Goal: Transaction & Acquisition: Purchase product/service

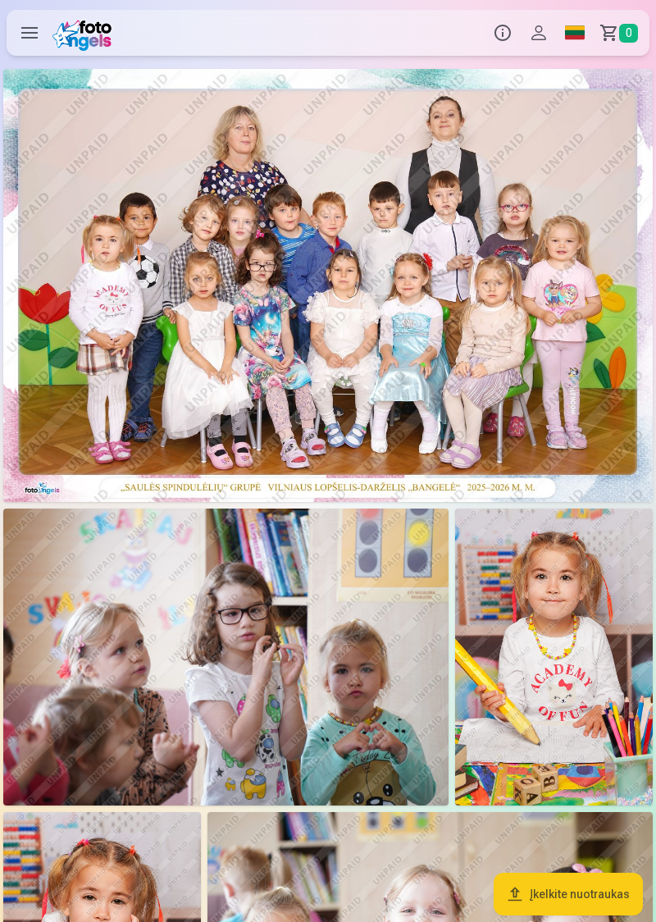
scroll to position [27, 0]
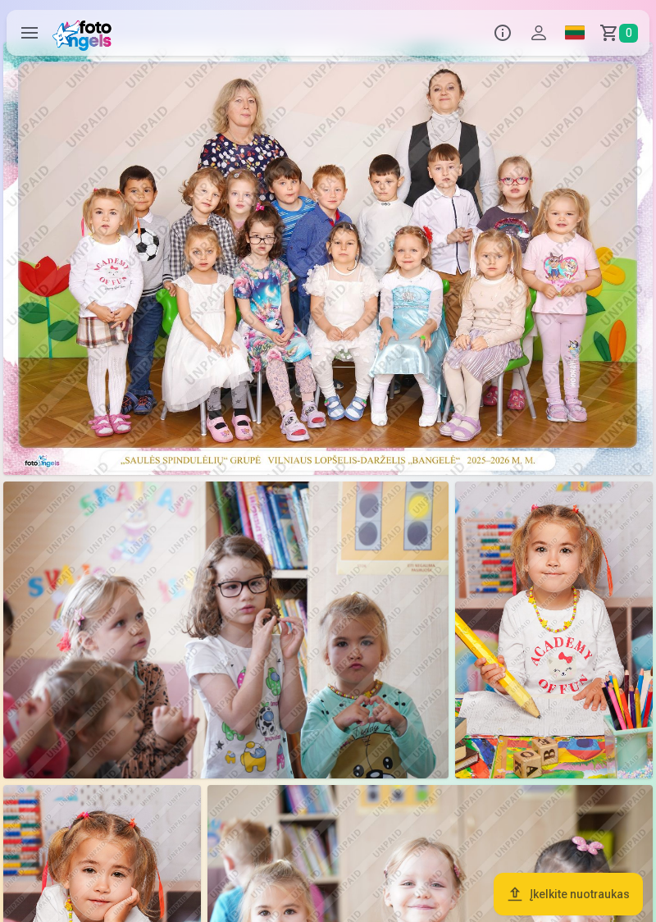
click at [204, 319] on img at bounding box center [328, 258] width 650 height 433
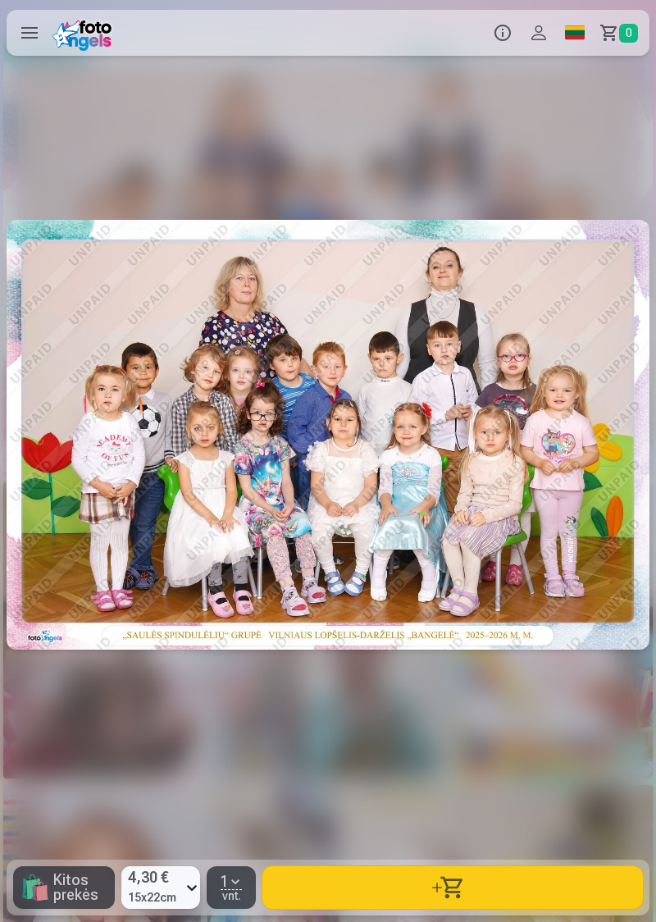
click at [157, 229] on div at bounding box center [328, 435] width 643 height 738
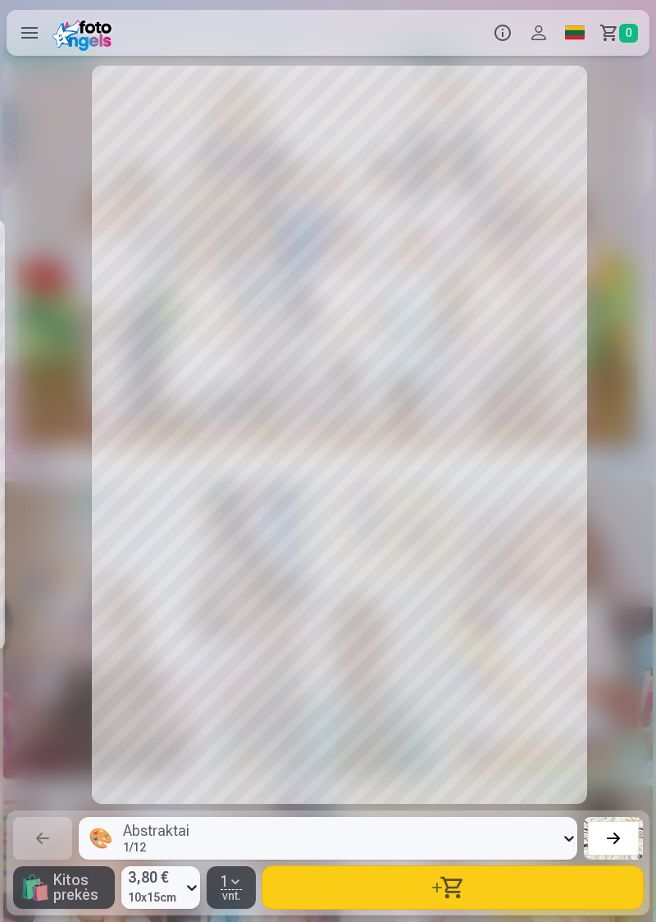
scroll to position [0, 1312]
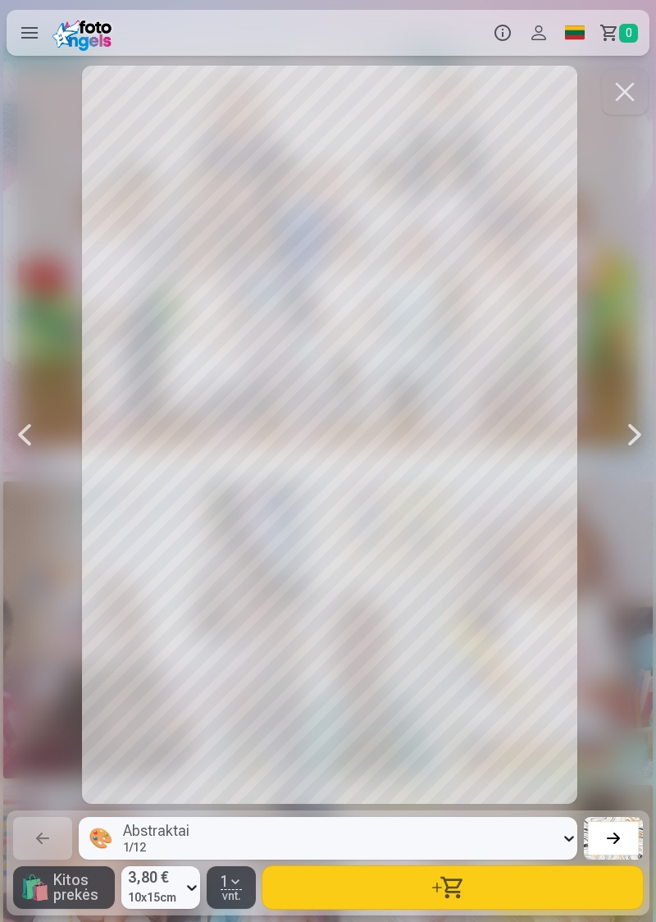
scroll to position [0, 1968]
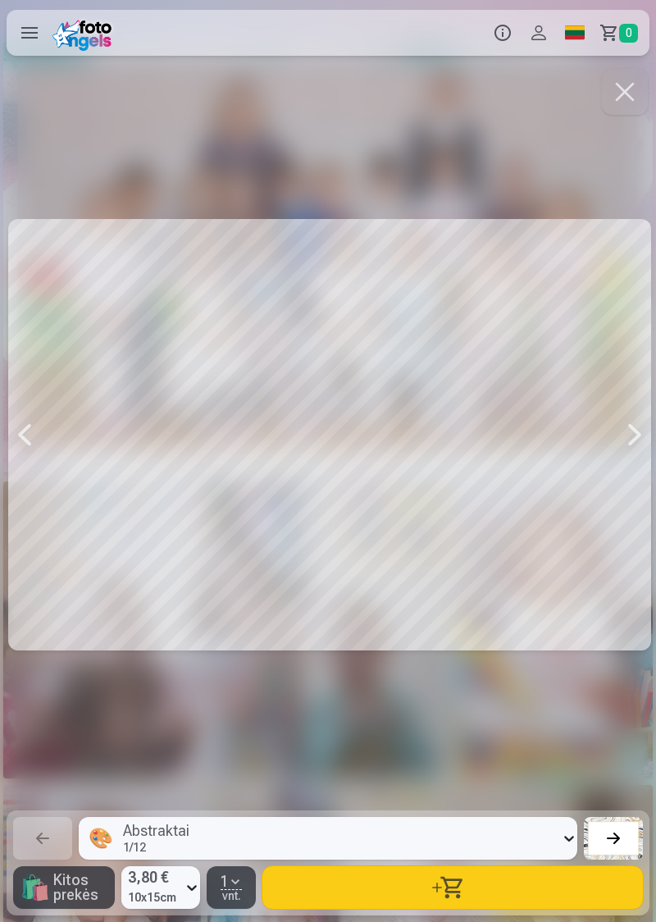
scroll to position [0, 2624]
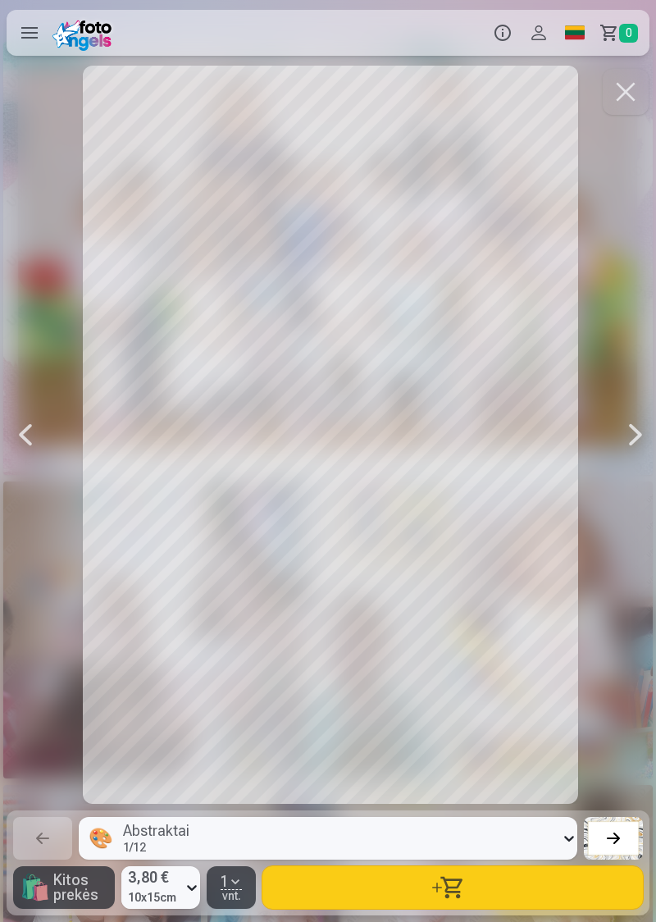
scroll to position [0, 3280]
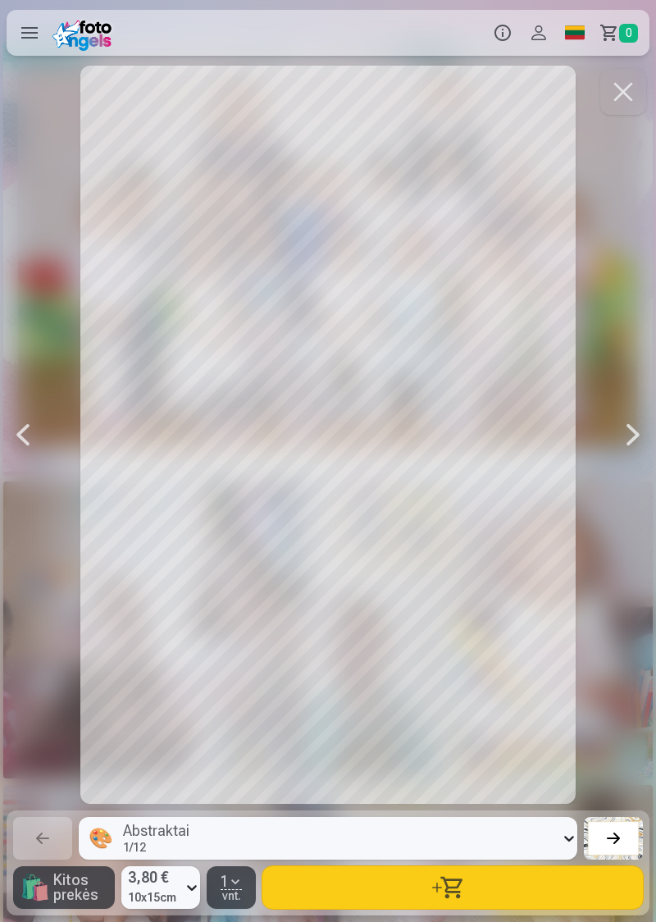
click at [215, 289] on div at bounding box center [328, 435] width 643 height 738
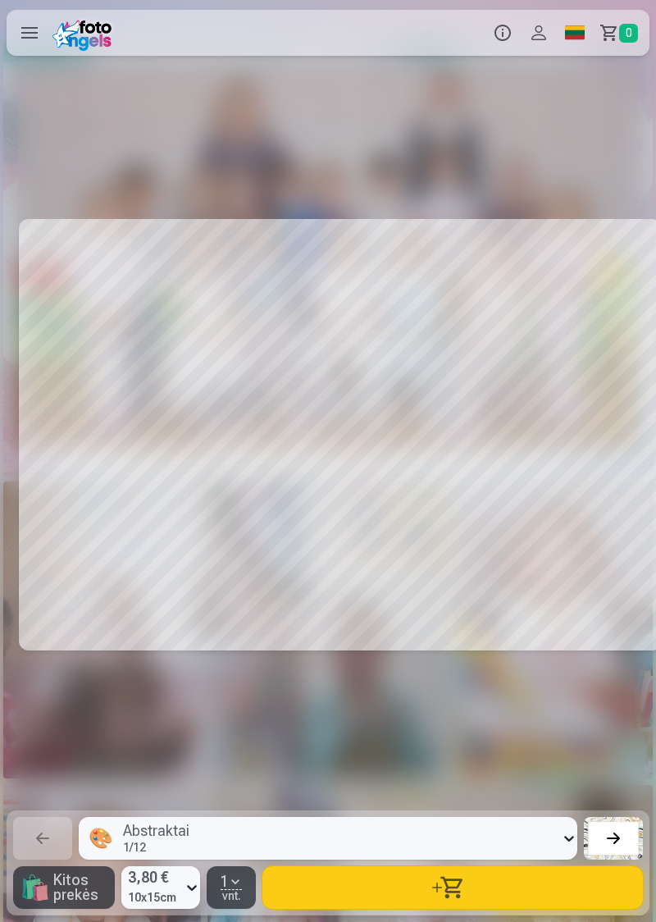
scroll to position [0, 4593]
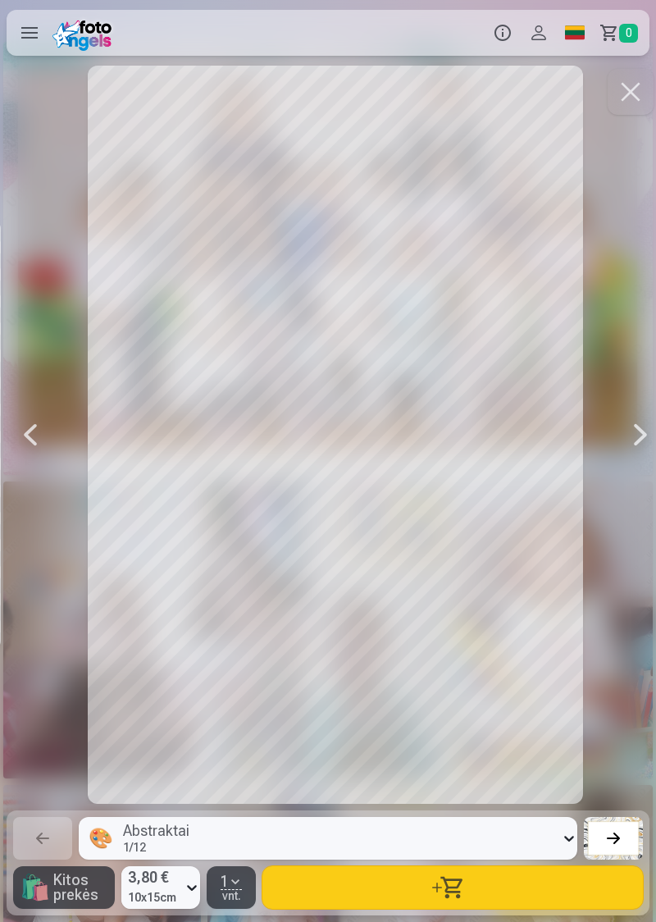
scroll to position [0, 5249]
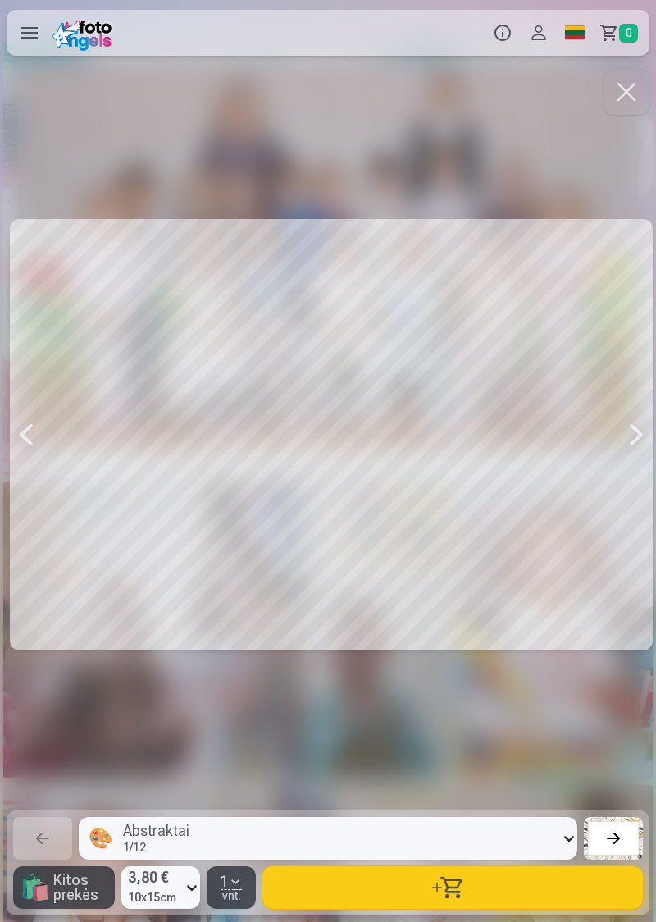
scroll to position [0, 5905]
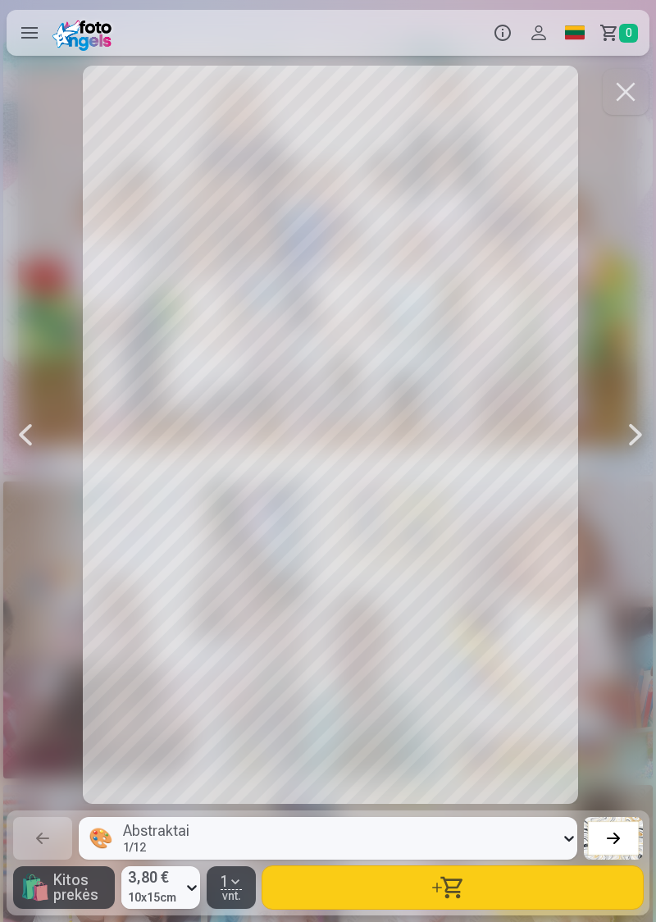
scroll to position [0, 6561]
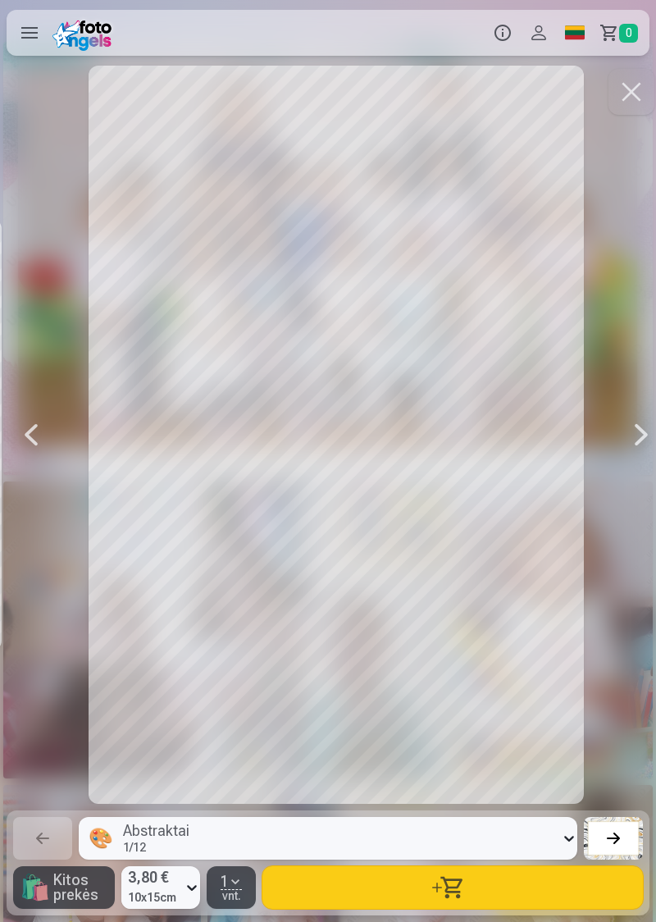
scroll to position [0, 7873]
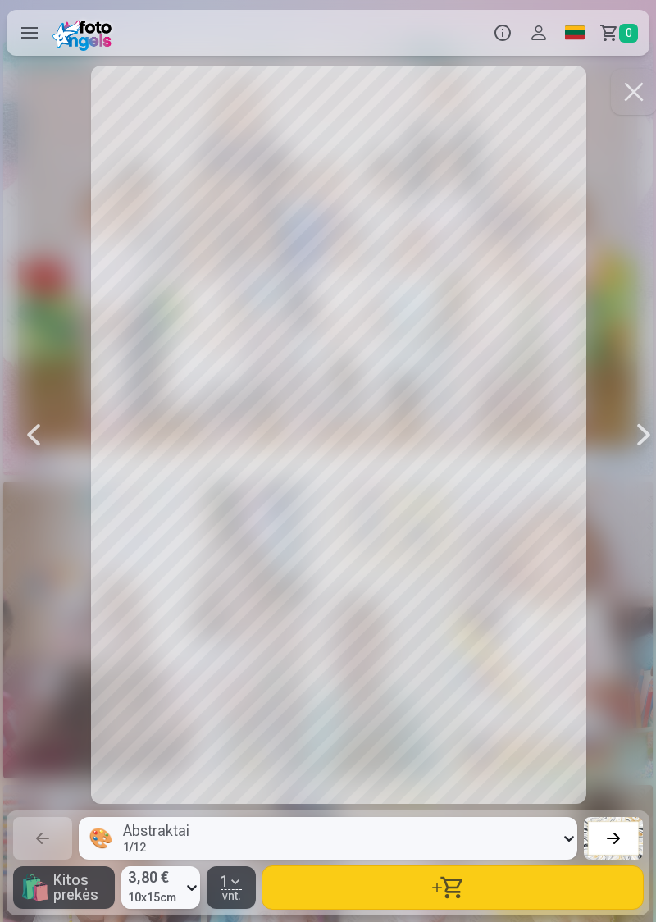
scroll to position [0, 9185]
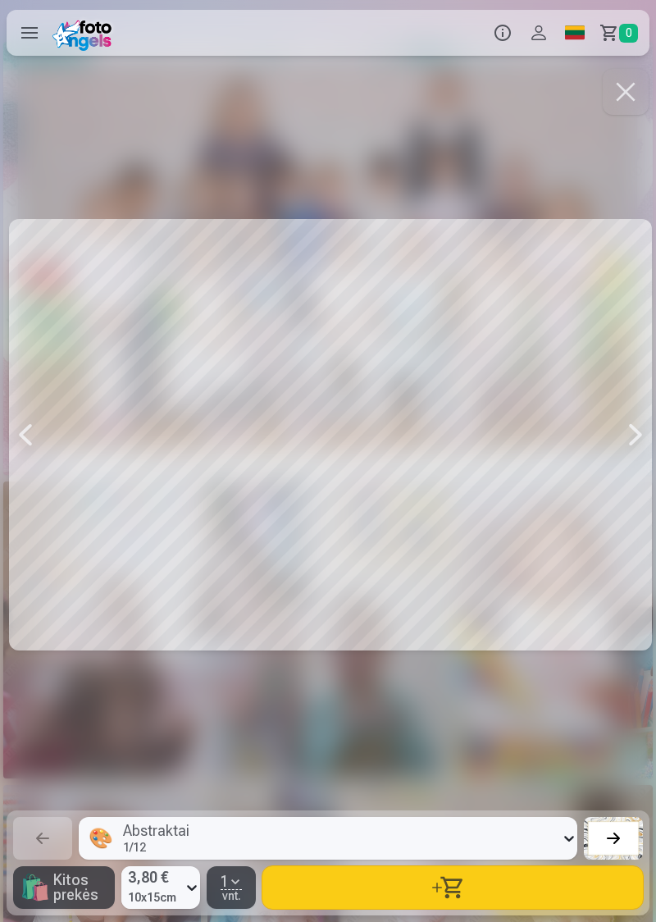
scroll to position [0, 9841]
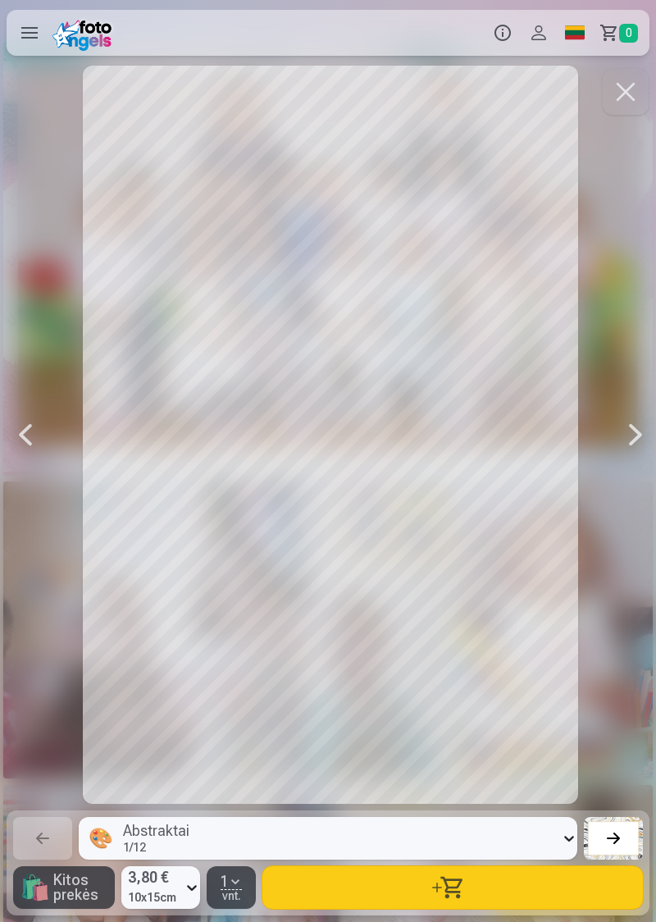
scroll to position [0, 10497]
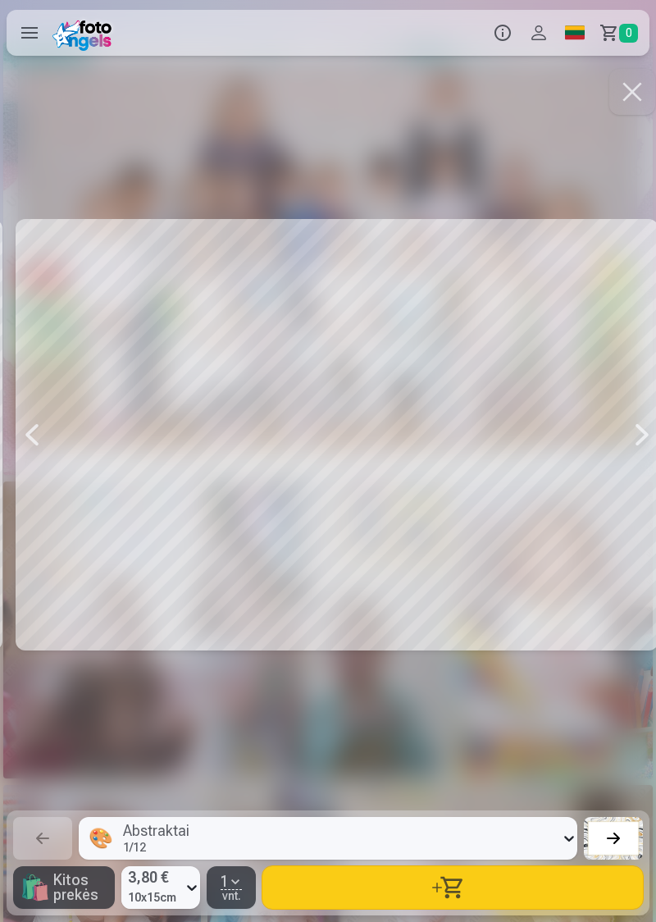
scroll to position [0, 11809]
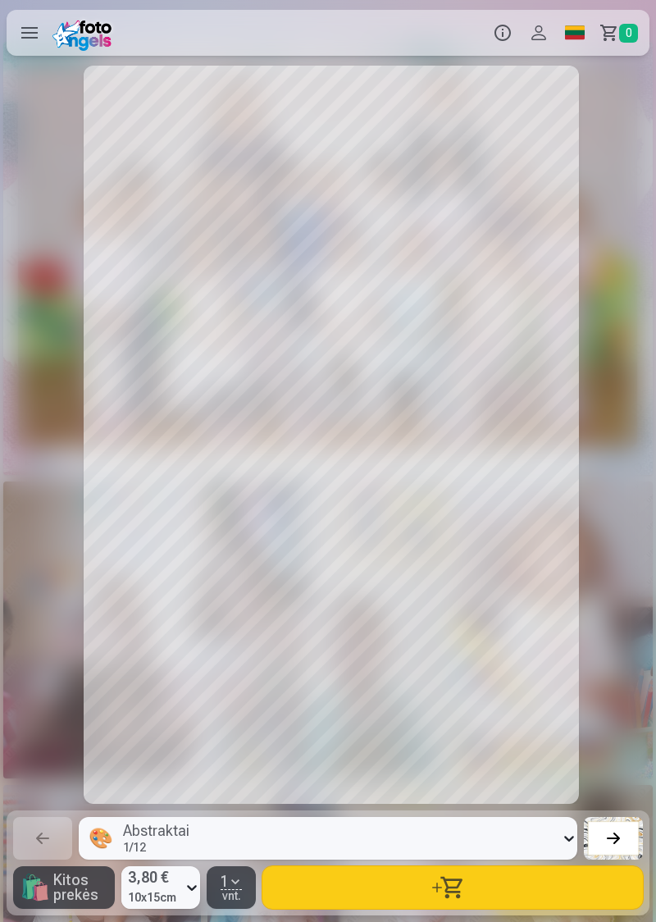
scroll to position [0, 12466]
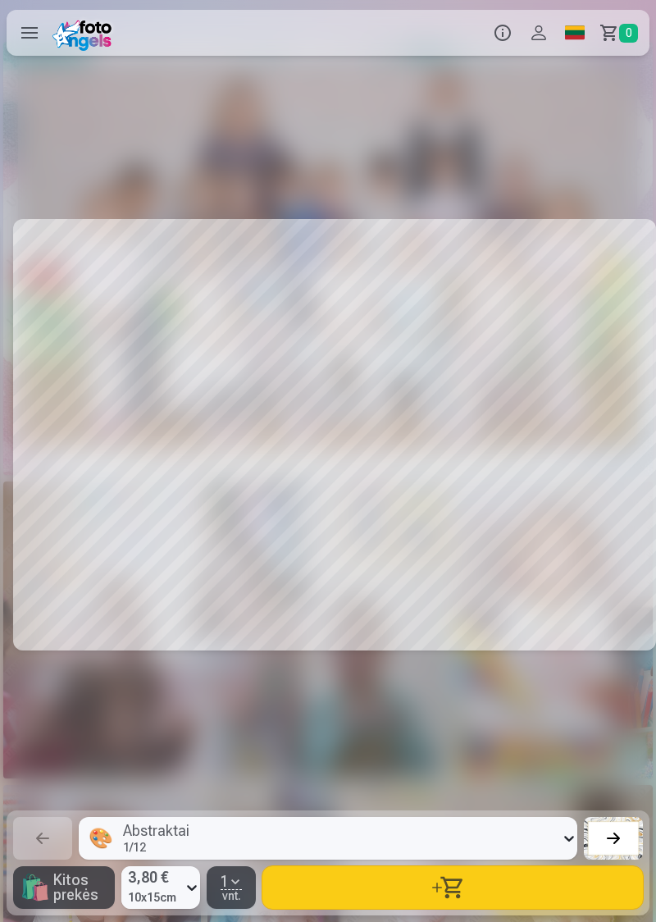
scroll to position [0, 14434]
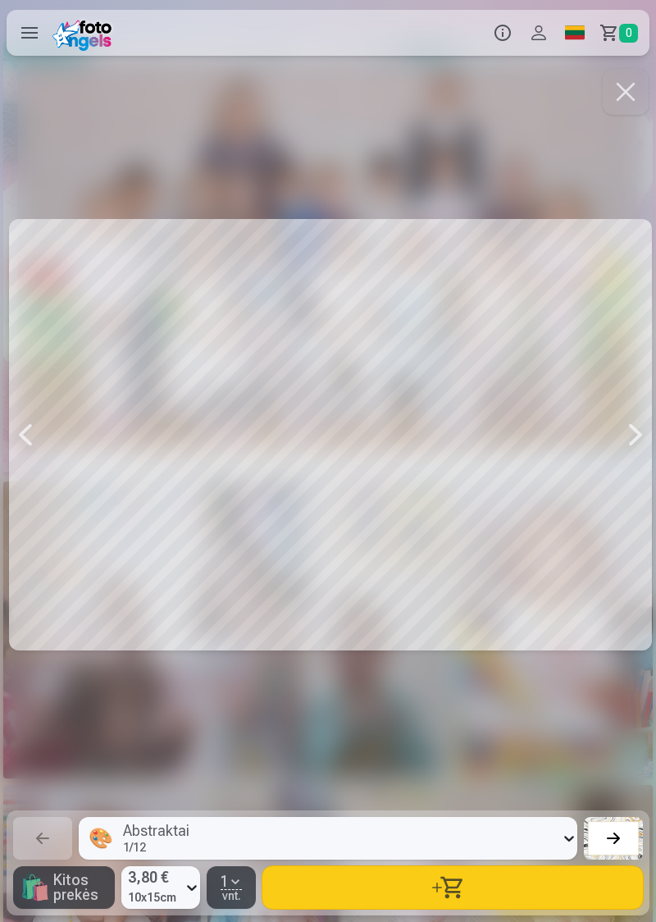
scroll to position [0, 15090]
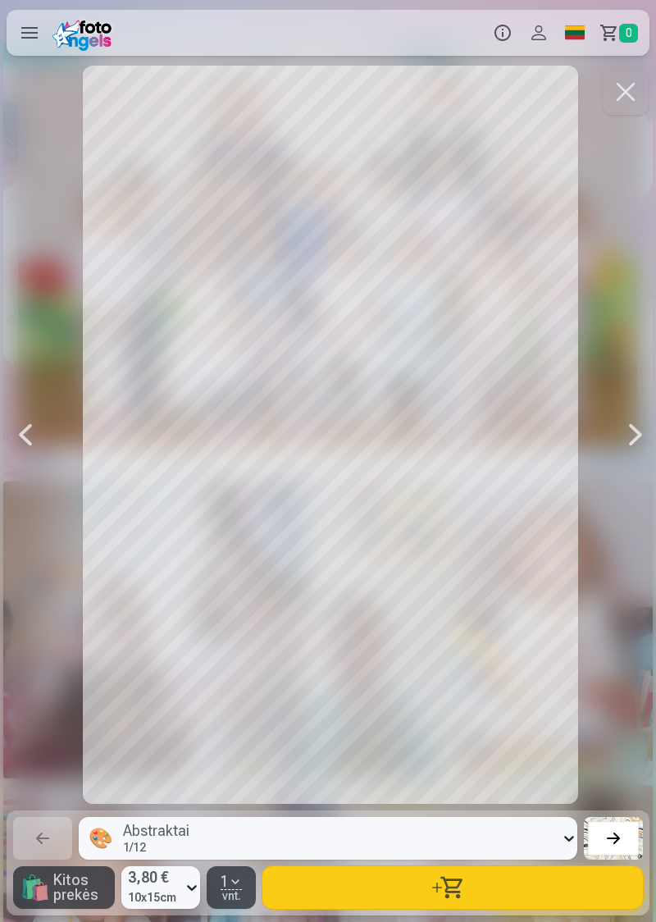
scroll to position [0, 15746]
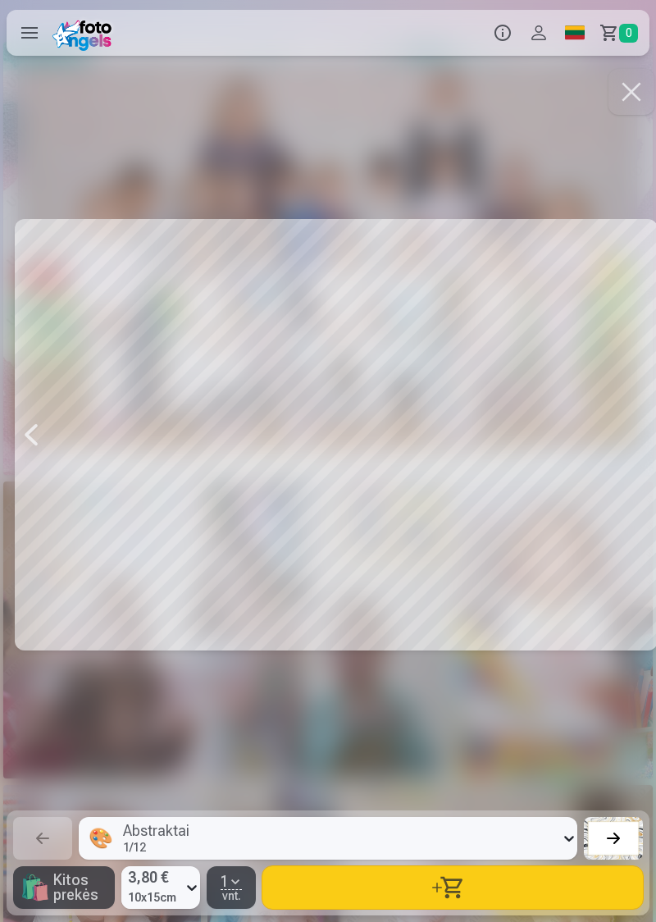
scroll to position [0, 17058]
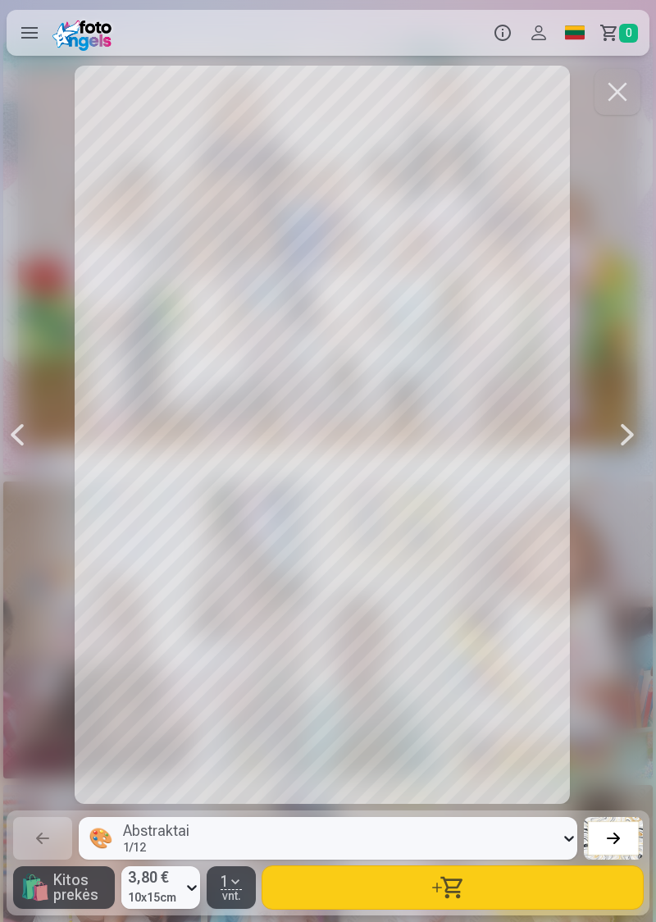
scroll to position [0, 16402]
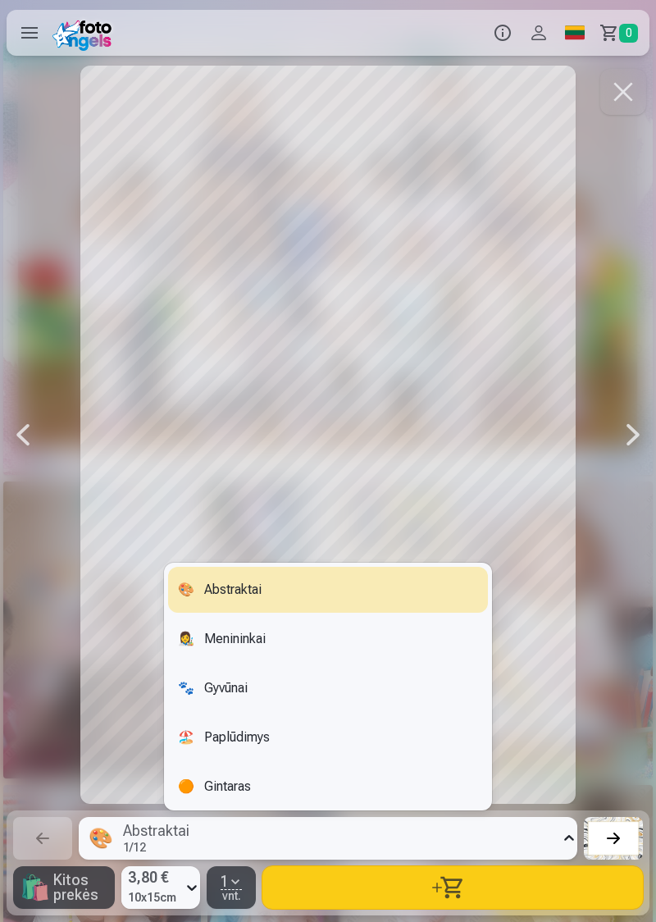
click at [632, 720] on div at bounding box center [633, 435] width 33 height 738
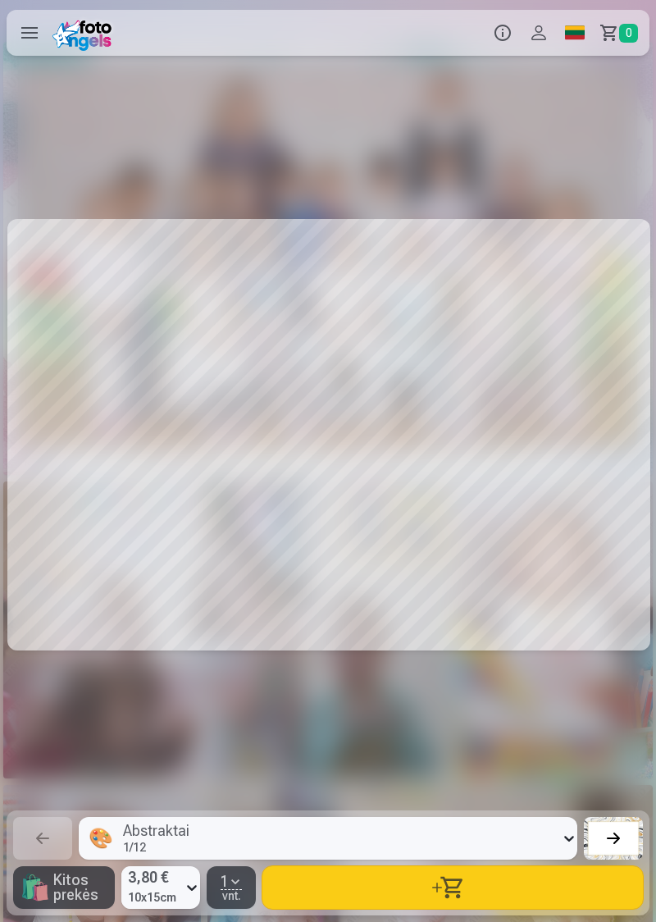
scroll to position [0, 17058]
click at [622, 850] on button at bounding box center [613, 838] width 59 height 43
click at [615, 848] on div at bounding box center [613, 838] width 23 height 23
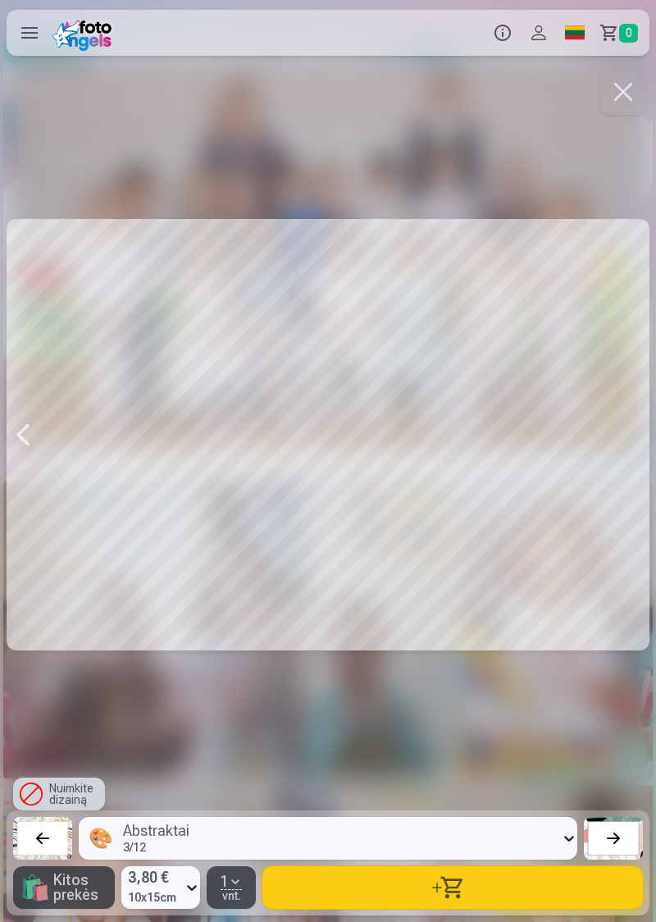
click at [607, 844] on div at bounding box center [613, 838] width 23 height 23
click at [610, 845] on div at bounding box center [613, 838] width 23 height 23
click at [623, 845] on div at bounding box center [613, 838] width 23 height 23
click at [610, 854] on button at bounding box center [613, 838] width 59 height 43
click at [52, 841] on div at bounding box center [42, 838] width 23 height 23
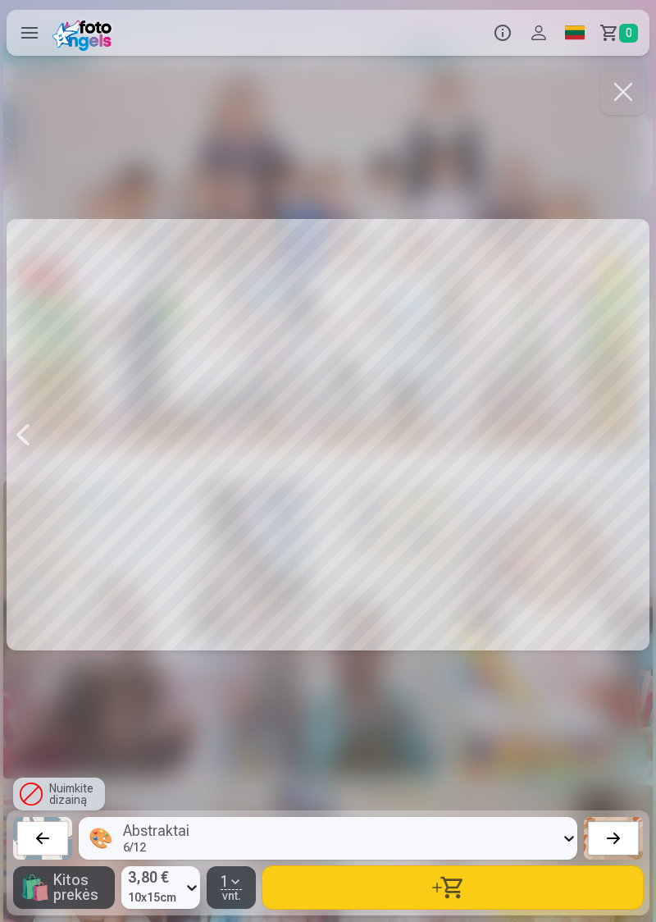
click at [66, 799] on div "Nuimkite dizainą" at bounding box center [59, 793] width 92 height 33
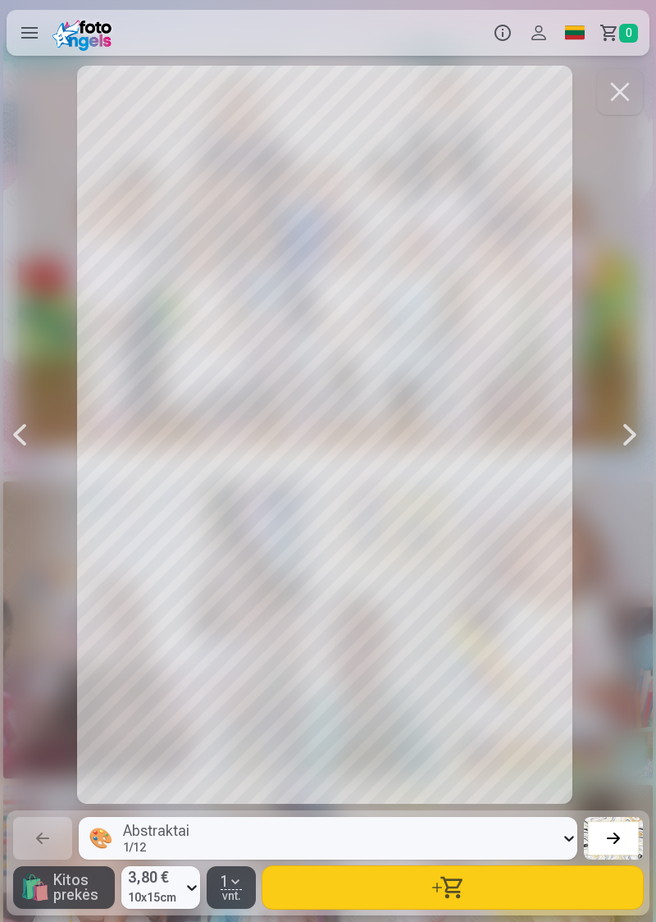
scroll to position [0, 6561]
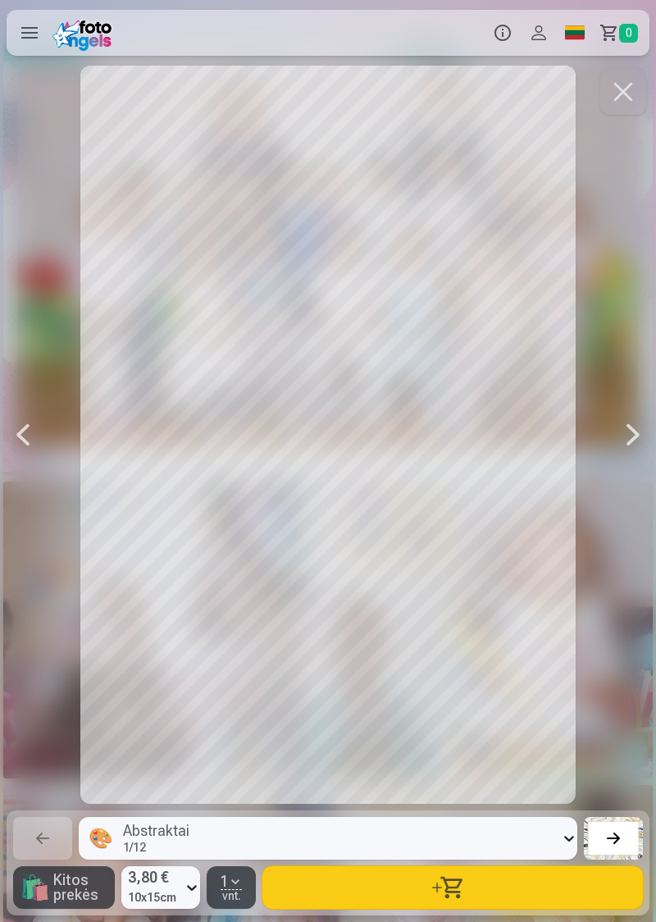
click at [15, 436] on div at bounding box center [23, 435] width 33 height 738
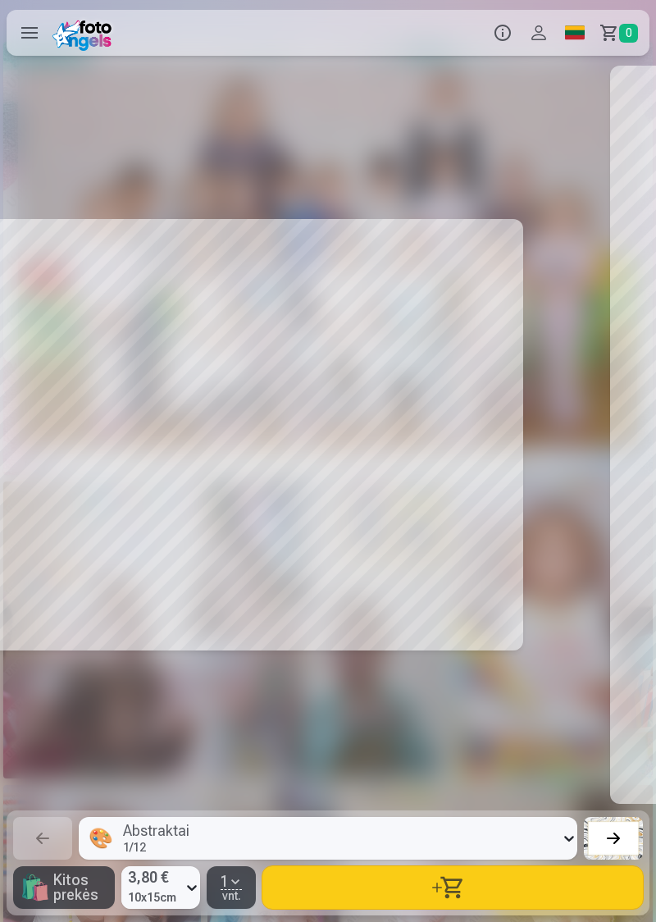
scroll to position [0, 5905]
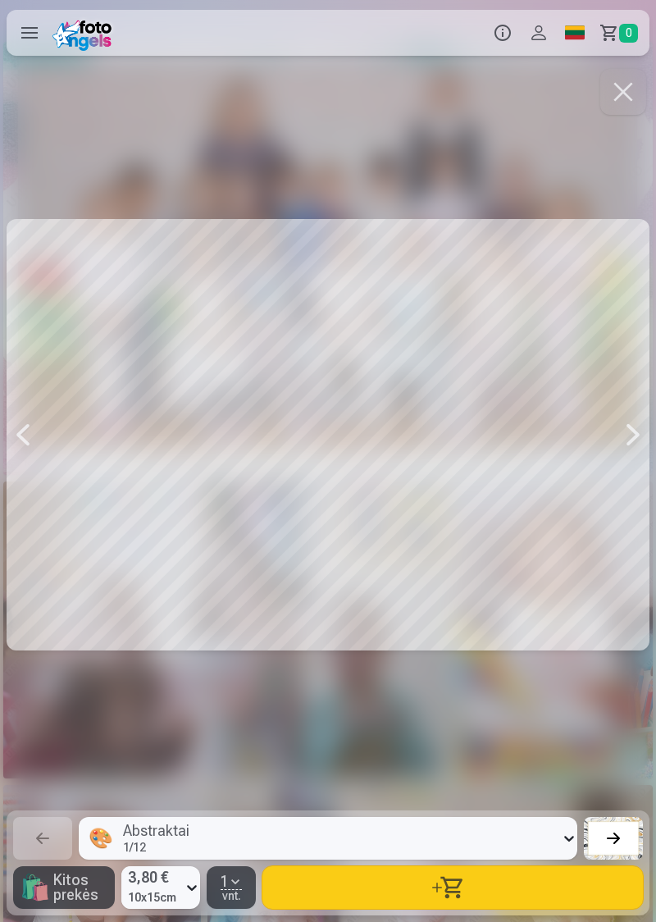
click at [13, 448] on div at bounding box center [23, 435] width 33 height 738
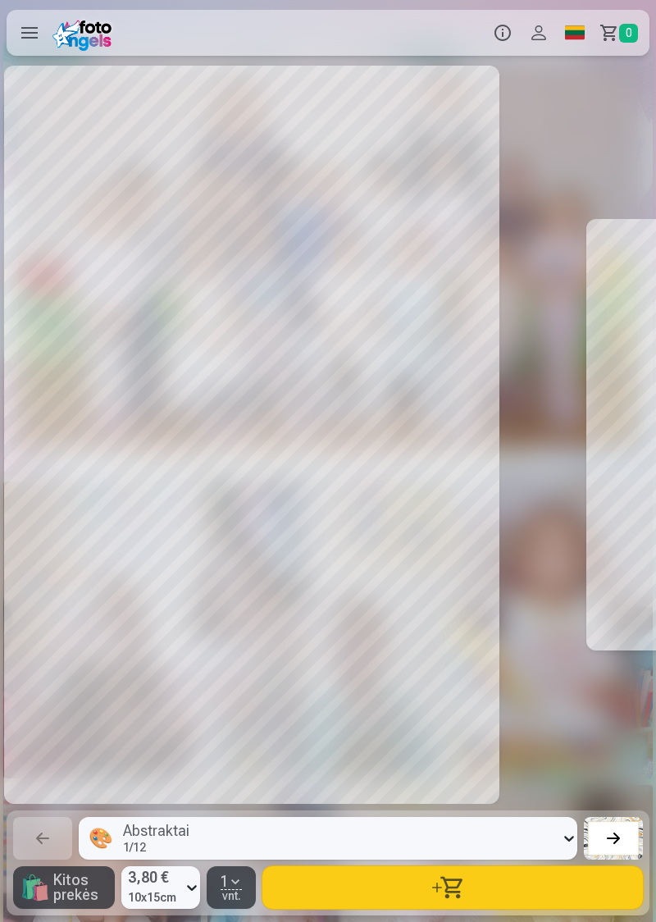
scroll to position [0, 5249]
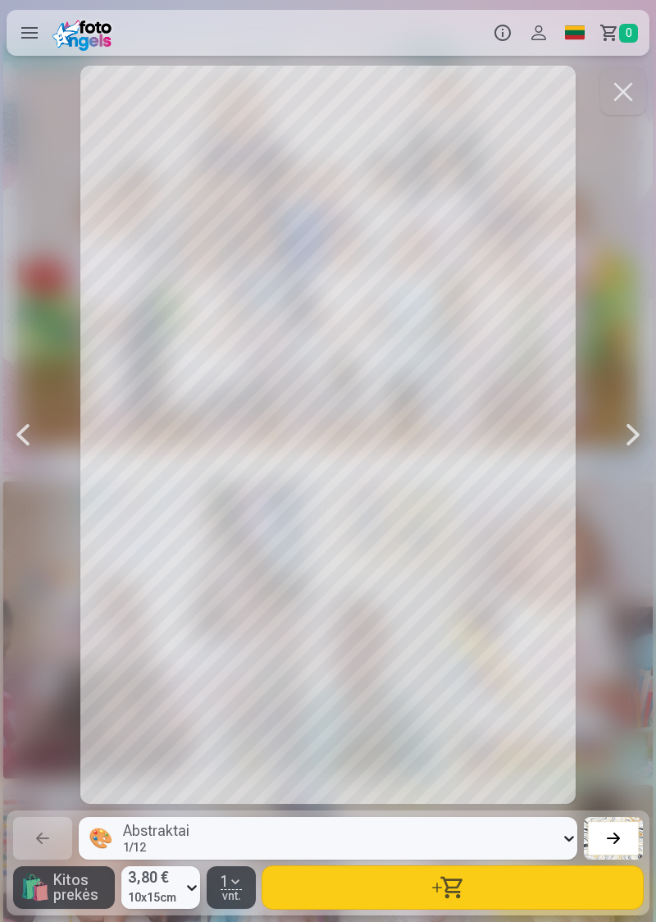
click at [25, 440] on div at bounding box center [23, 435] width 33 height 738
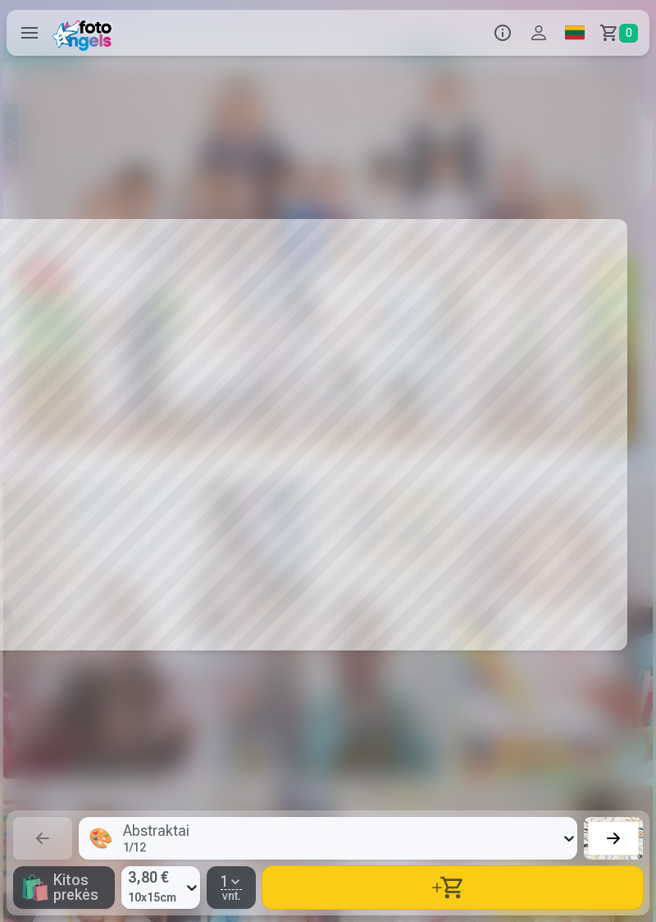
scroll to position [0, 4593]
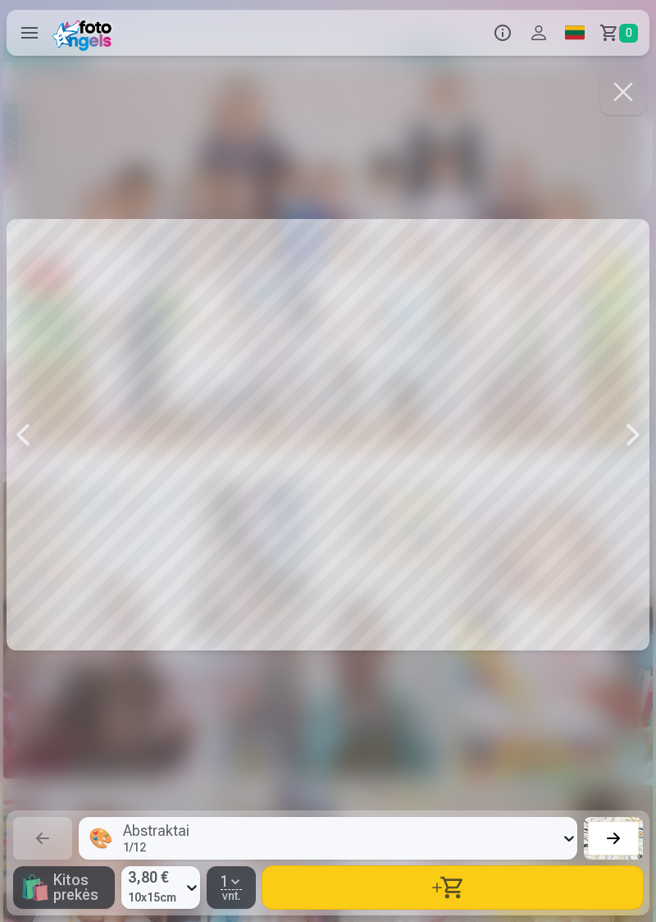
click at [626, 444] on div at bounding box center [633, 435] width 33 height 738
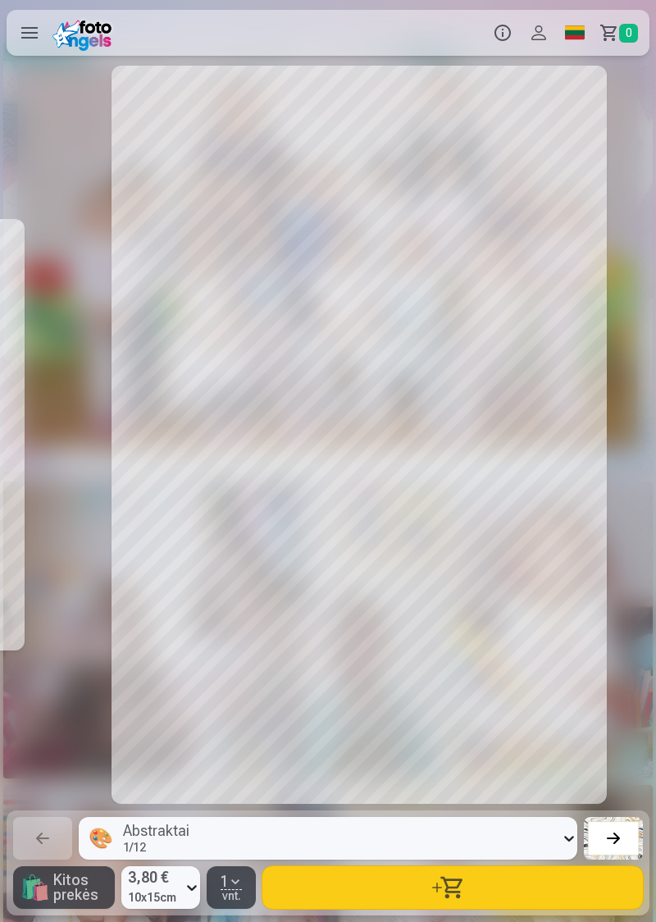
scroll to position [0, 5249]
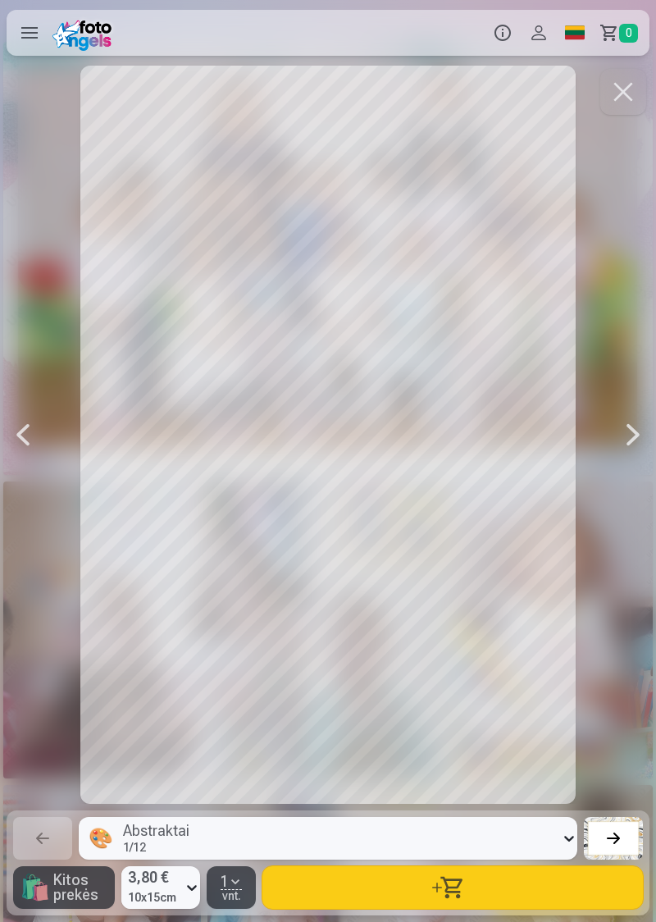
click at [493, 894] on button "button" at bounding box center [452, 887] width 381 height 43
click at [627, 43] on link "Krepšelis 1" at bounding box center [621, 33] width 57 height 46
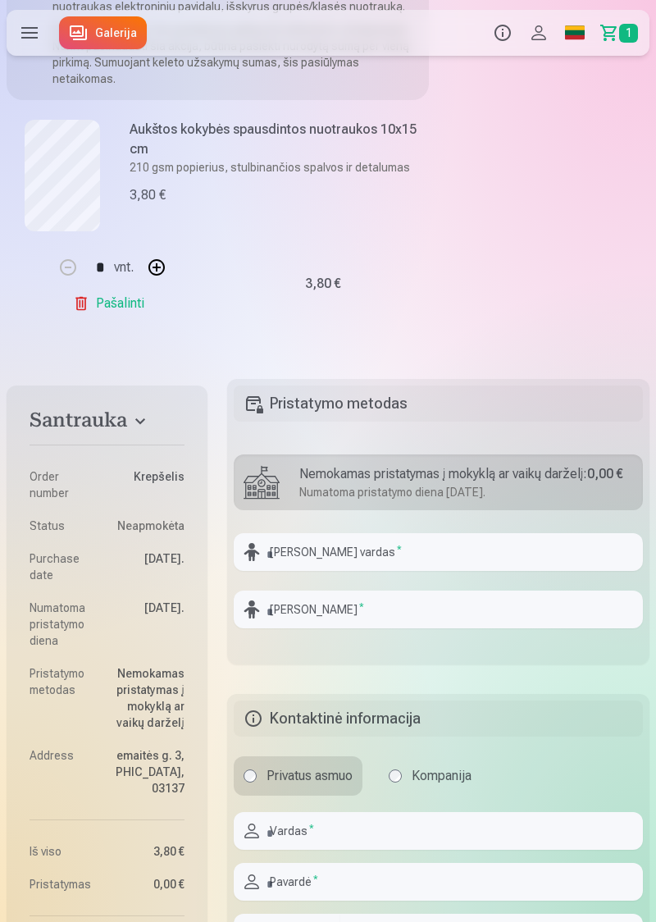
scroll to position [256, 0]
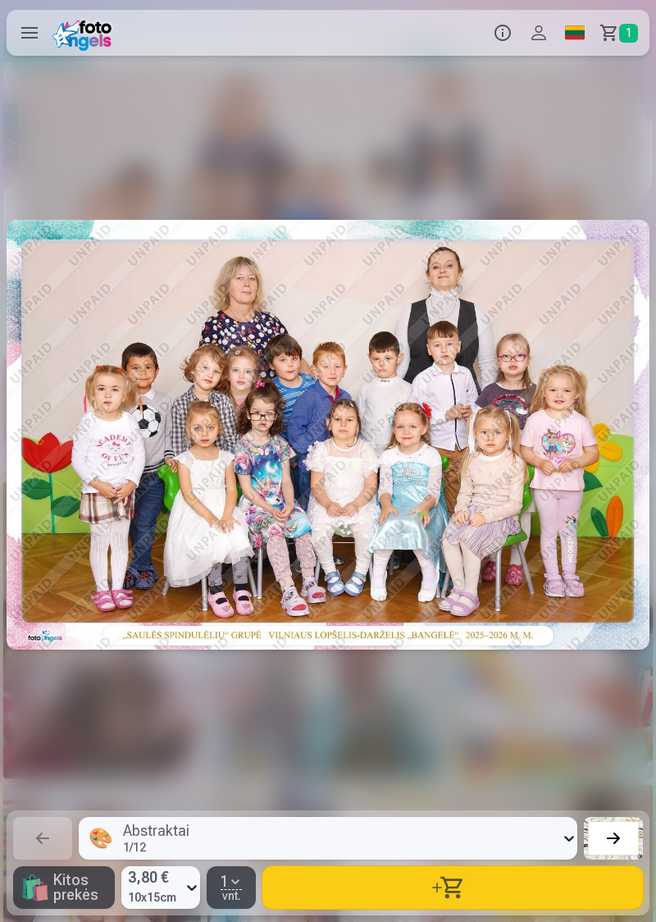
scroll to position [0, 5249]
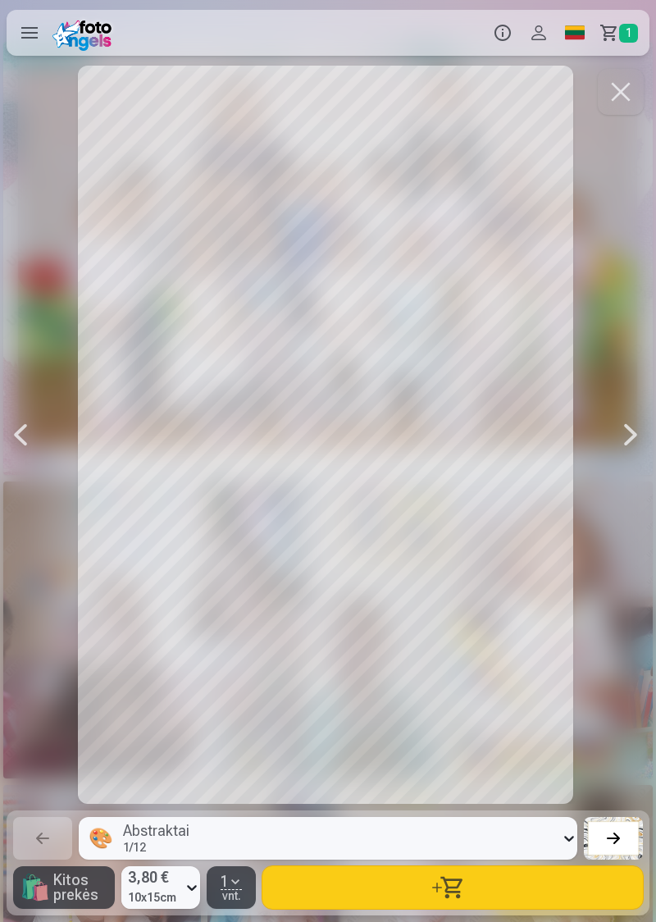
scroll to position [0, 1968]
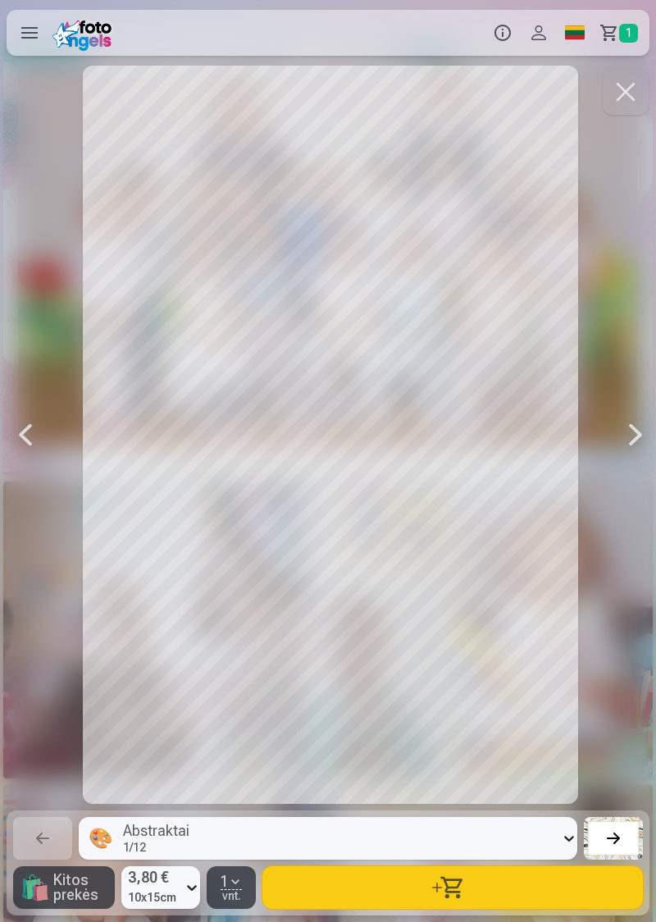
scroll to position [0, 1968]
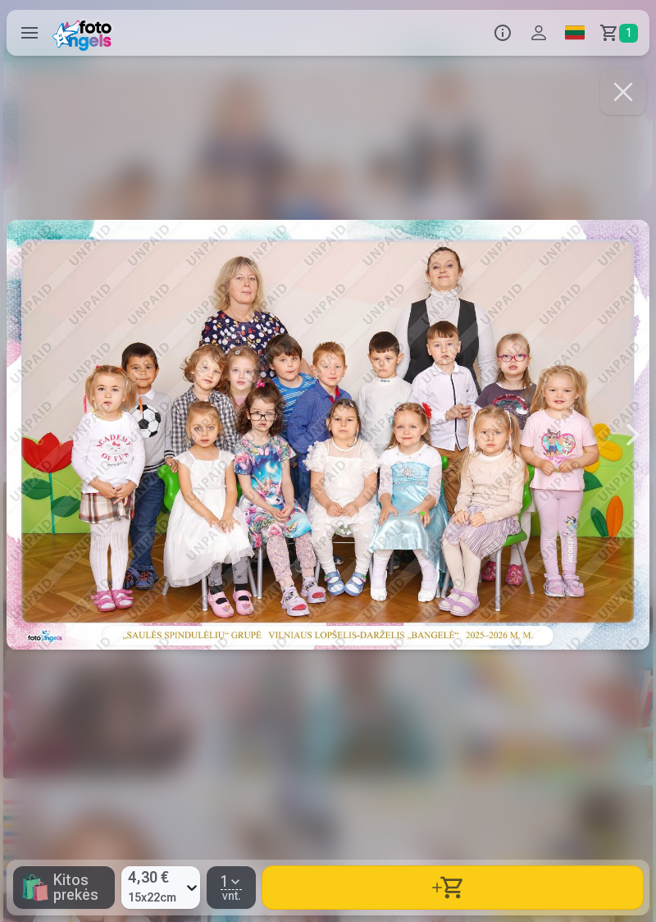
click at [563, 695] on div at bounding box center [328, 435] width 643 height 738
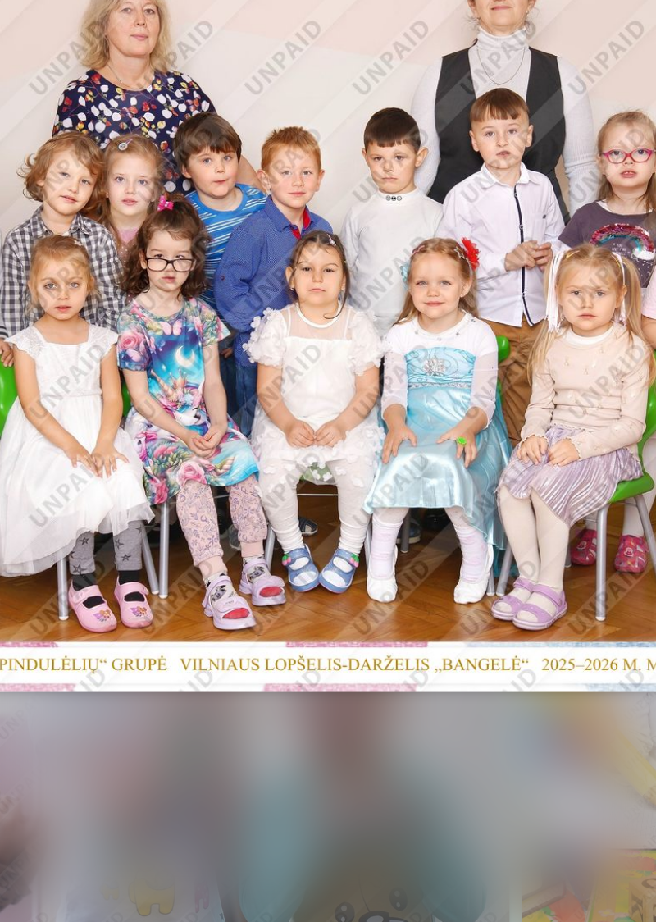
scroll to position [27, 0]
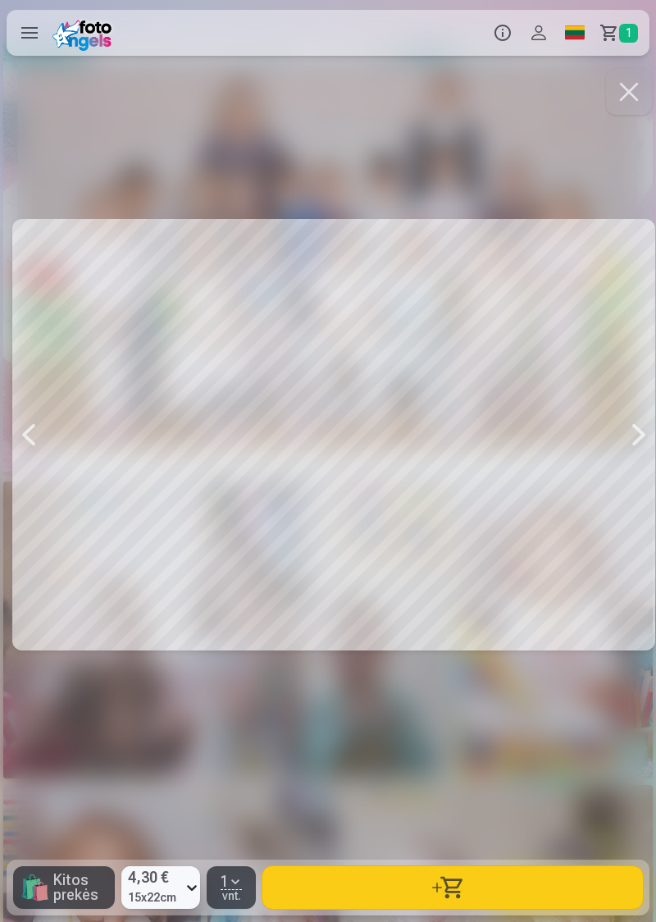
scroll to position [0, 656]
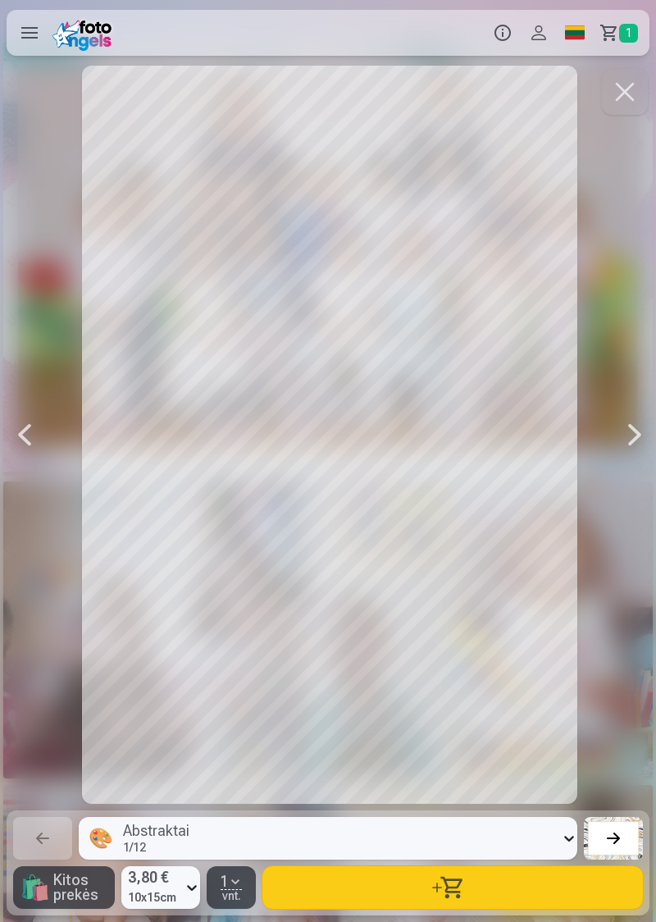
scroll to position [0, 1968]
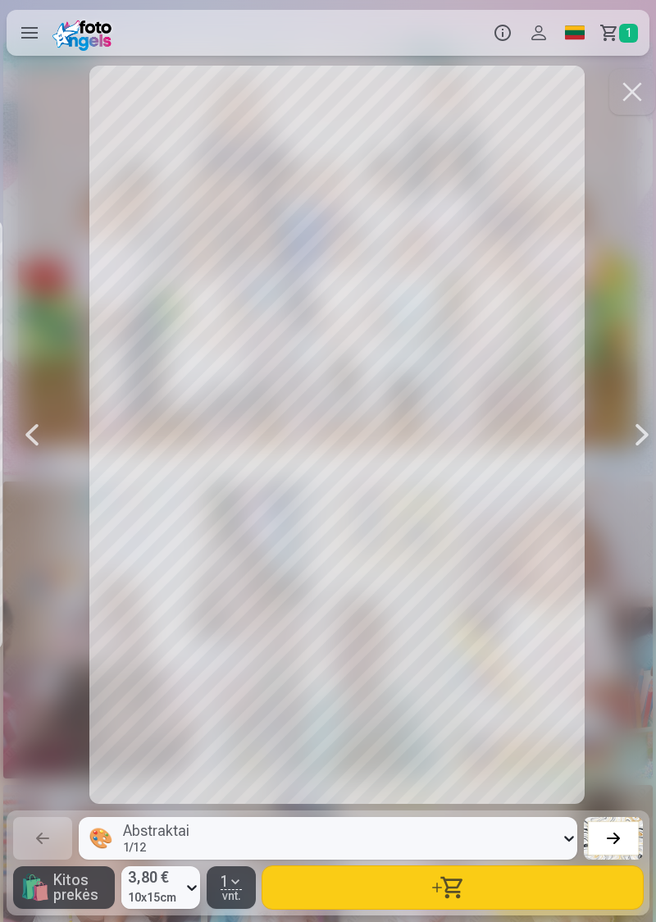
scroll to position [0, 3280]
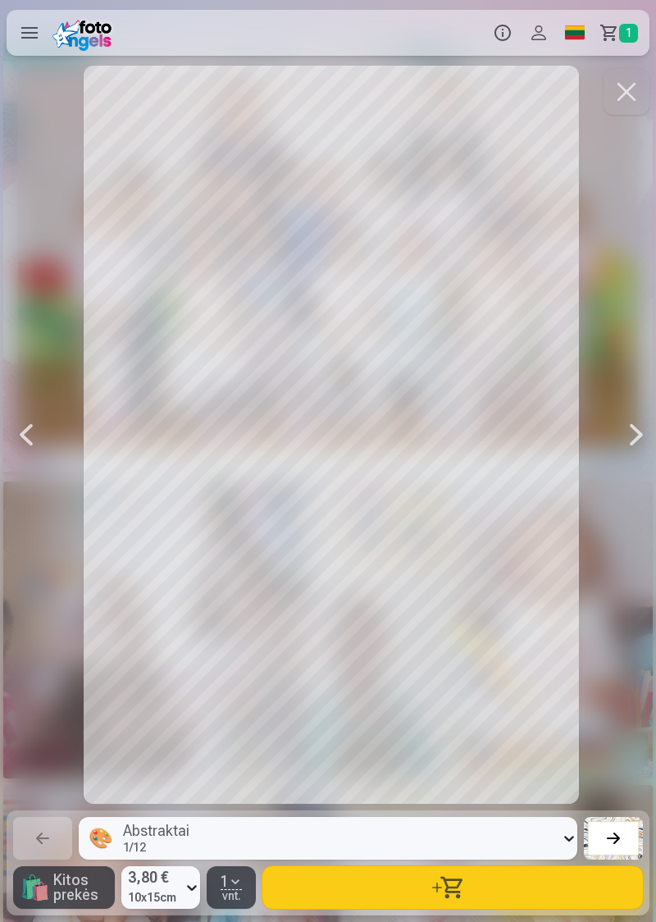
scroll to position [0, 3936]
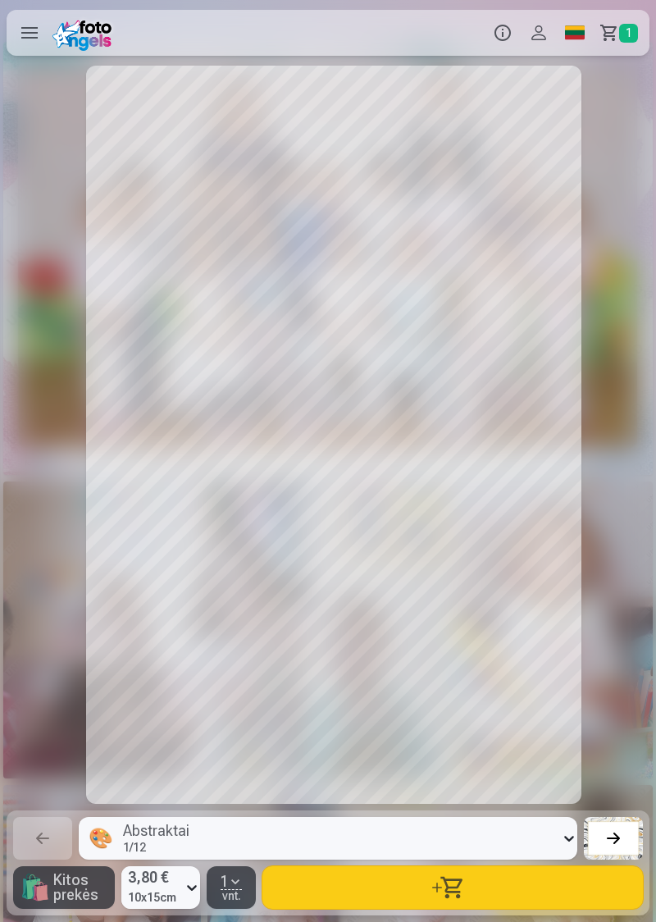
scroll to position [0, 5249]
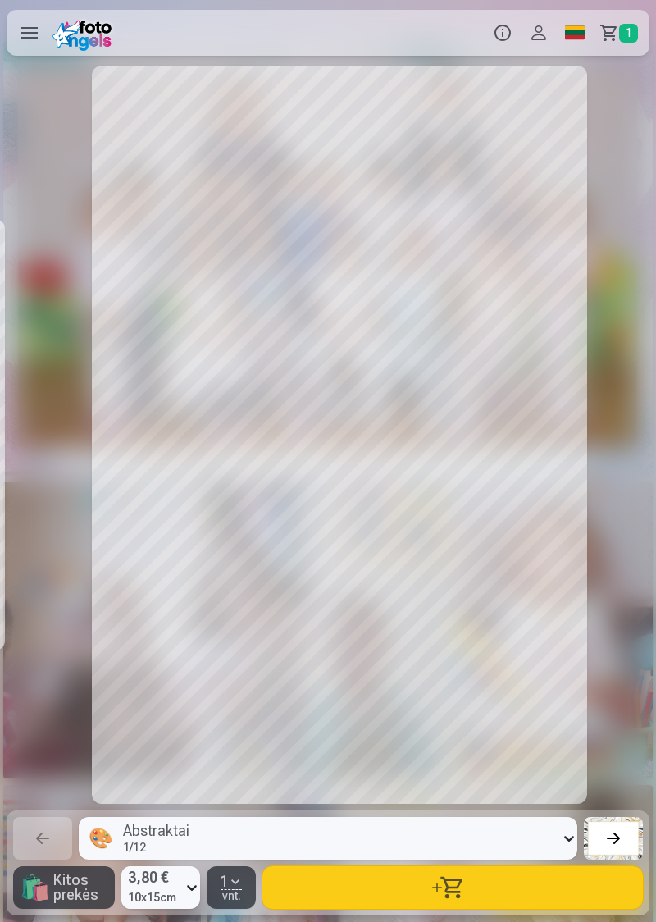
scroll to position [0, 5249]
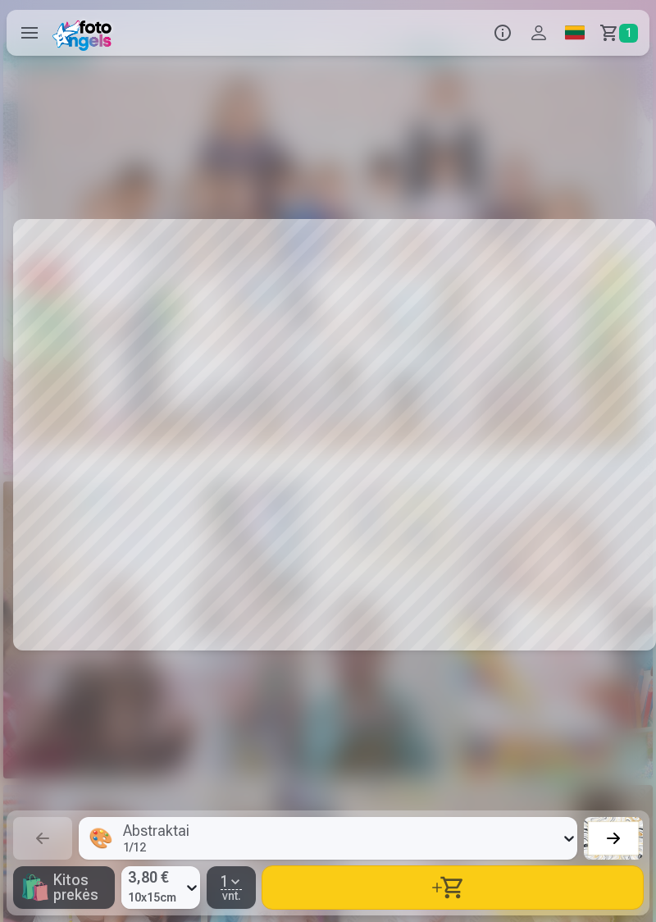
scroll to position [0, 7217]
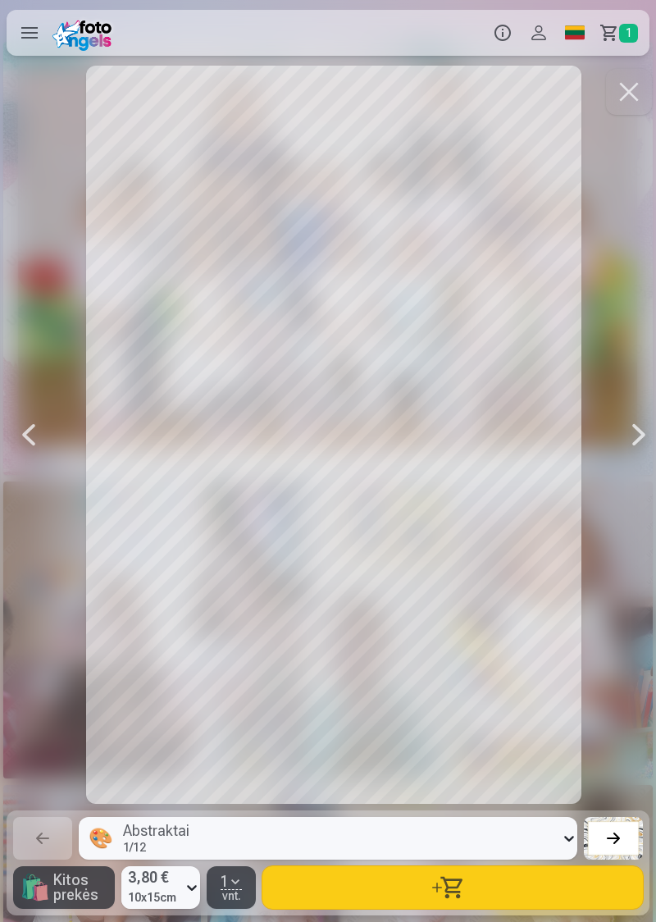
scroll to position [0, 7873]
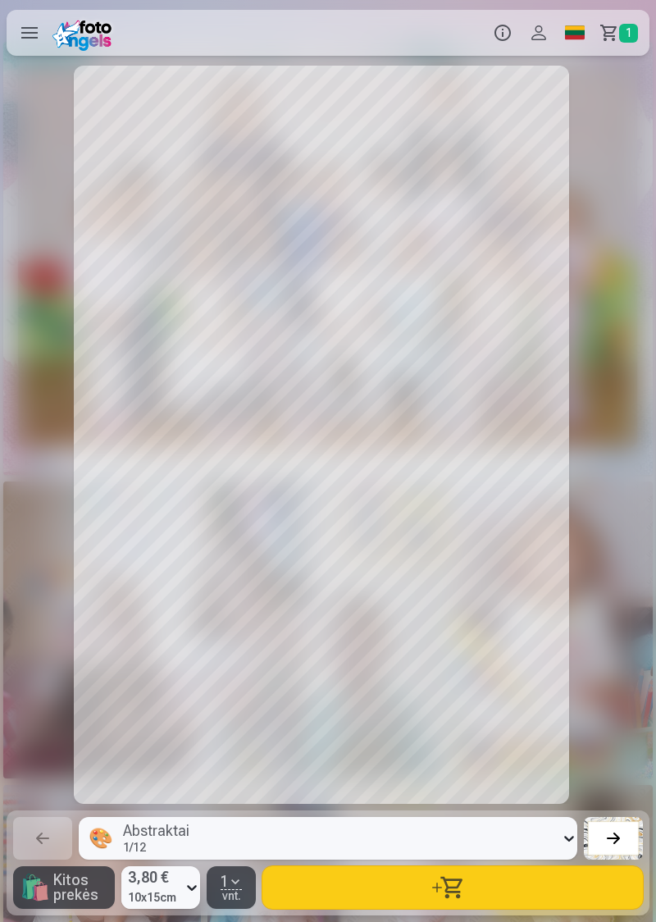
scroll to position [0, 10497]
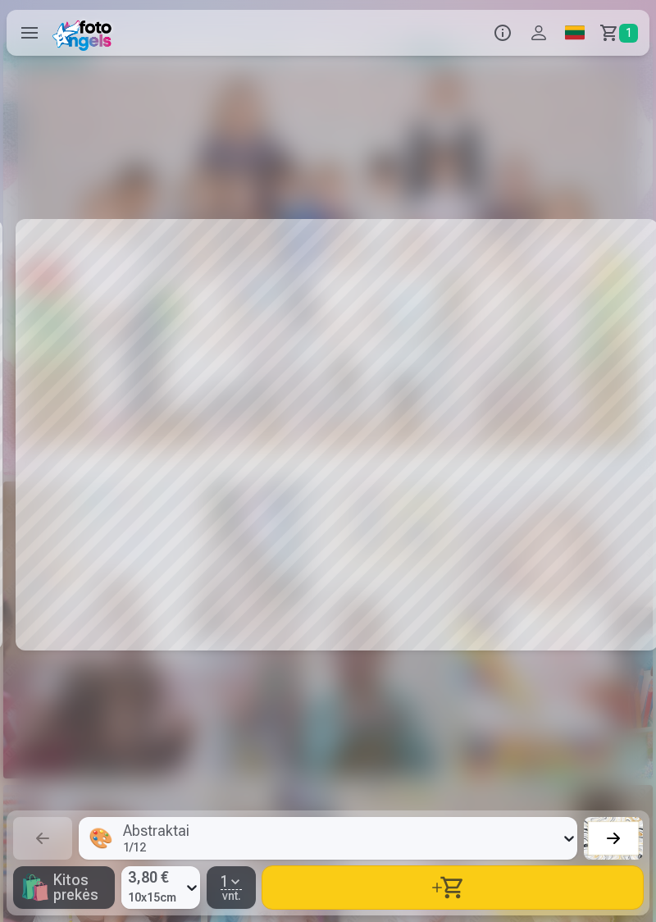
scroll to position [0, 11809]
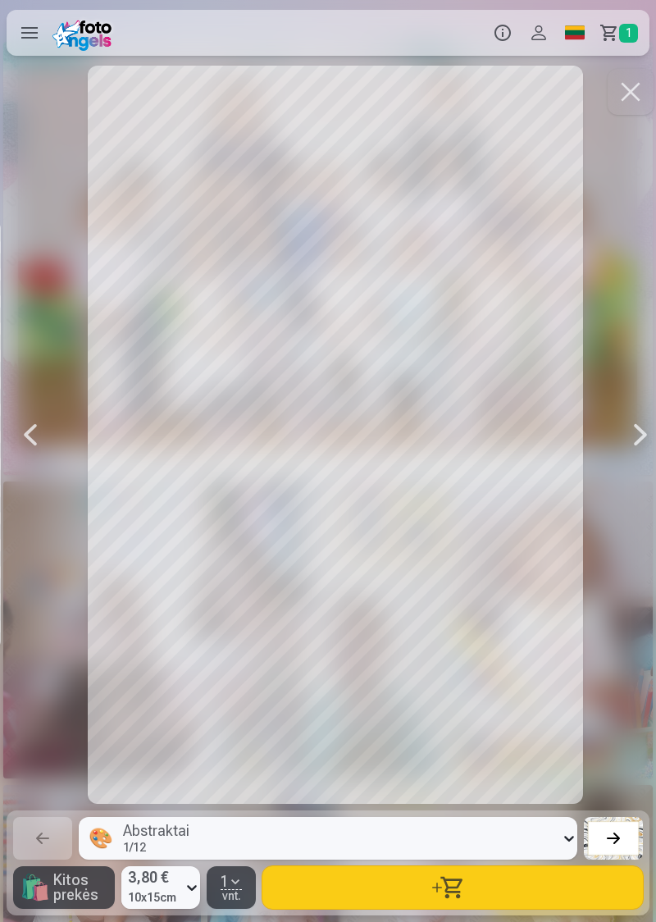
scroll to position [0, 12466]
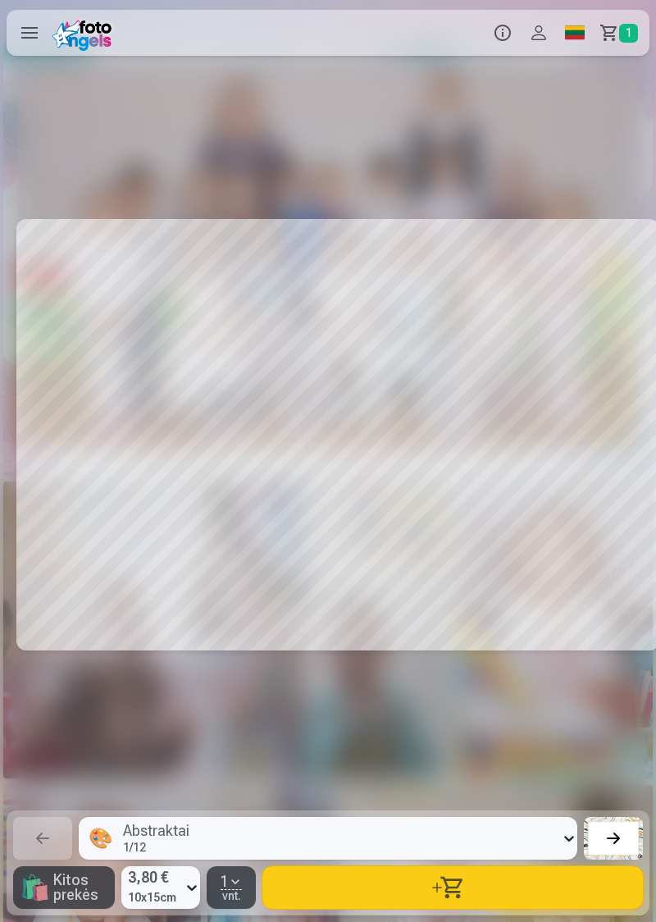
scroll to position [0, 13778]
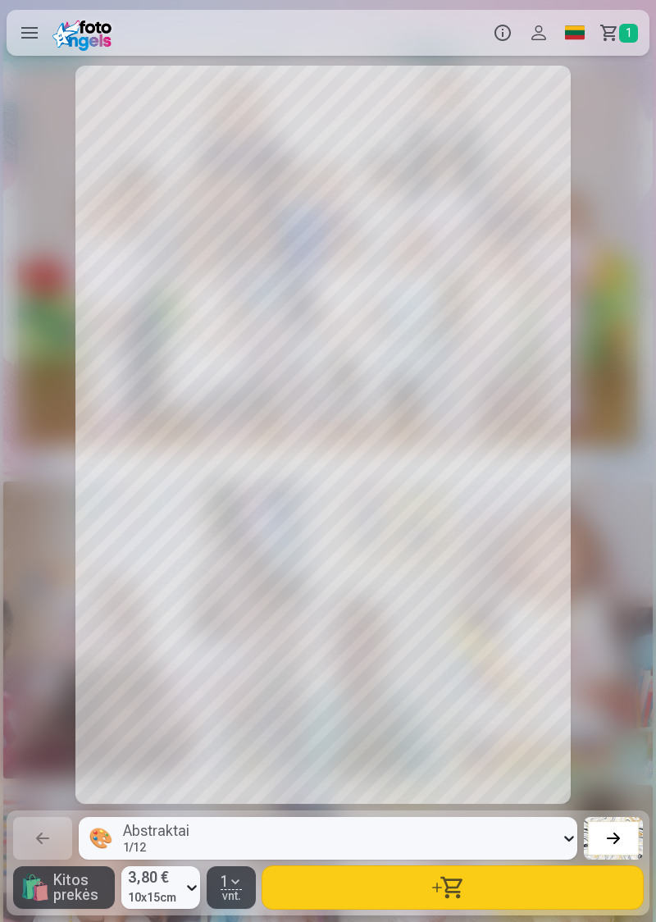
scroll to position [0, 5249]
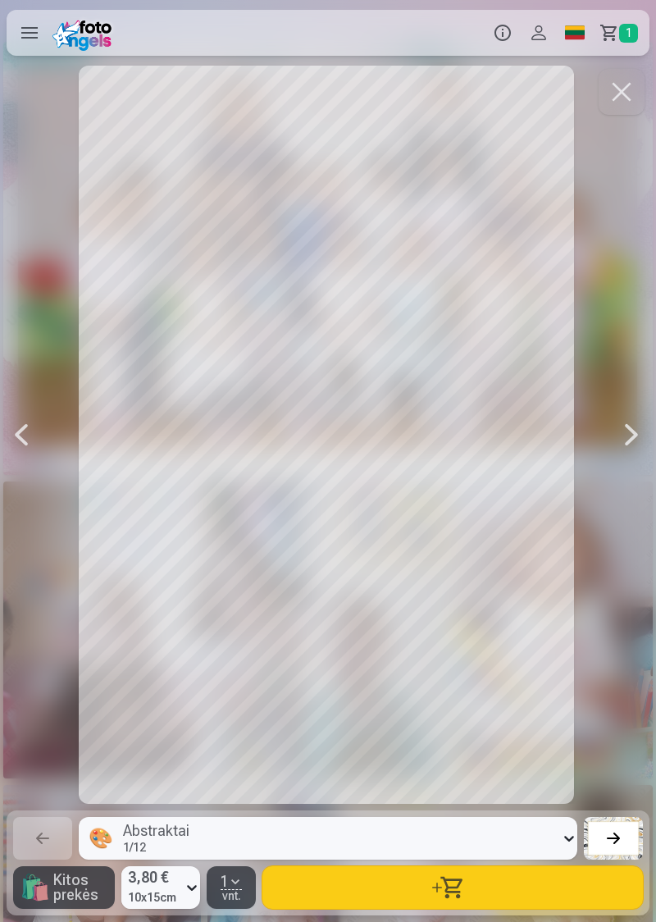
scroll to position [0, 1968]
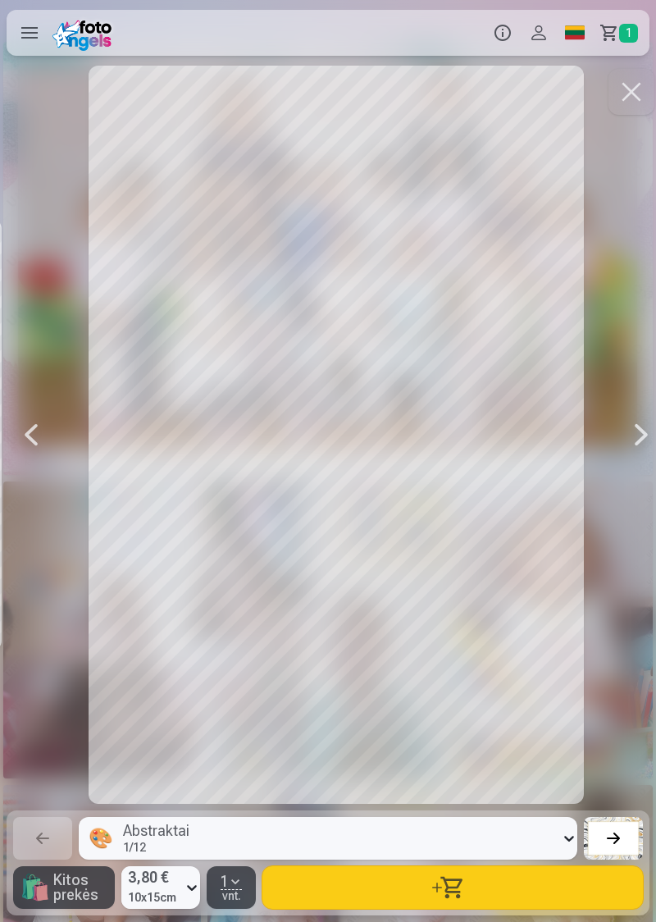
scroll to position [0, 1312]
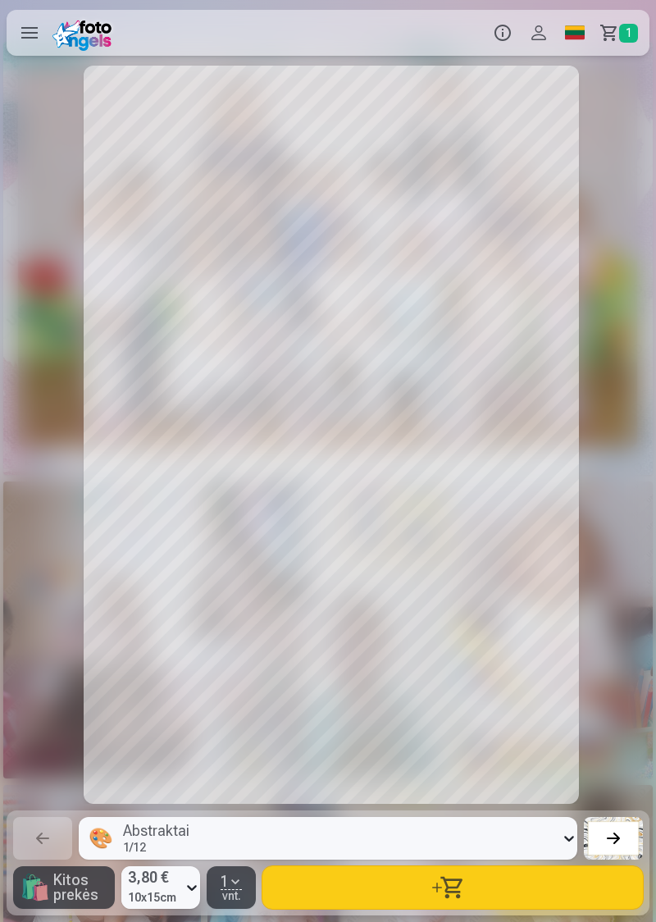
scroll to position [0, 1968]
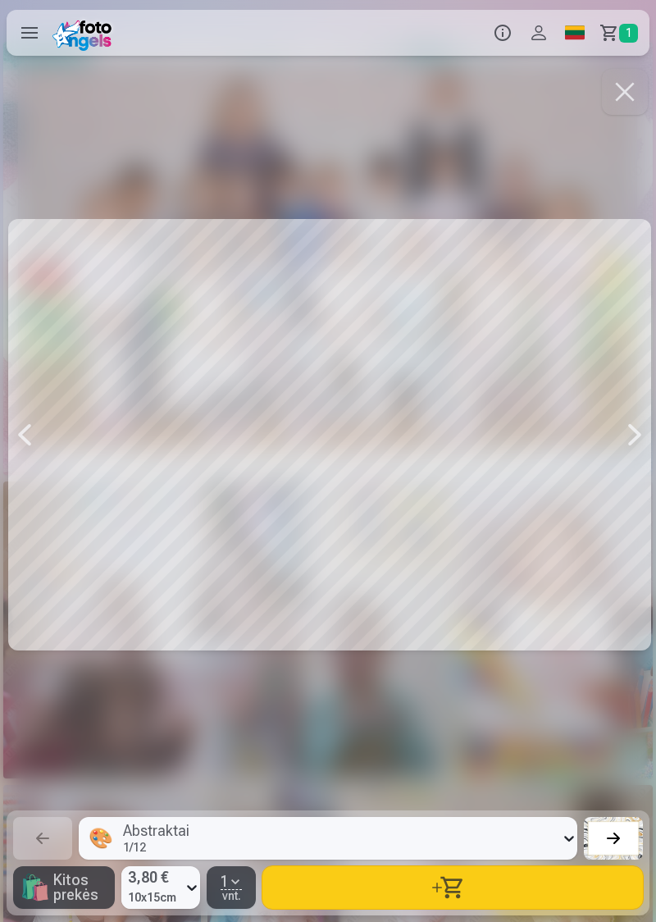
scroll to position [0, 13778]
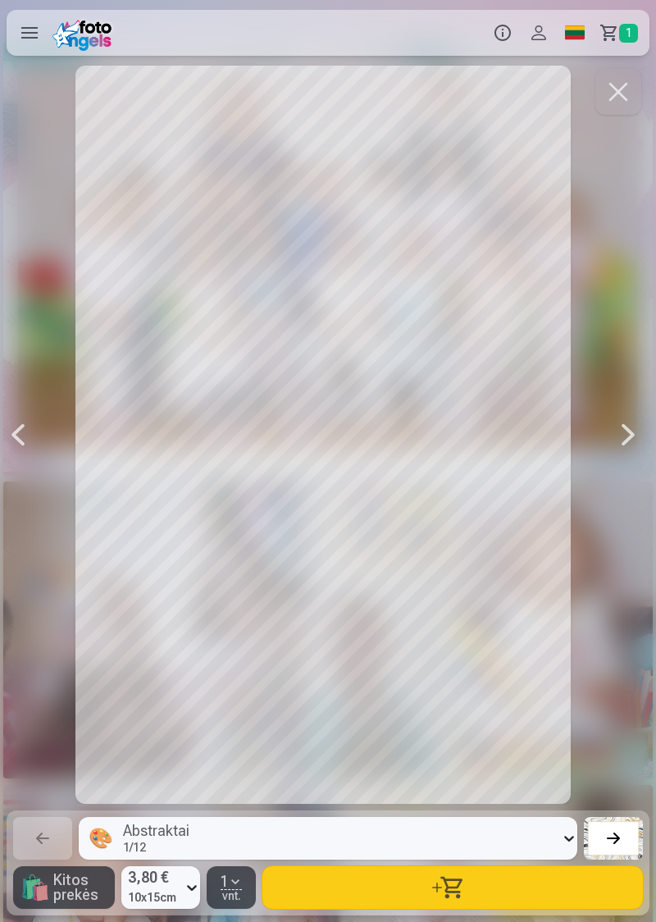
scroll to position [0, 5249]
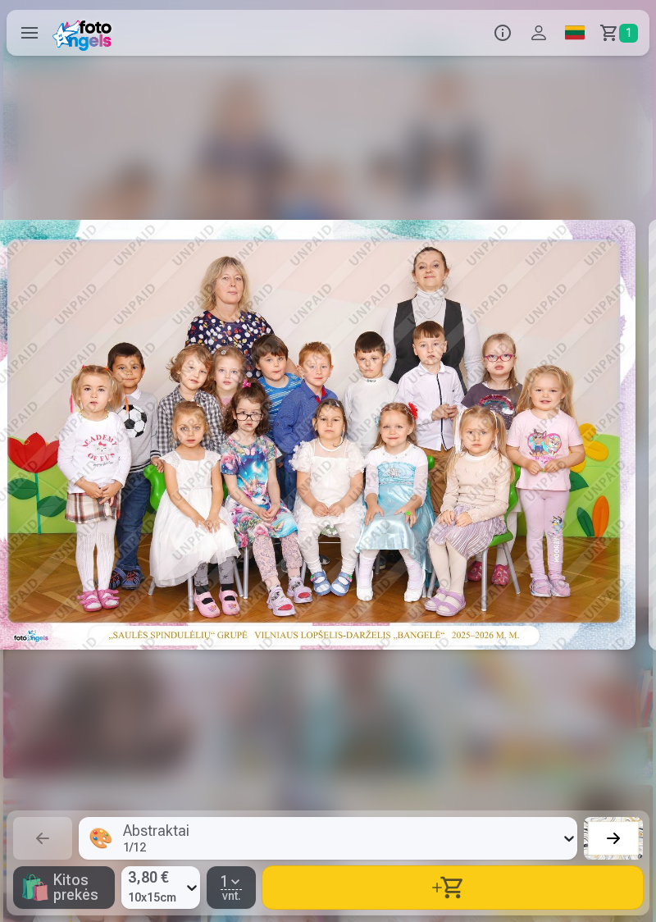
scroll to position [0, 6]
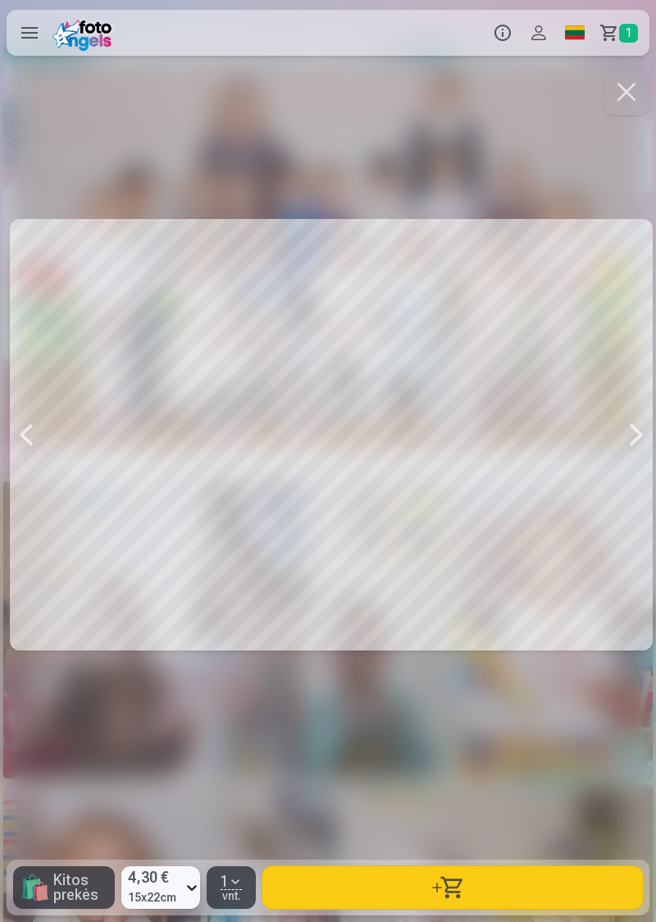
scroll to position [0, 656]
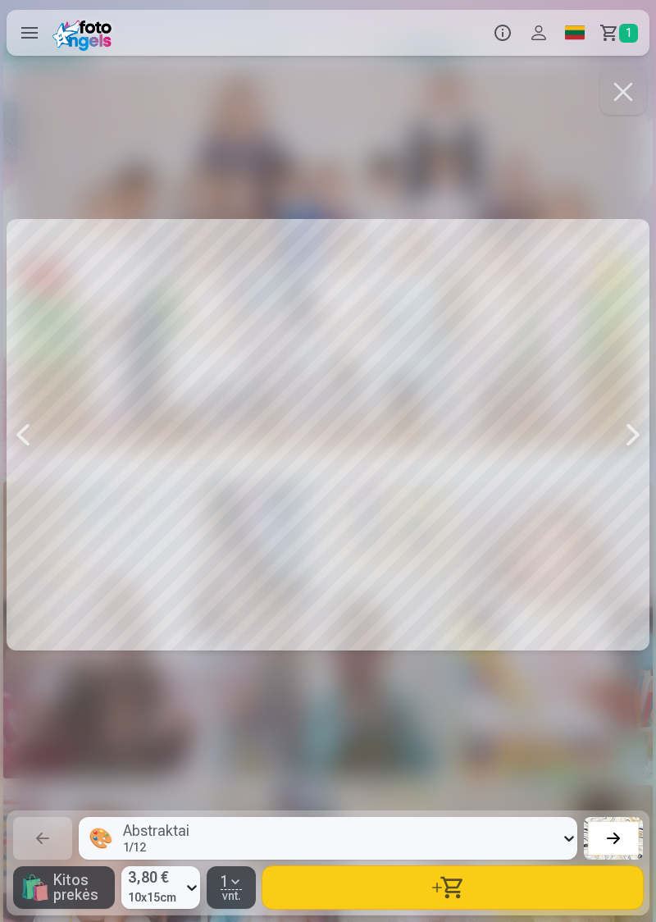
click at [581, 549] on div at bounding box center [328, 435] width 643 height 738
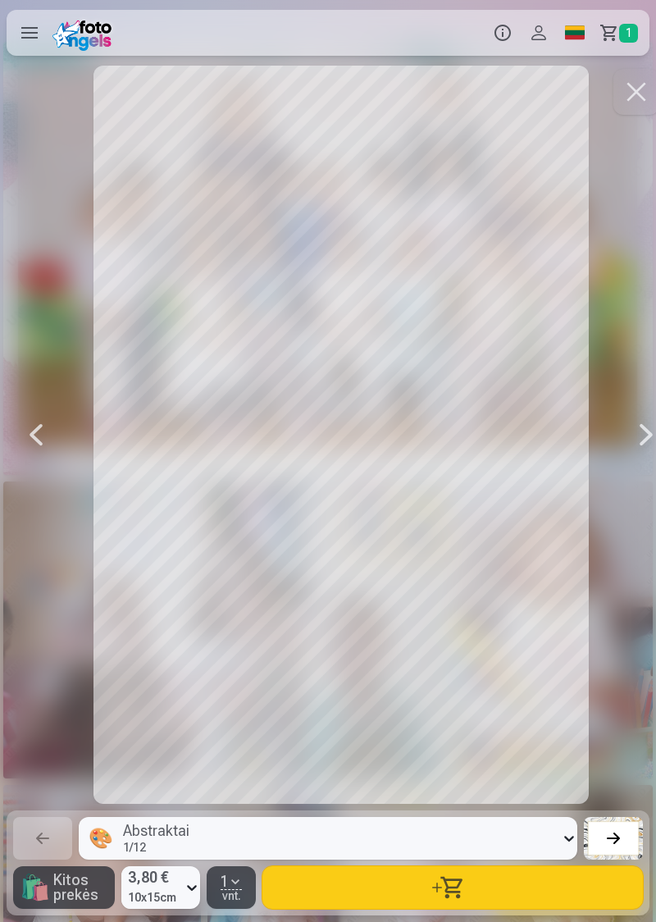
scroll to position [0, 1968]
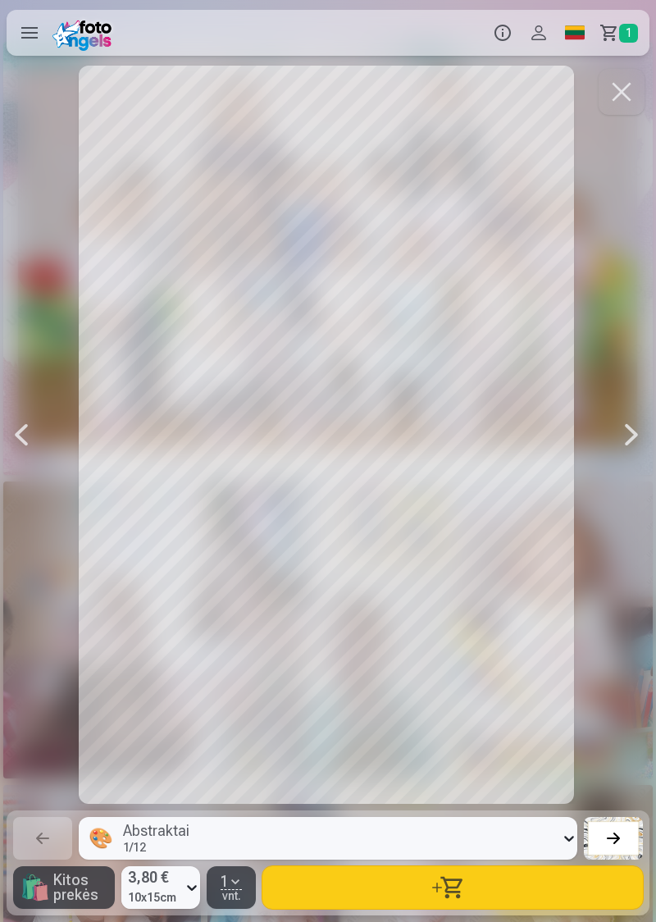
scroll to position [0, 1968]
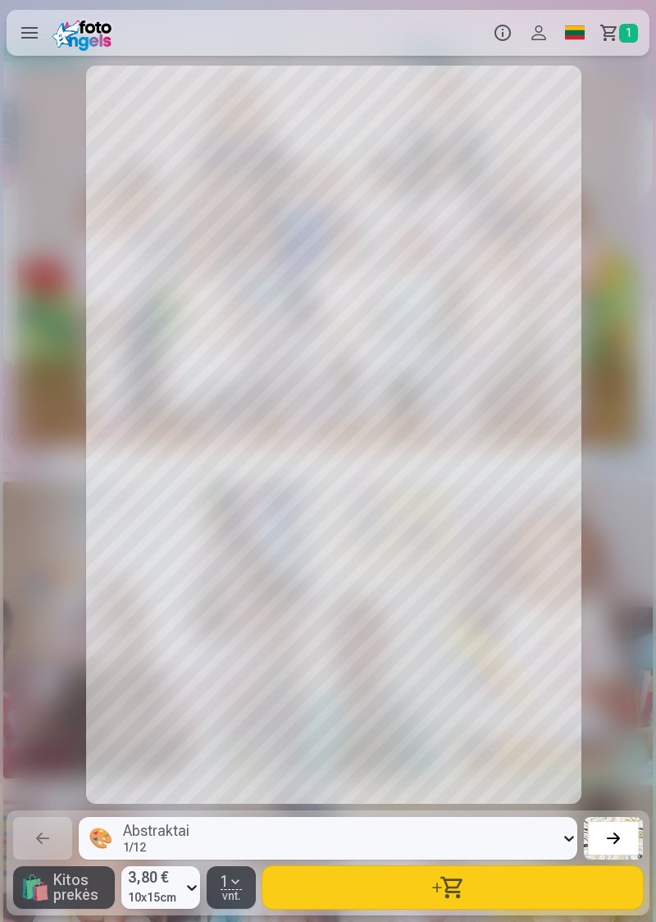
scroll to position [0, 3936]
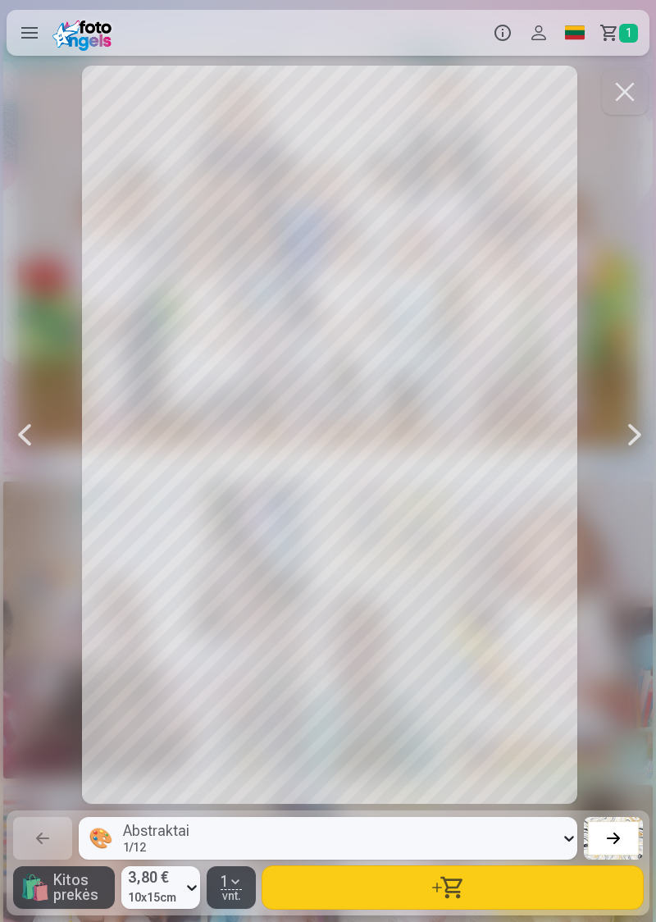
scroll to position [0, 5249]
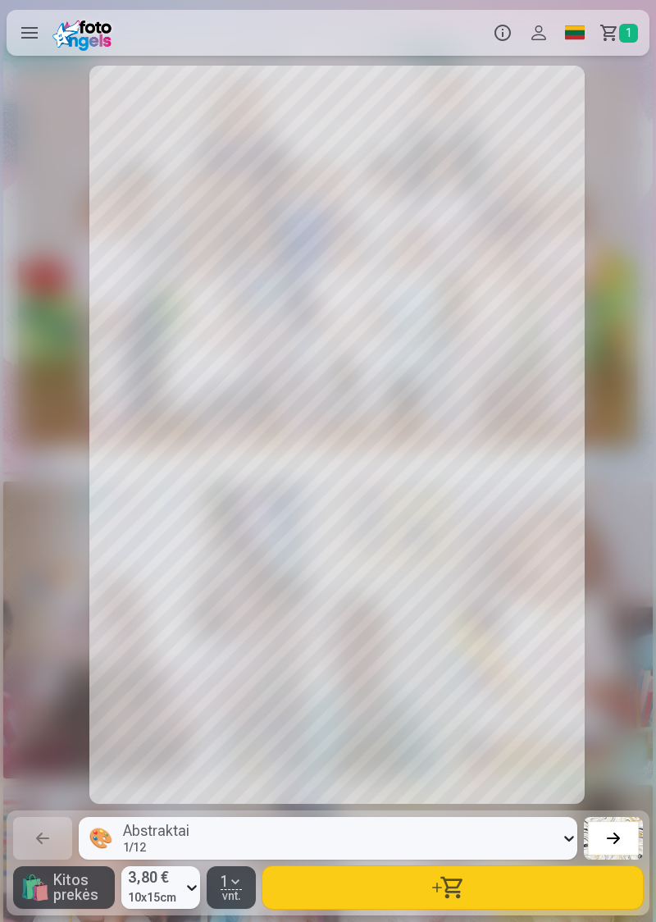
scroll to position [0, 9185]
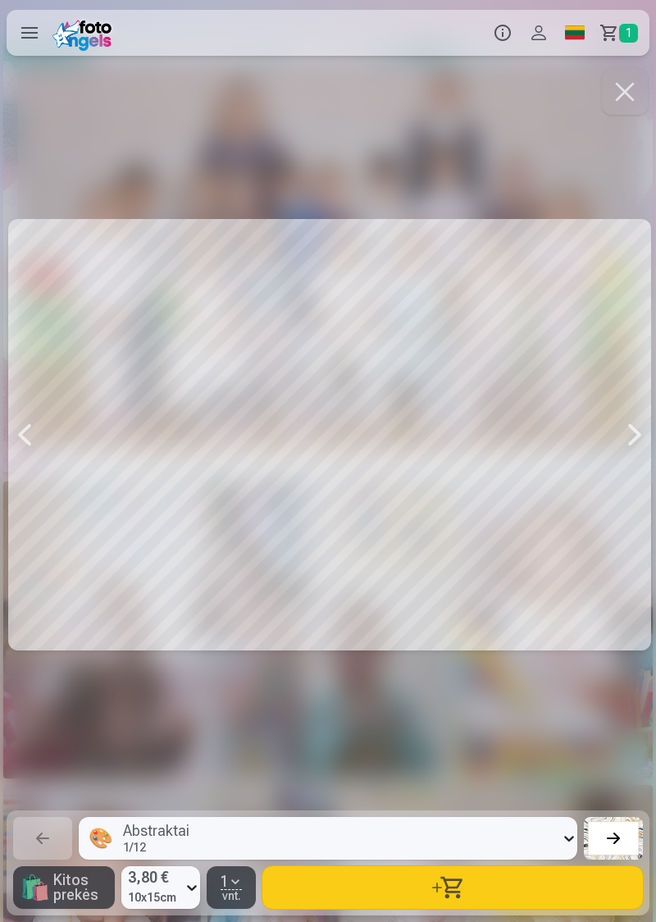
scroll to position [0, 11153]
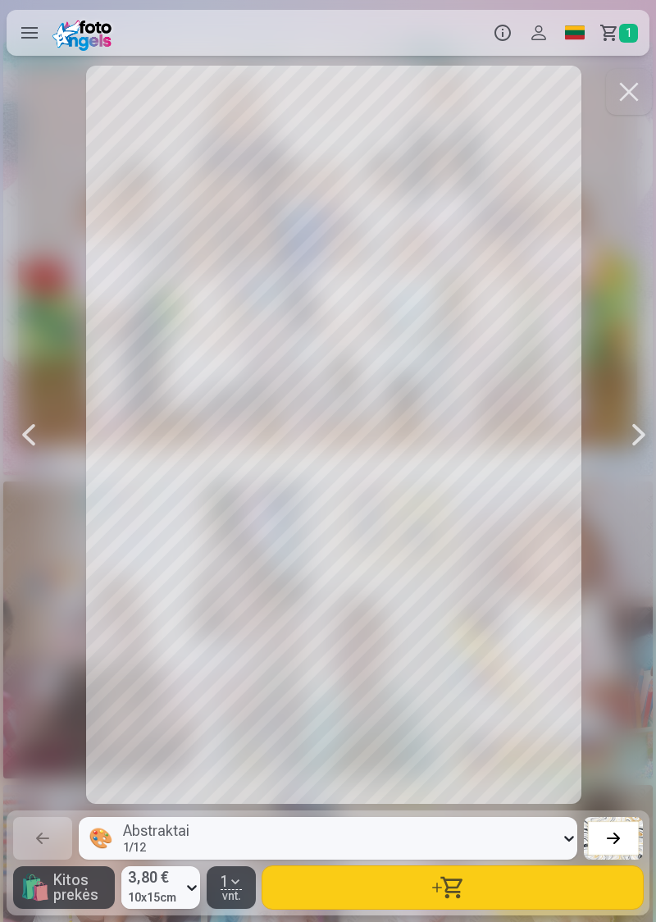
scroll to position [0, 13122]
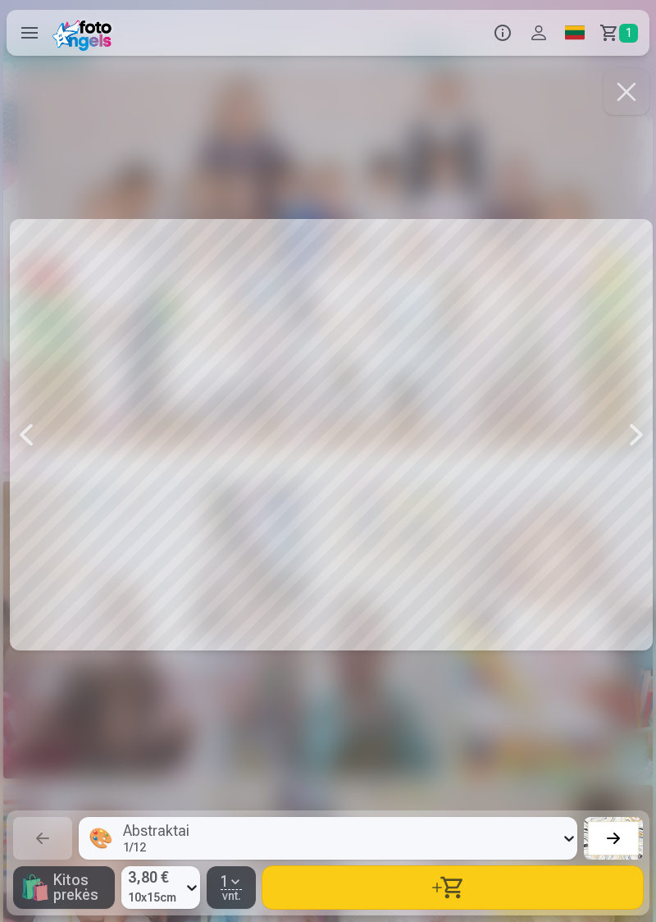
scroll to position [0, 13778]
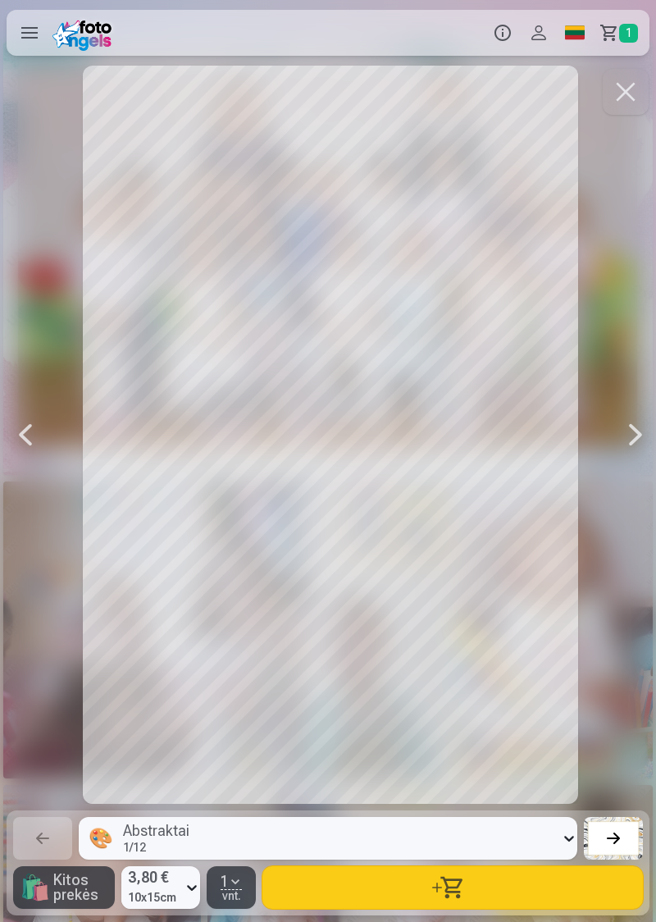
scroll to position [0, 15746]
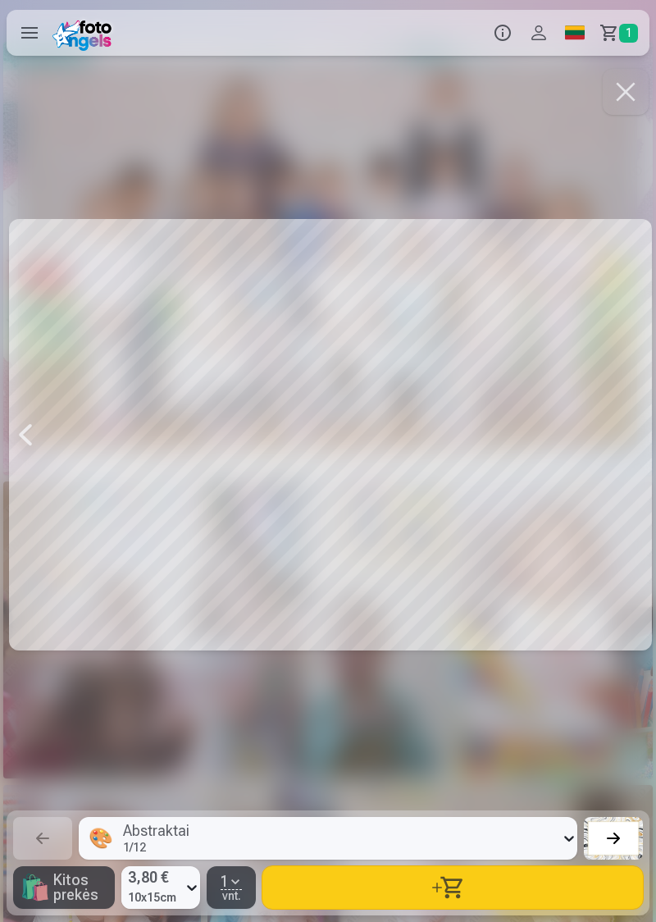
scroll to position [0, 17058]
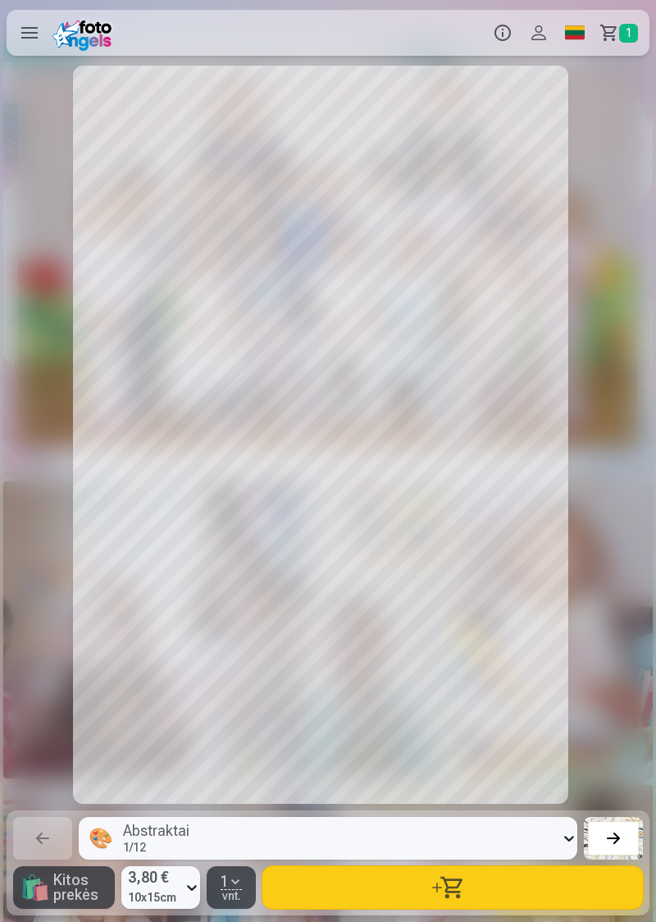
scroll to position [0, 15746]
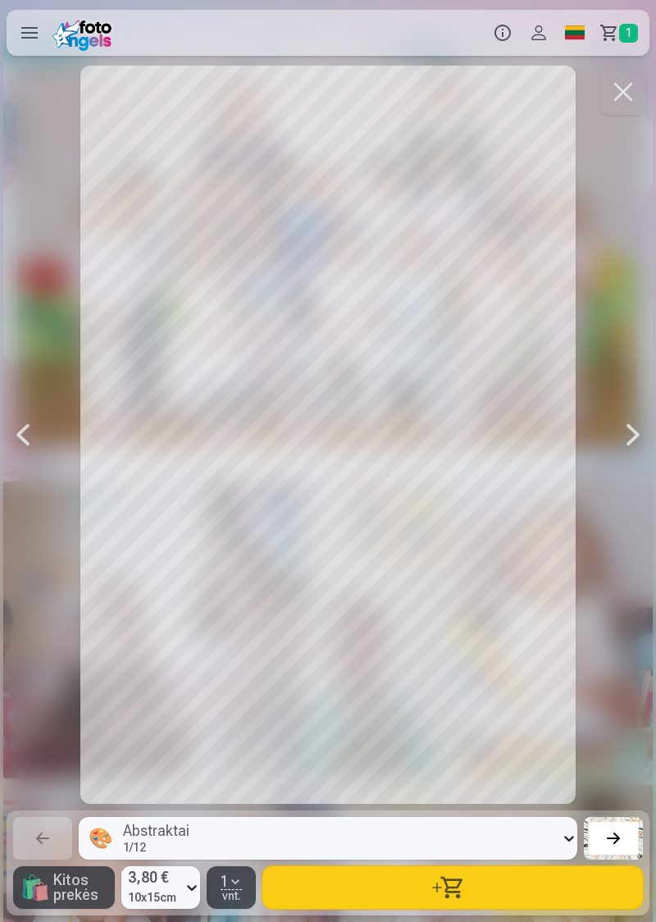
click at [213, 917] on div at bounding box center [328, 461] width 656 height 922
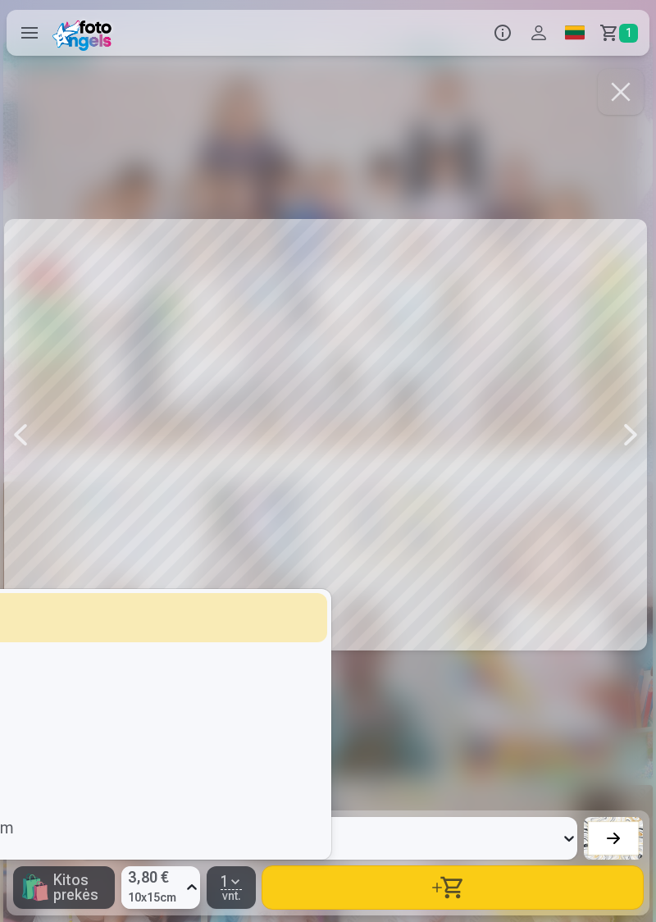
scroll to position [0, 15090]
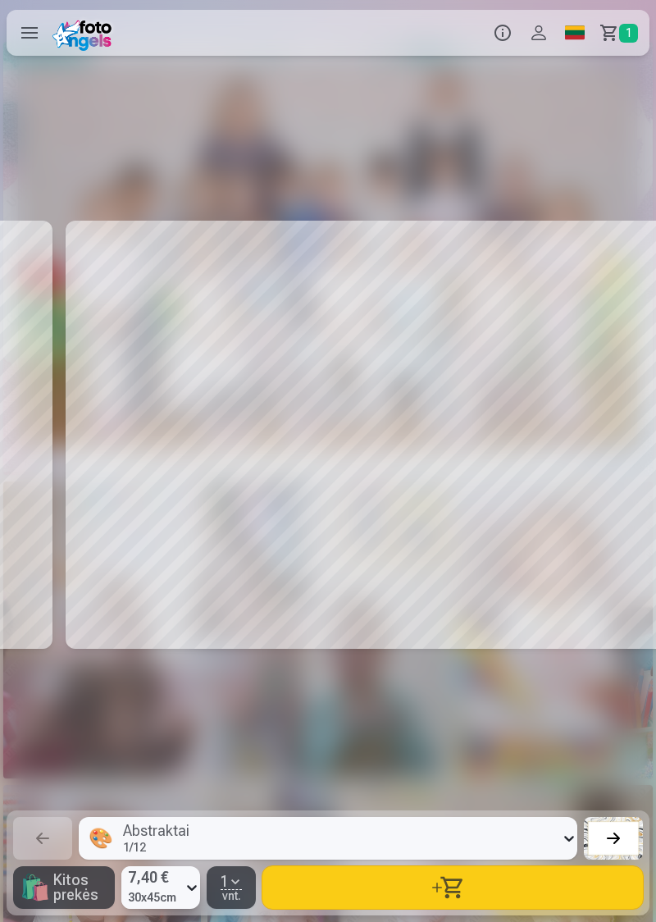
scroll to position [0, 15090]
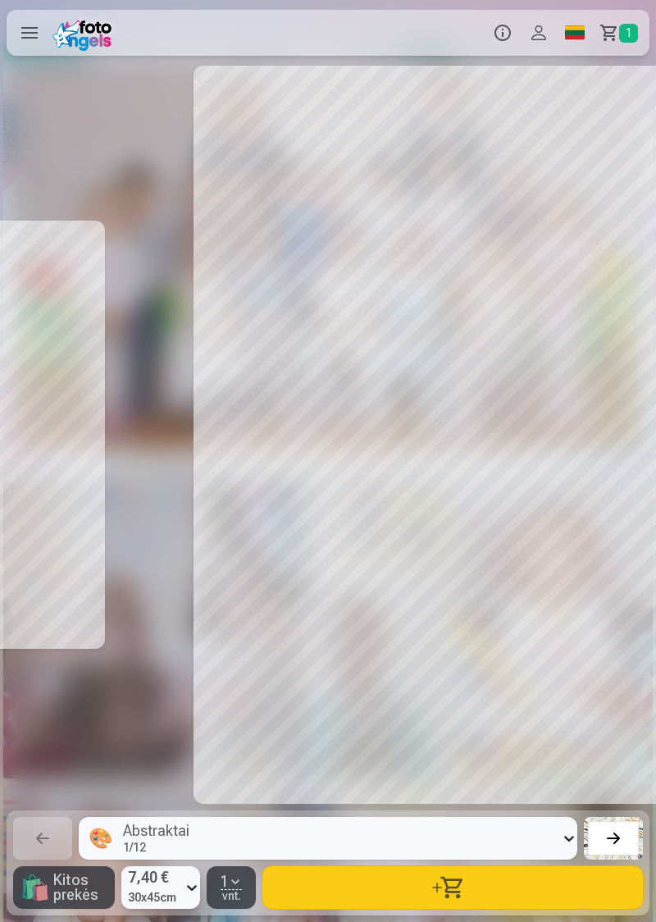
scroll to position [0, 15746]
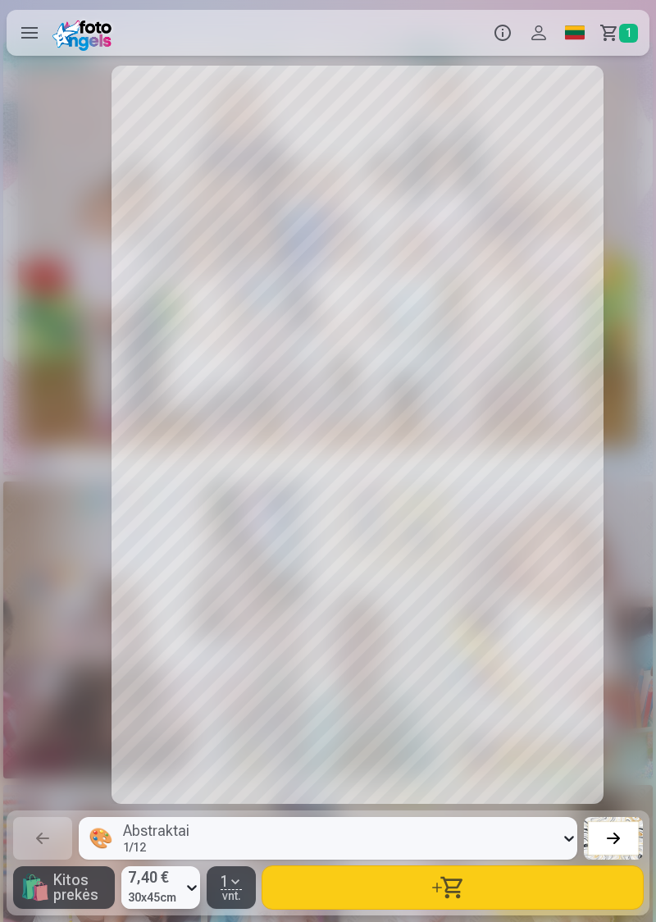
scroll to position [0, 16402]
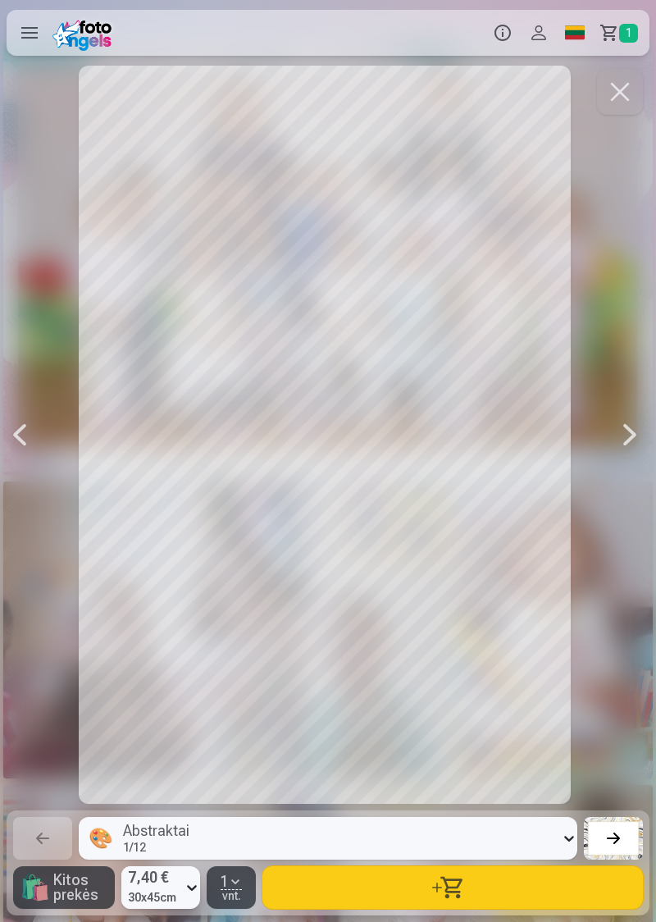
scroll to position [0, 16402]
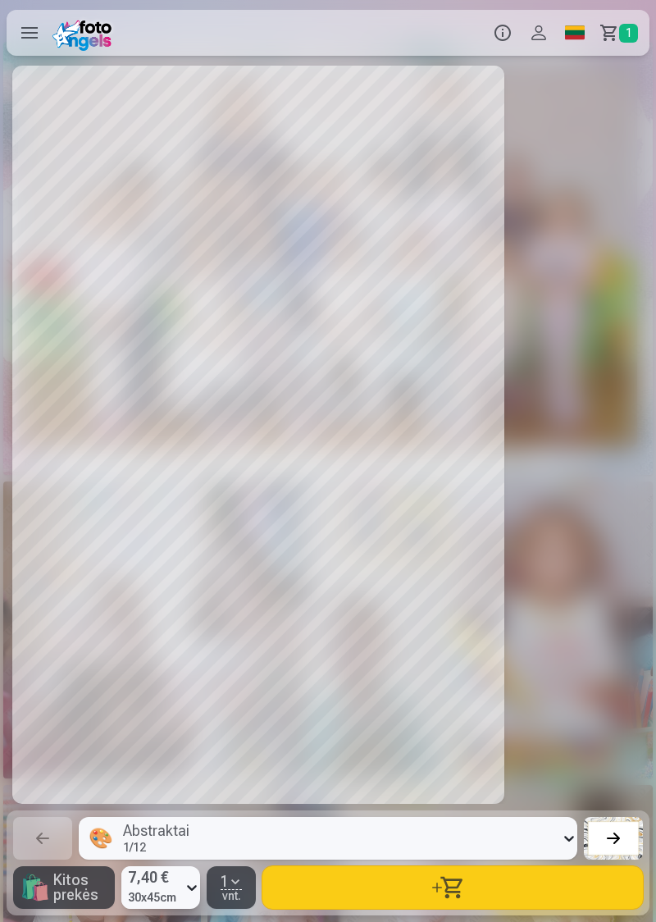
scroll to position [0, 15746]
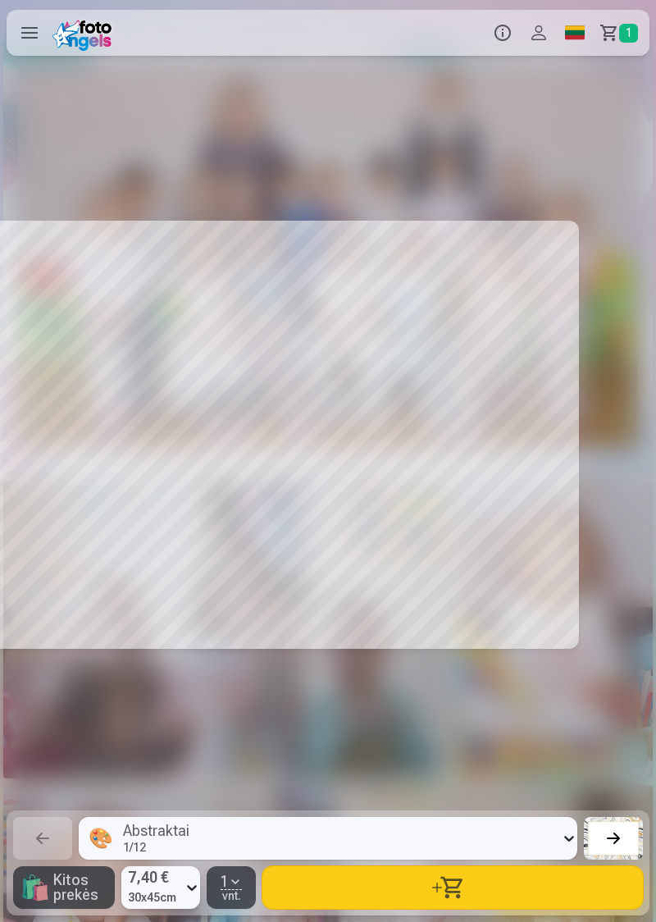
scroll to position [0, 15090]
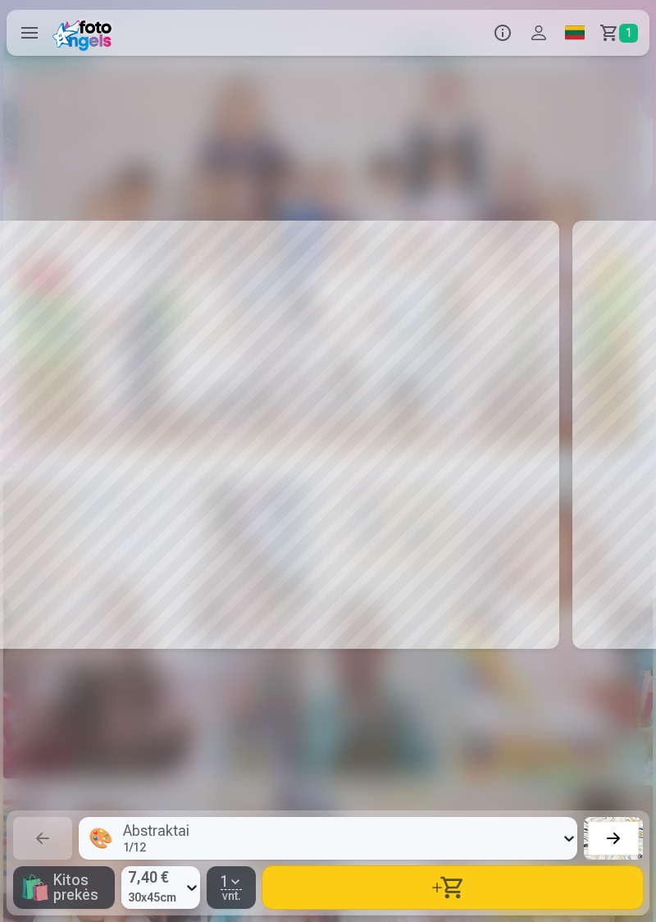
scroll to position [0, 14434]
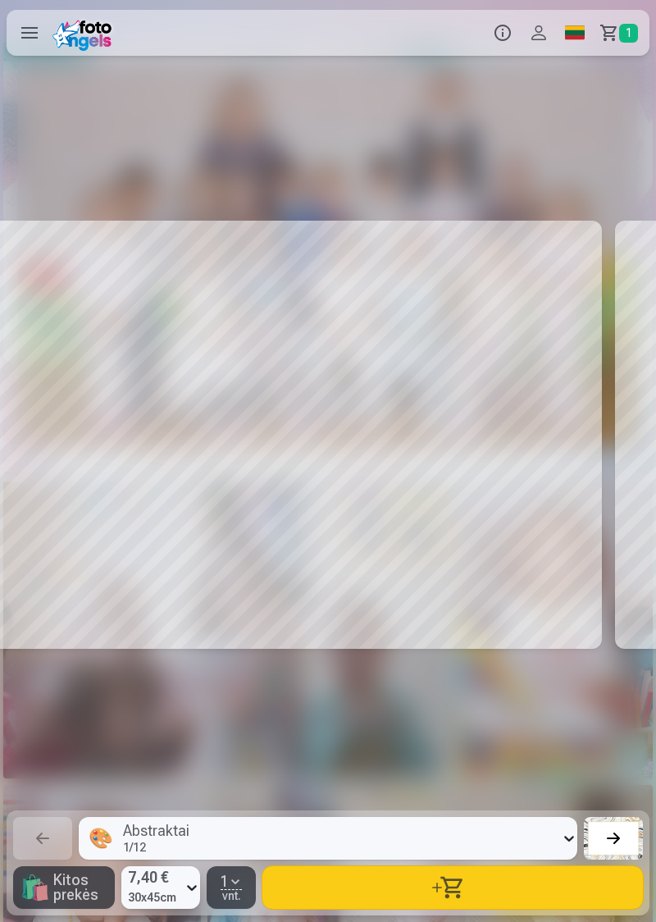
scroll to position [0, 13778]
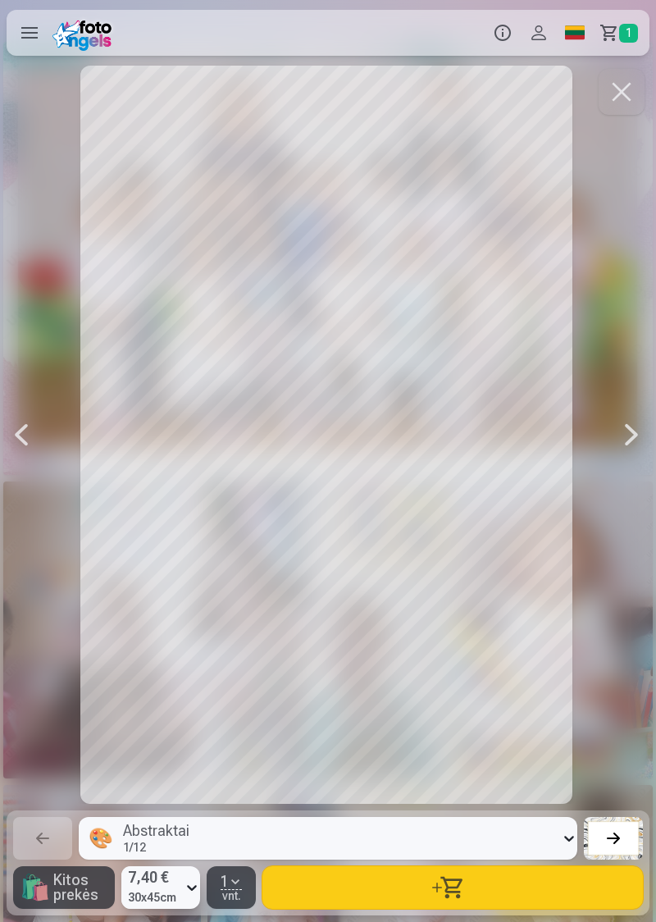
scroll to position [0, 13122]
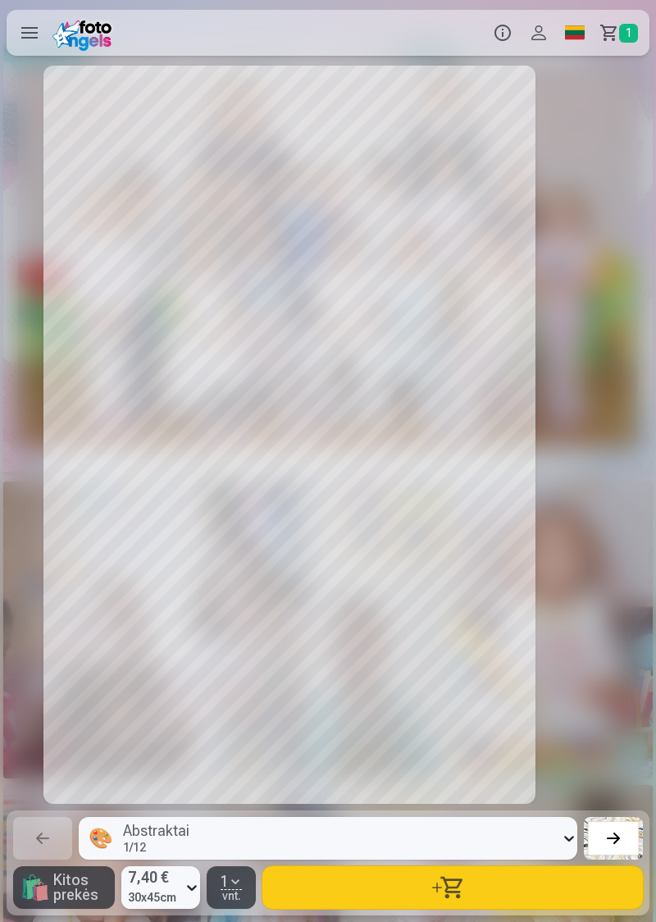
scroll to position [0, 12466]
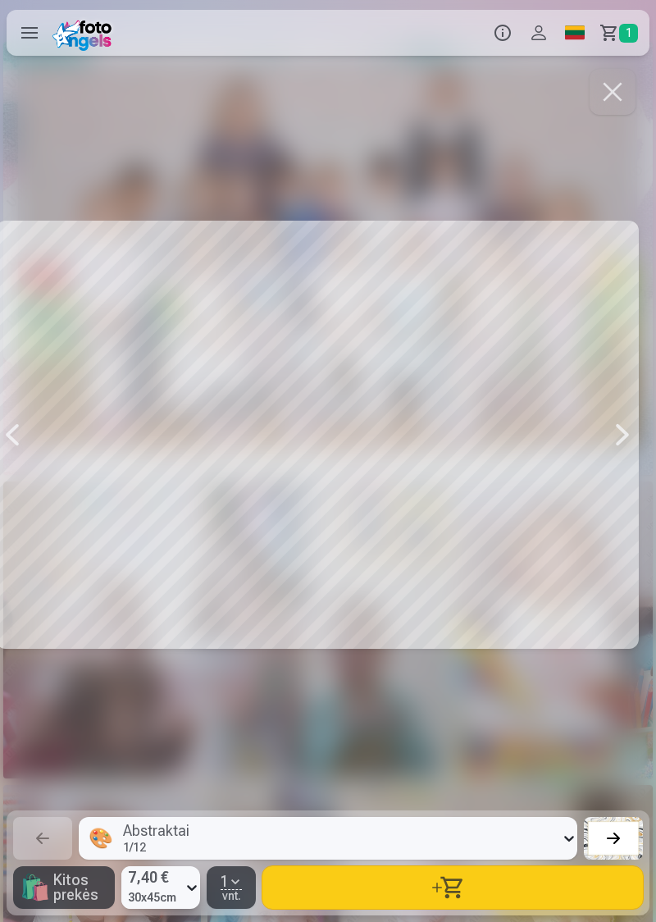
scroll to position [0, 11809]
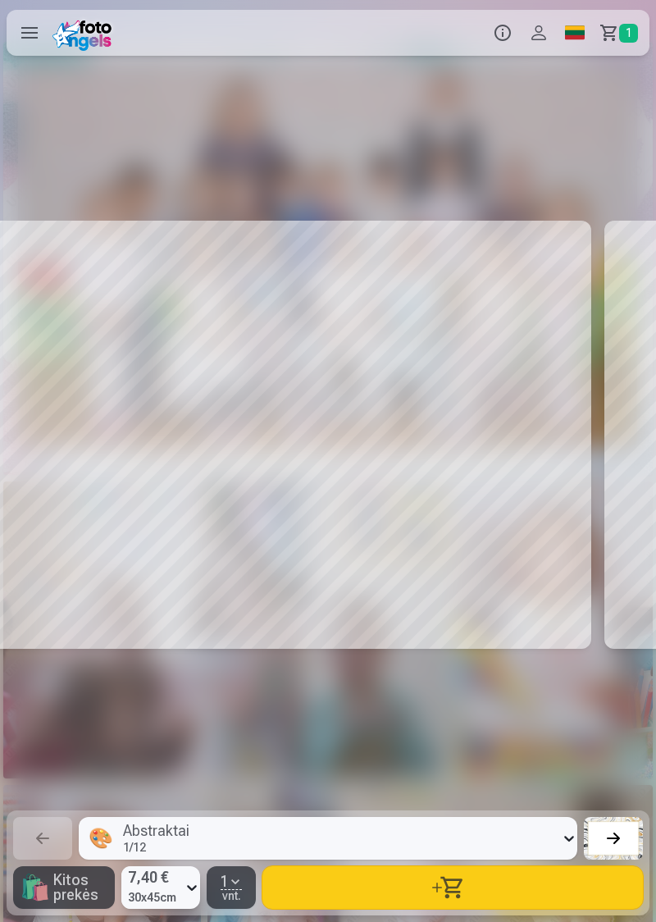
scroll to position [0, 11153]
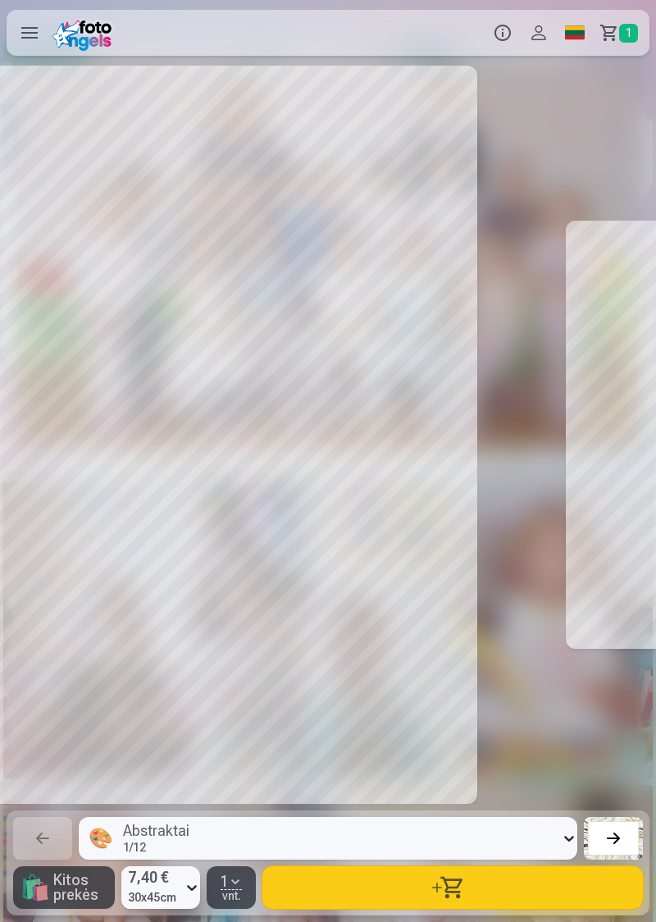
scroll to position [0, 10497]
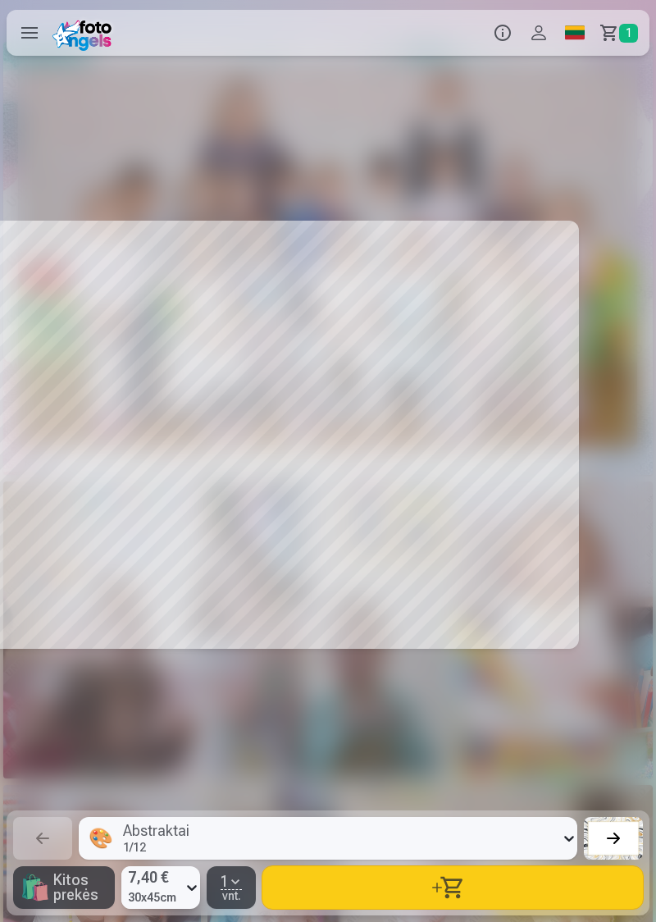
scroll to position [0, 9841]
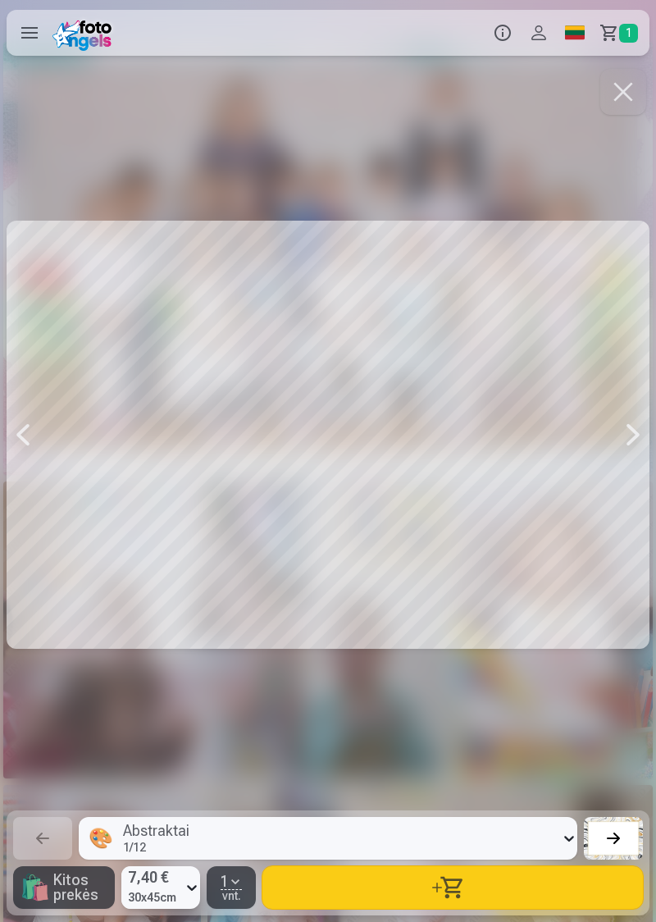
click at [631, 871] on button "button" at bounding box center [452, 887] width 381 height 43
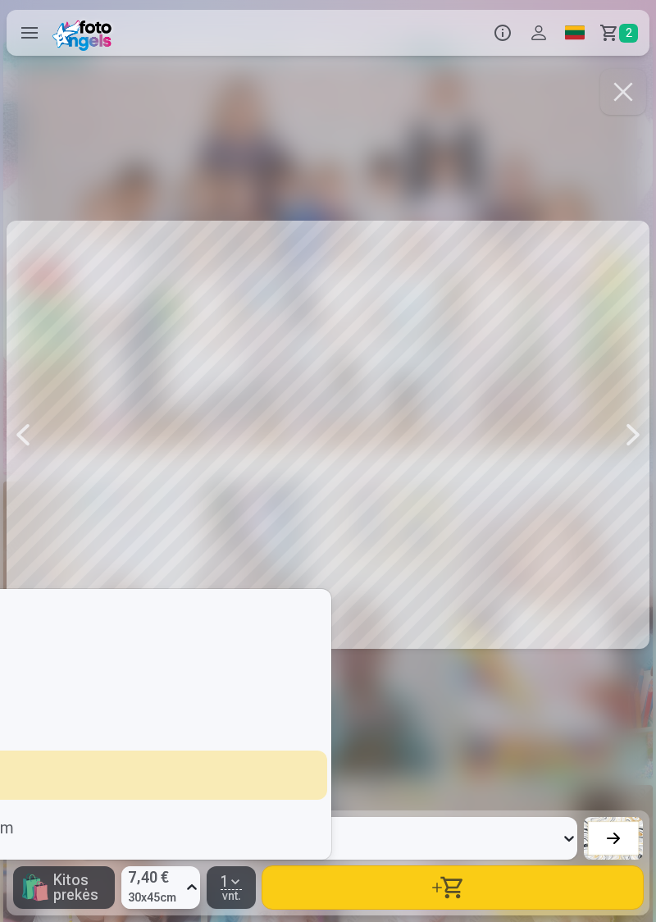
click at [31, 636] on div "3,80 € Dydis : 10x15cm" at bounding box center [29, 617] width 595 height 49
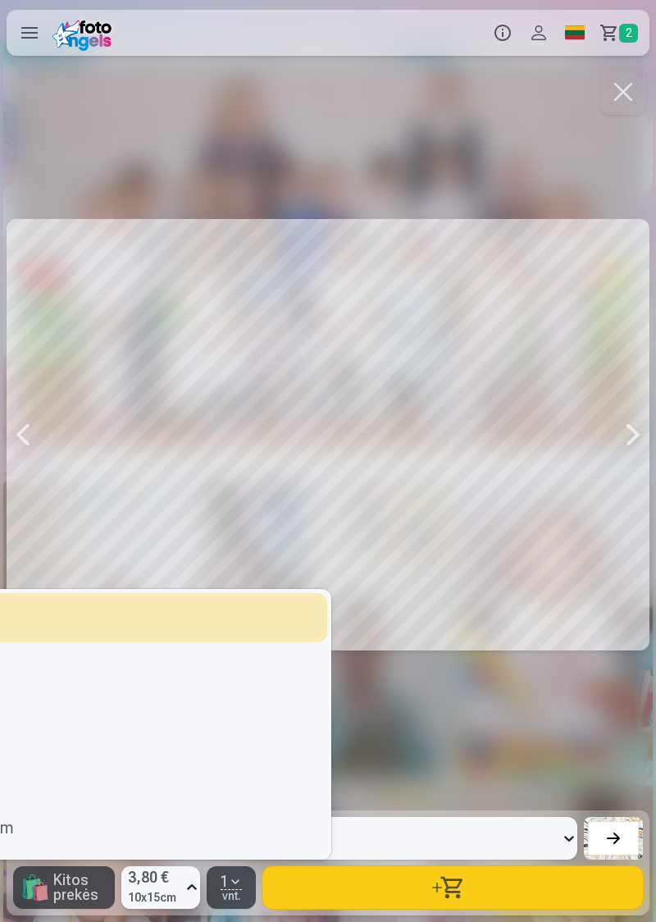
click at [107, 655] on div "4,80 € Dydis : 15x23cm" at bounding box center [29, 669] width 595 height 49
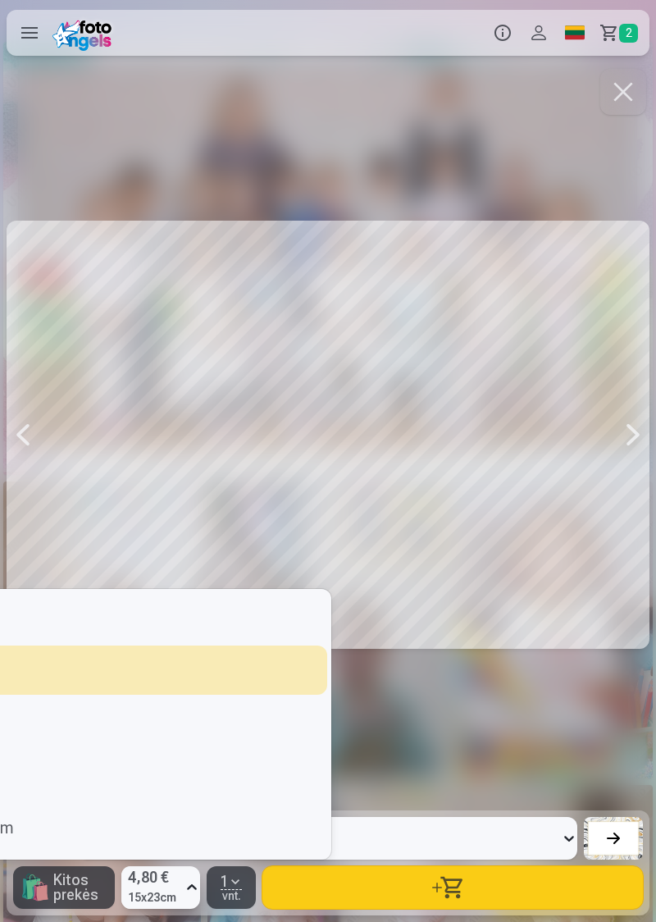
click at [119, 627] on div "3,80 € Dydis : 10x15cm" at bounding box center [30, 617] width 576 height 23
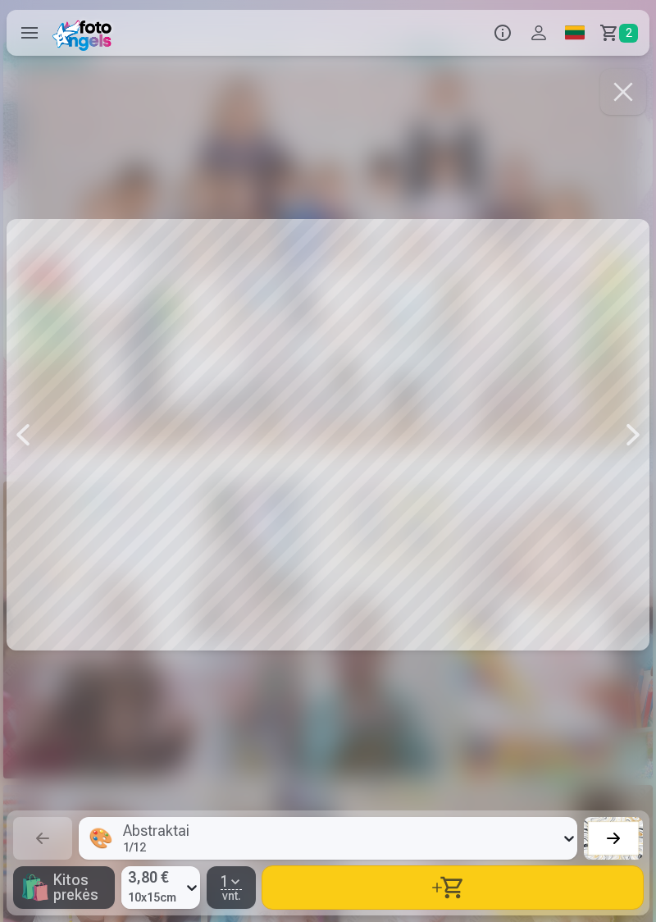
click at [631, 456] on div at bounding box center [633, 435] width 33 height 738
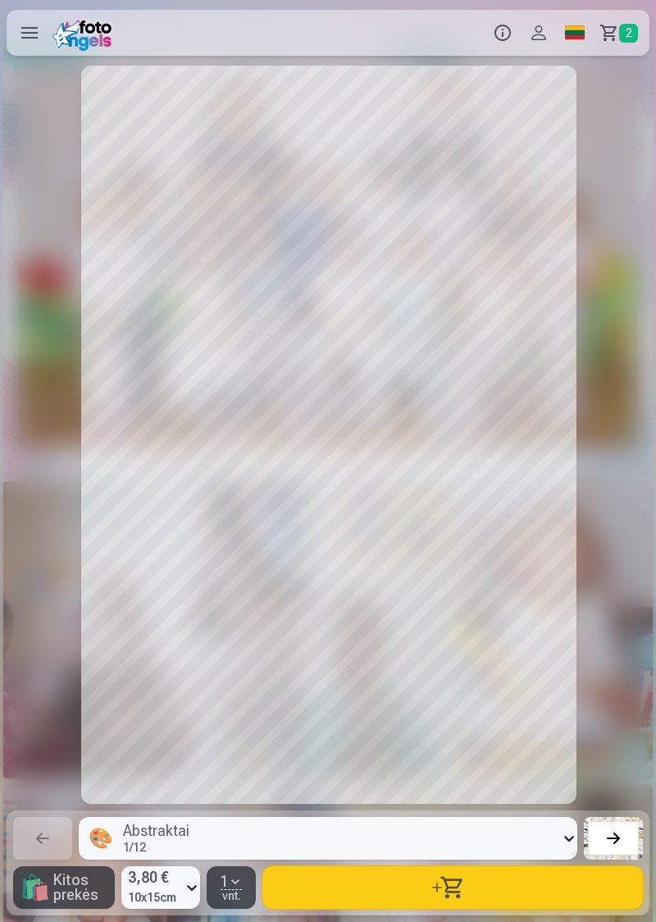
scroll to position [0, 10497]
click at [36, 448] on div at bounding box center [23, 435] width 33 height 738
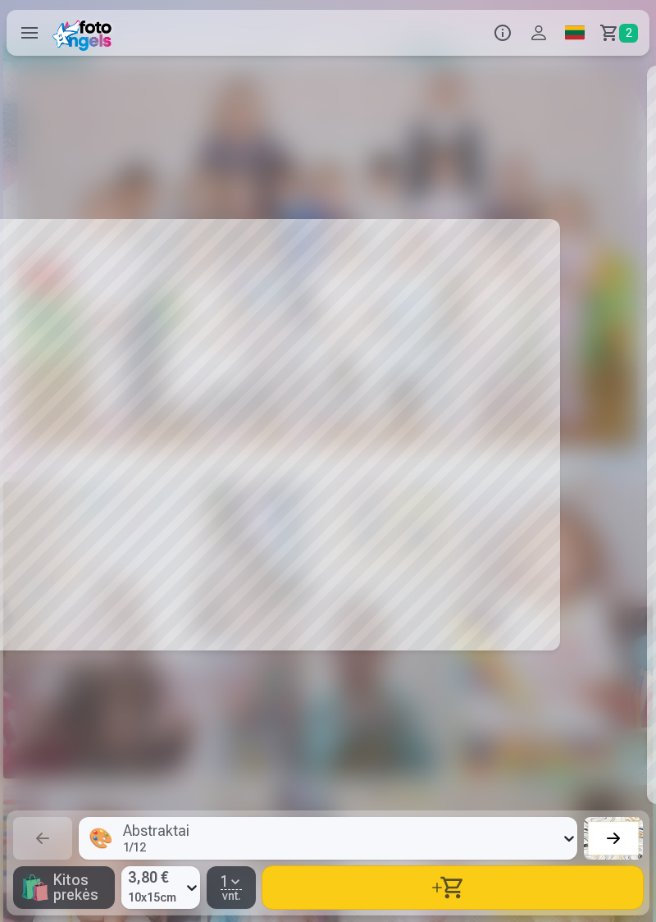
scroll to position [0, 9841]
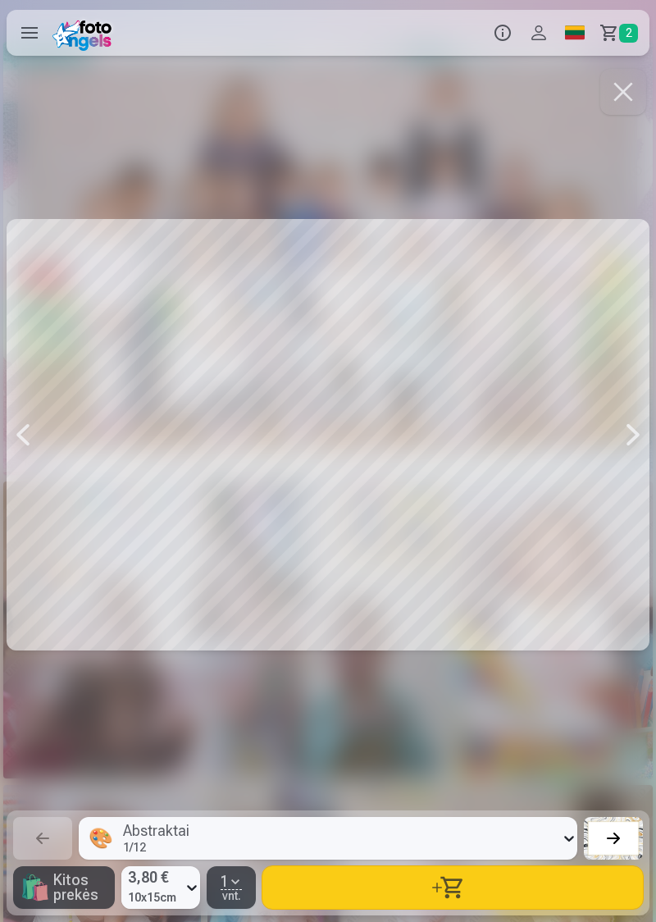
click at [32, 451] on div at bounding box center [23, 435] width 33 height 738
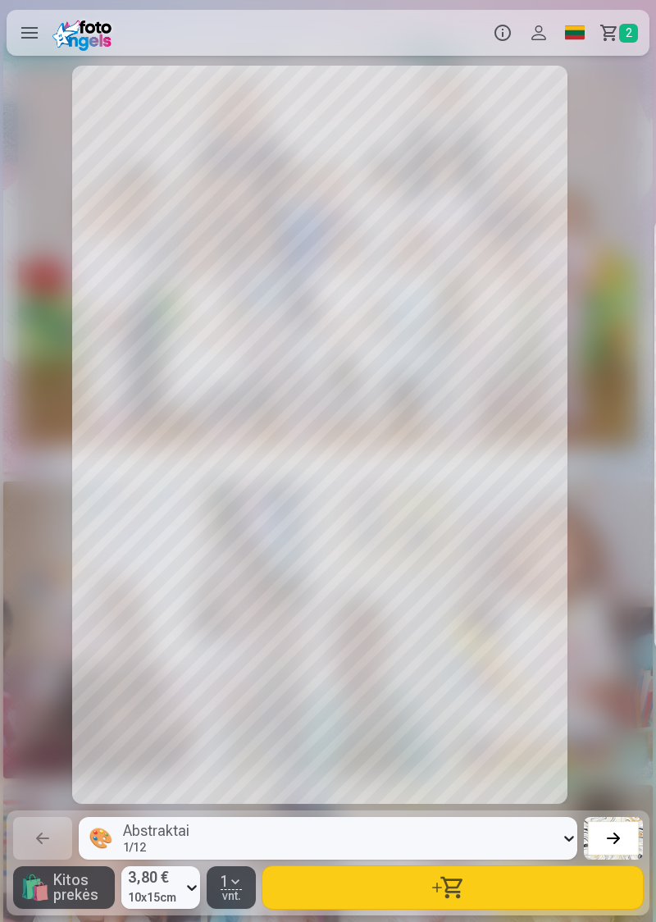
scroll to position [0, 9185]
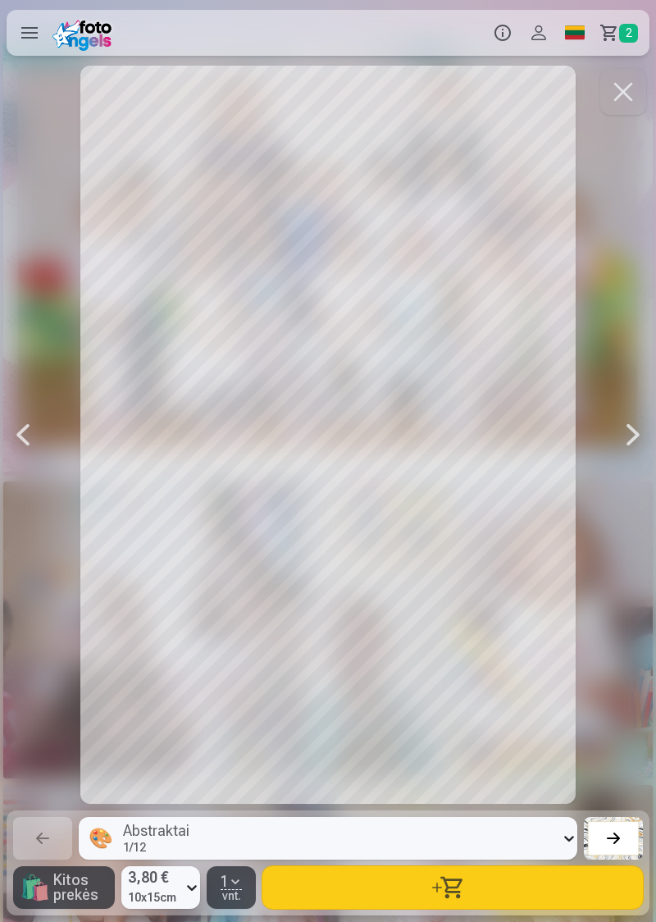
click at [36, 454] on div at bounding box center [23, 435] width 33 height 738
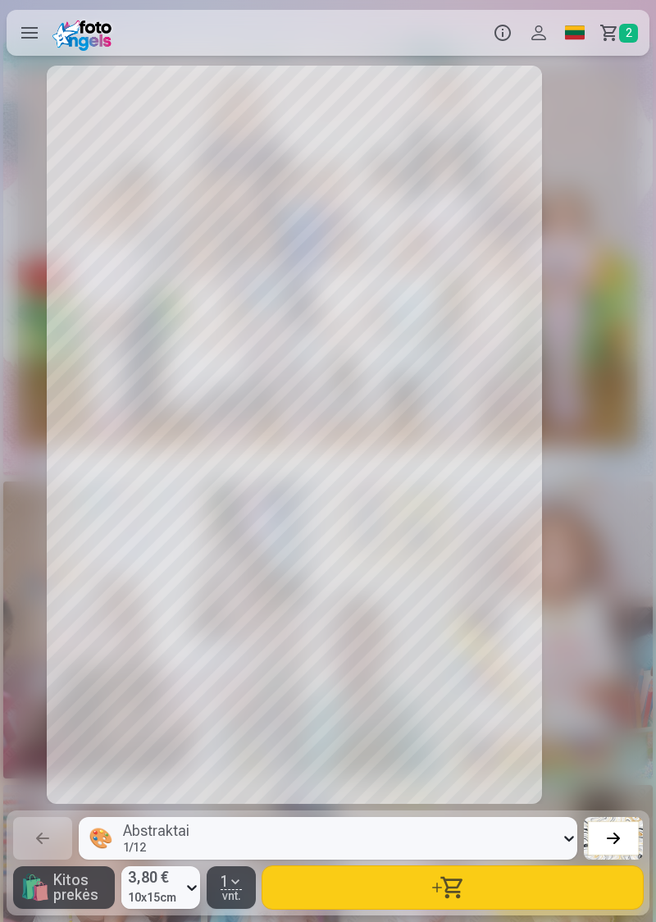
scroll to position [0, 8529]
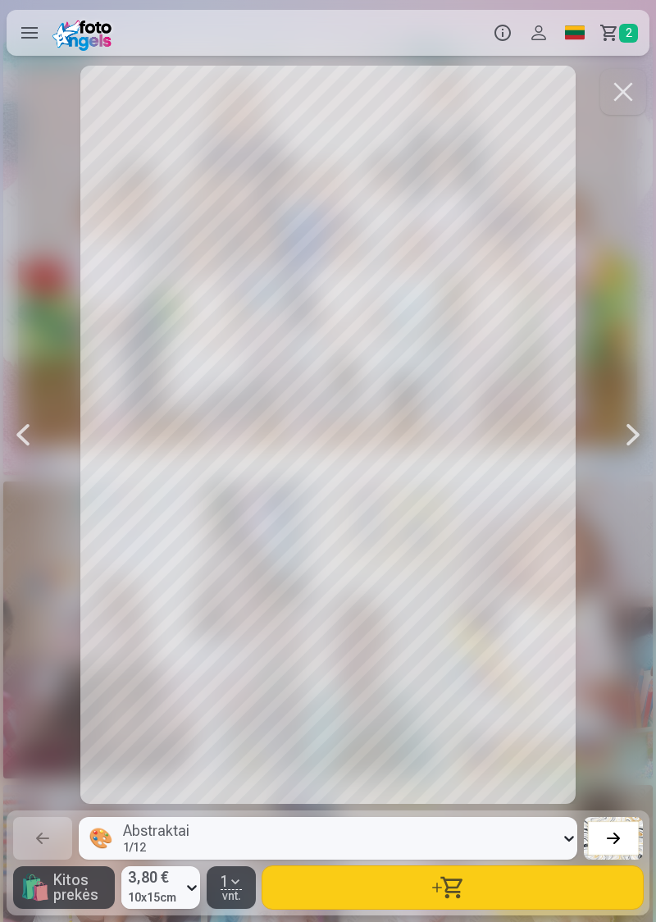
click at [34, 449] on div at bounding box center [23, 435] width 33 height 738
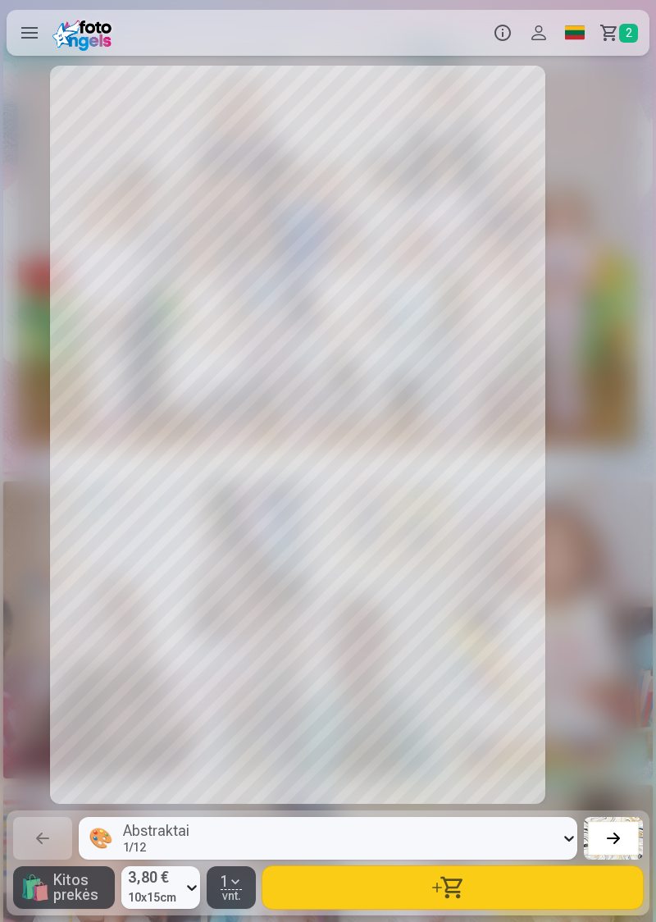
scroll to position [0, 7873]
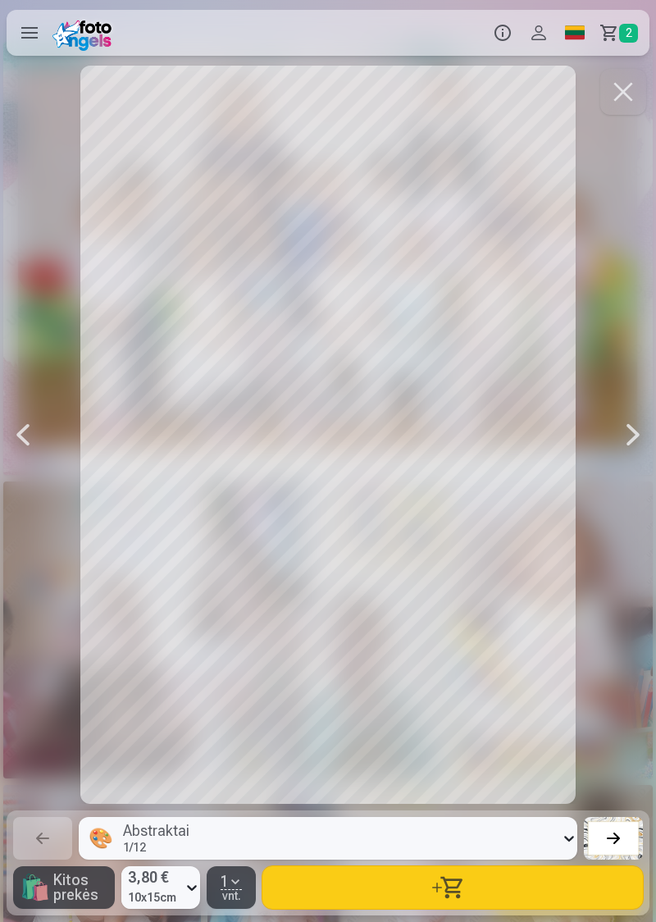
click at [33, 450] on div at bounding box center [23, 435] width 33 height 738
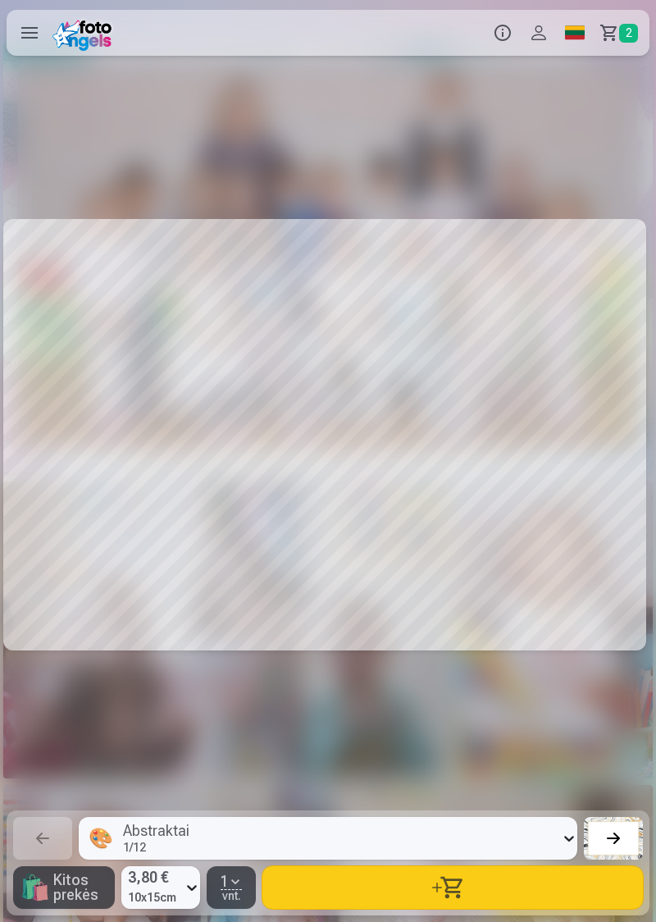
scroll to position [0, 7217]
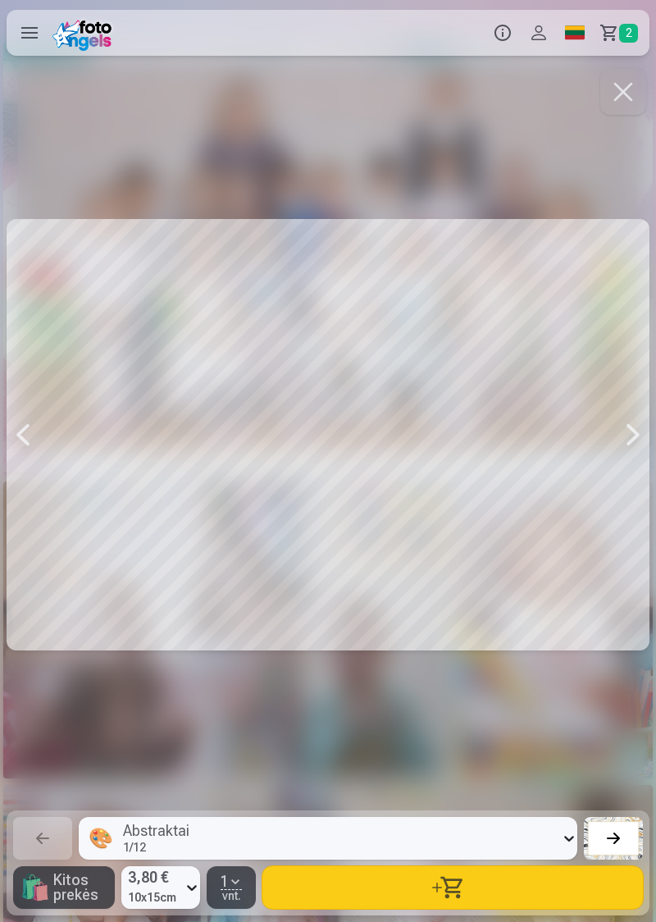
click at [32, 451] on div at bounding box center [23, 435] width 33 height 738
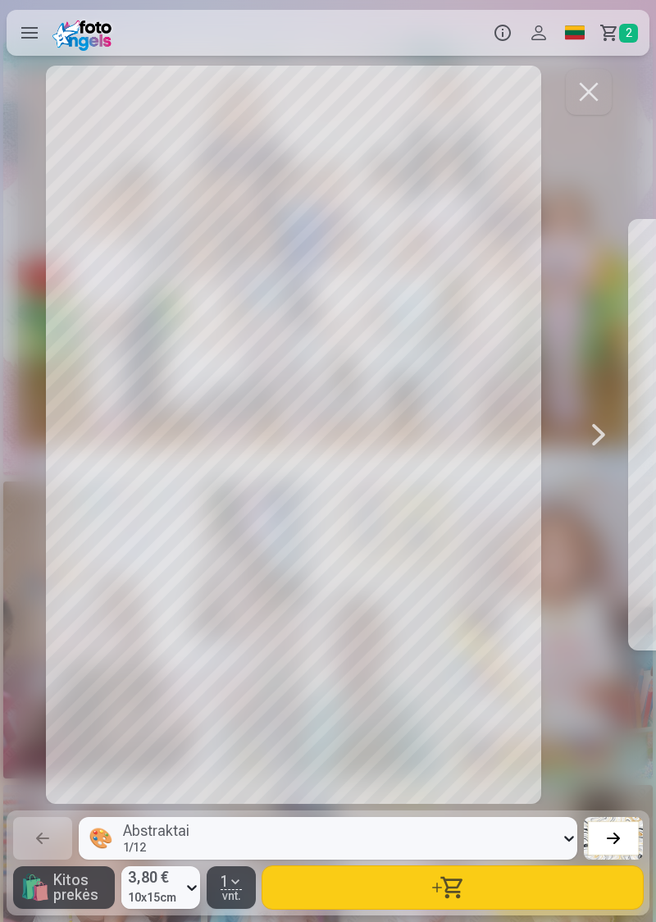
scroll to position [0, 6561]
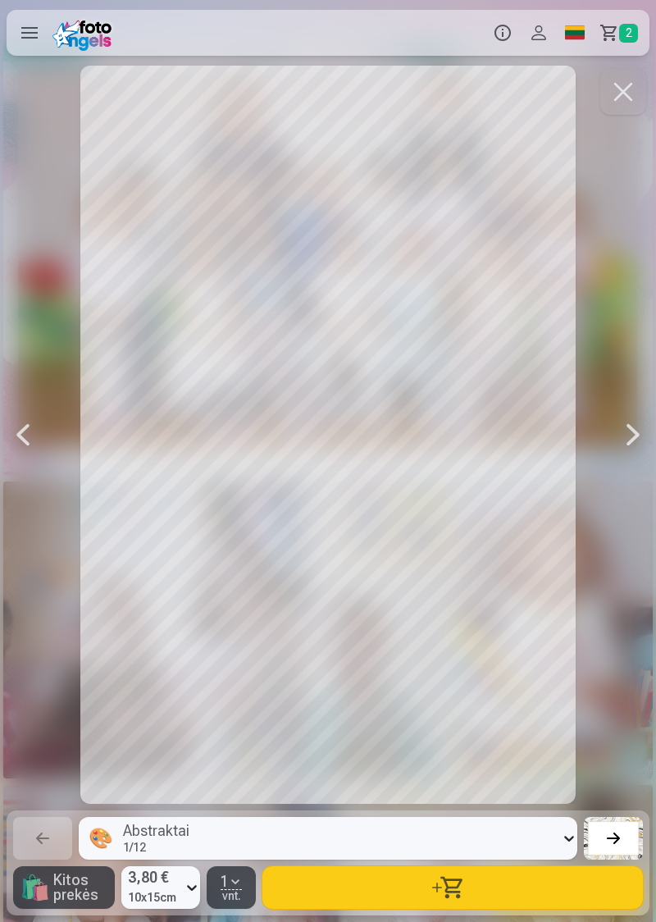
click at [31, 456] on div at bounding box center [23, 435] width 33 height 738
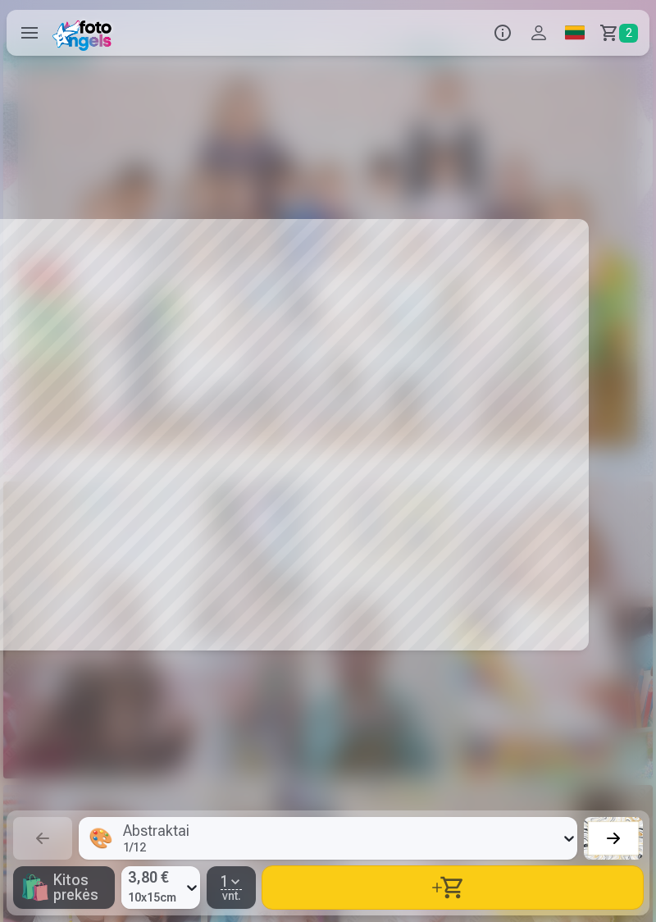
scroll to position [0, 5905]
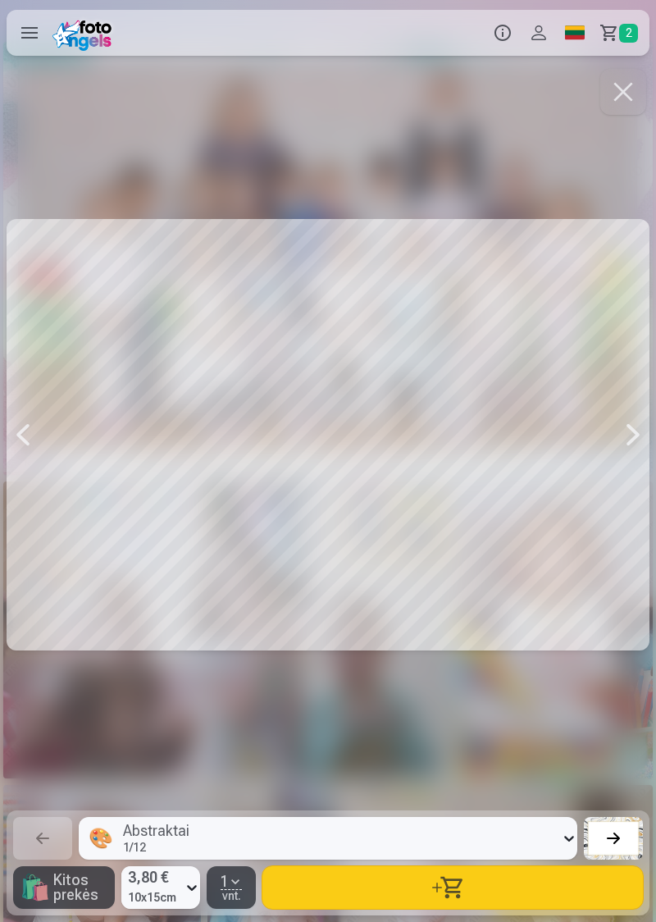
click at [36, 444] on div at bounding box center [23, 435] width 33 height 738
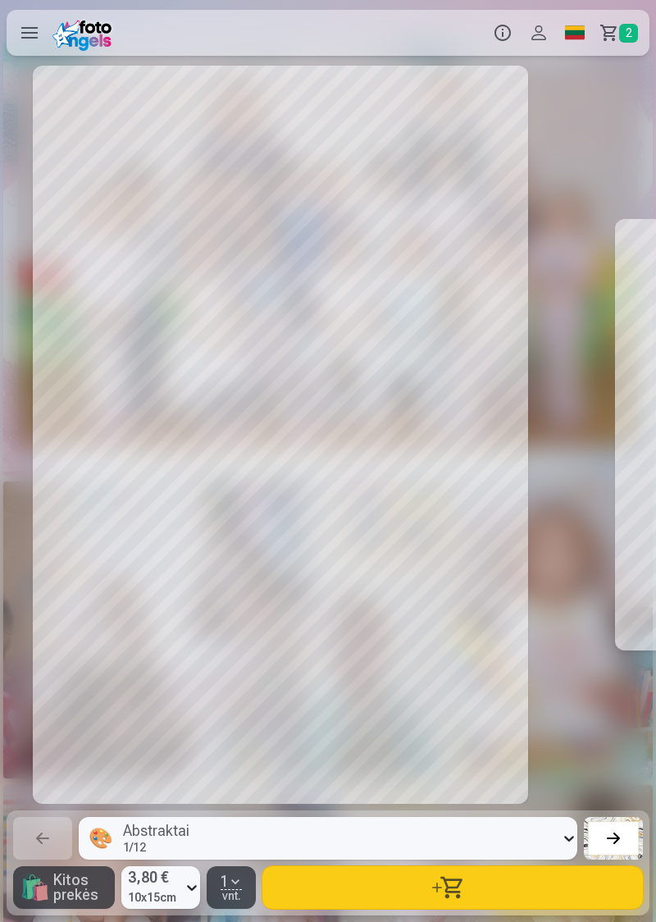
scroll to position [0, 5249]
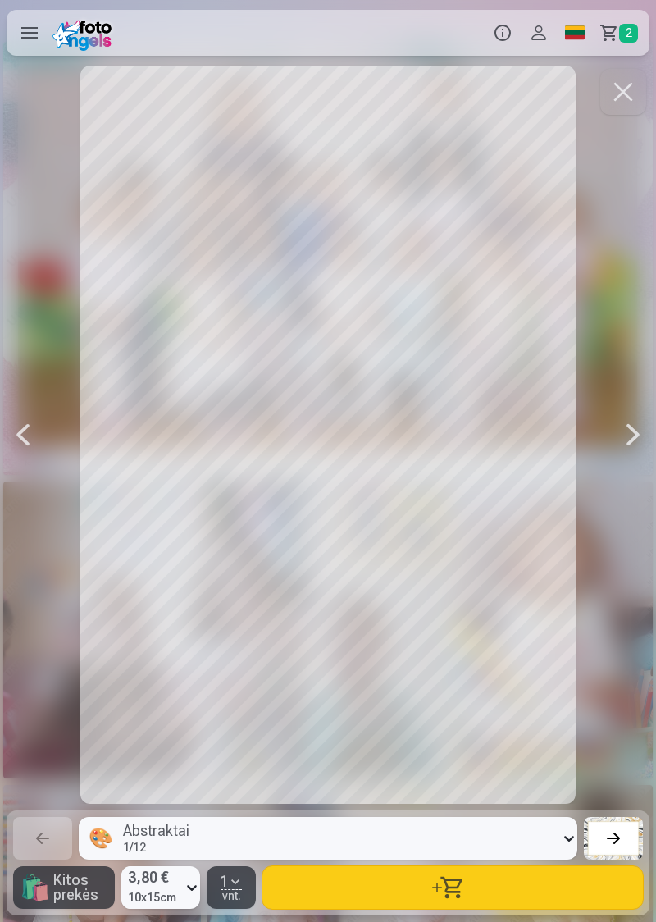
click at [34, 442] on div at bounding box center [23, 435] width 33 height 738
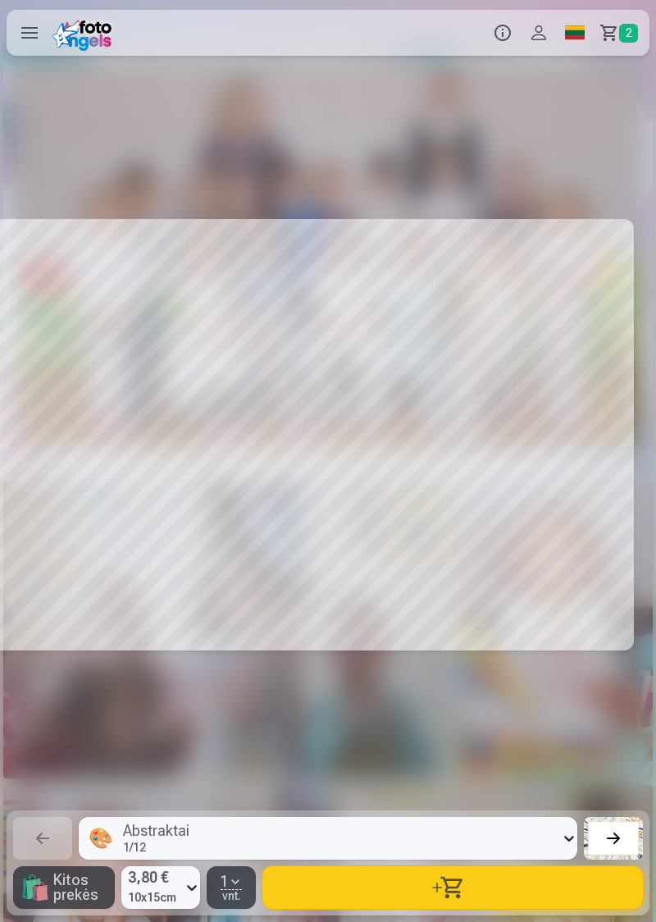
scroll to position [0, 4593]
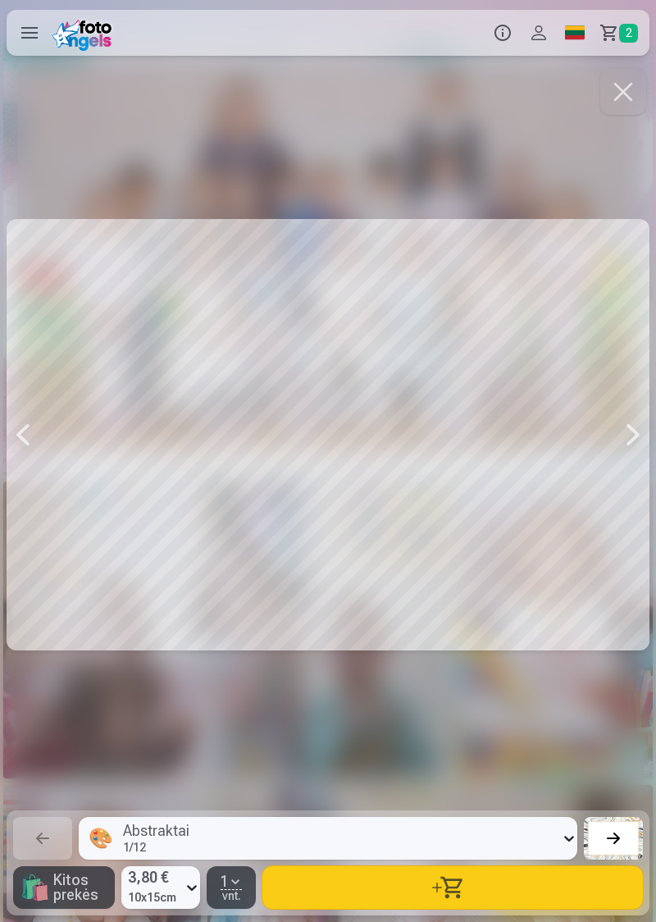
click at [37, 449] on div at bounding box center [23, 435] width 33 height 738
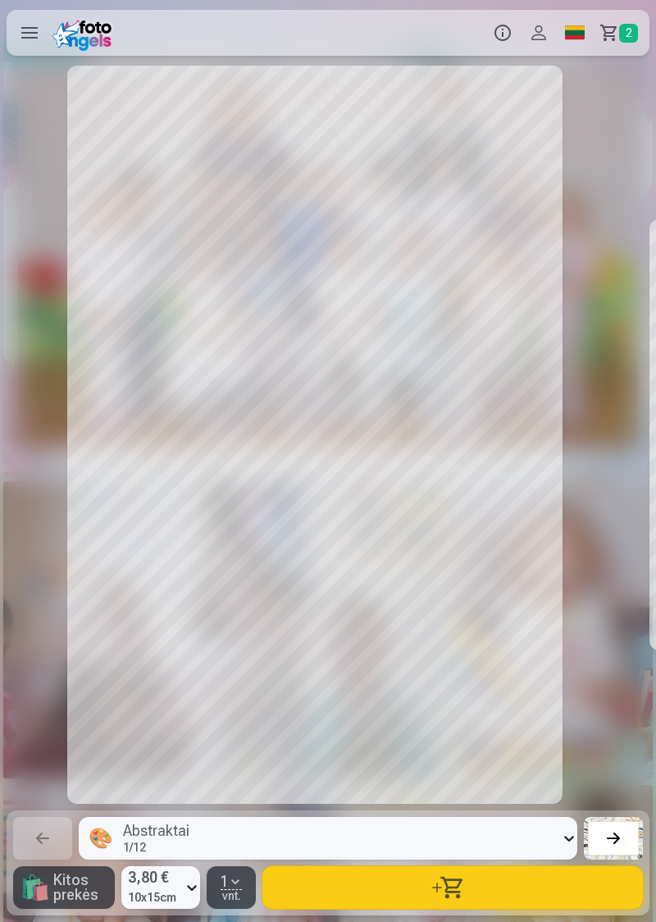
scroll to position [0, 3936]
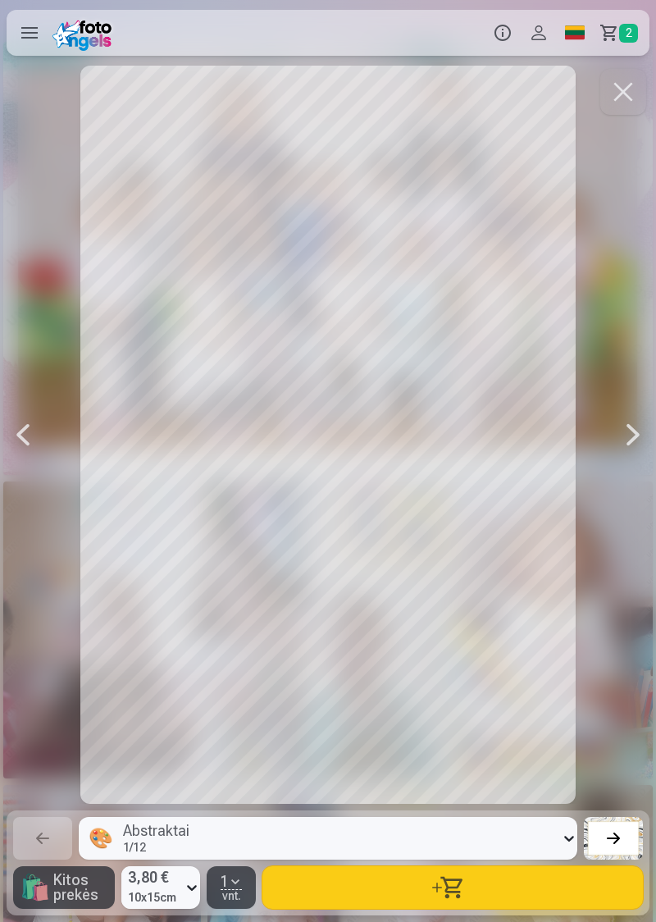
click at [34, 447] on div at bounding box center [23, 435] width 33 height 738
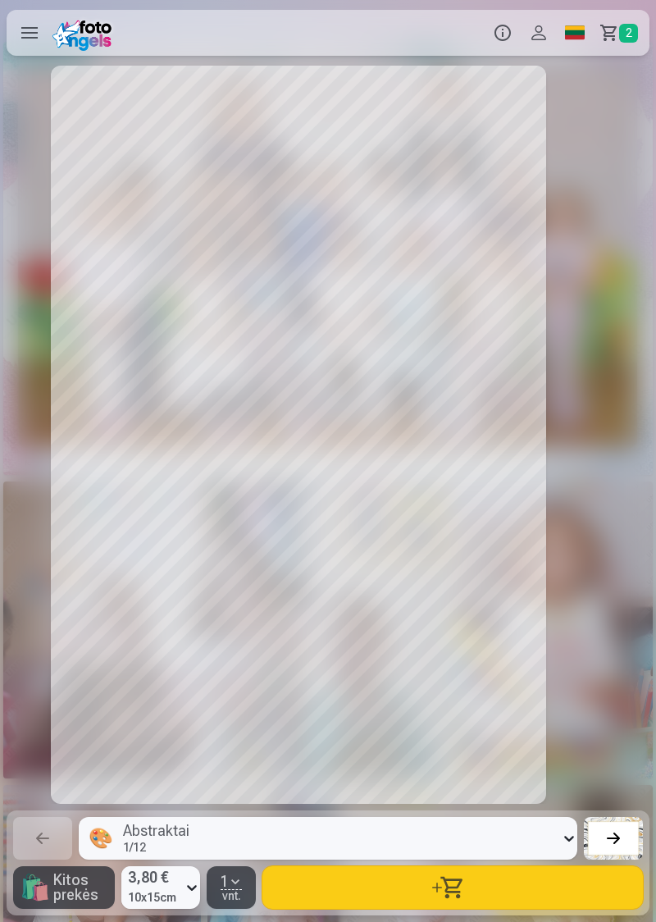
scroll to position [0, 3280]
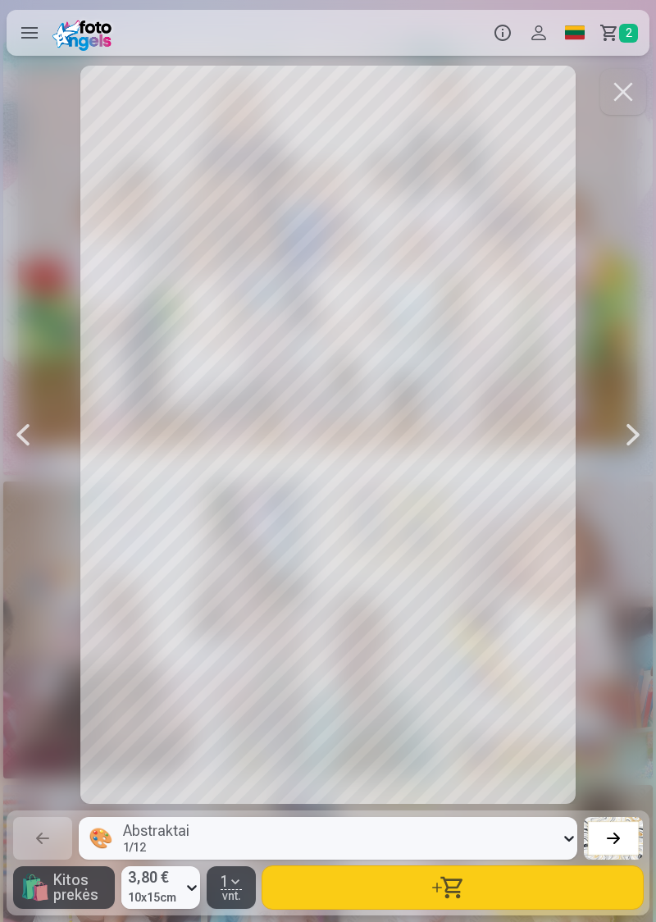
click at [37, 449] on div at bounding box center [23, 435] width 33 height 738
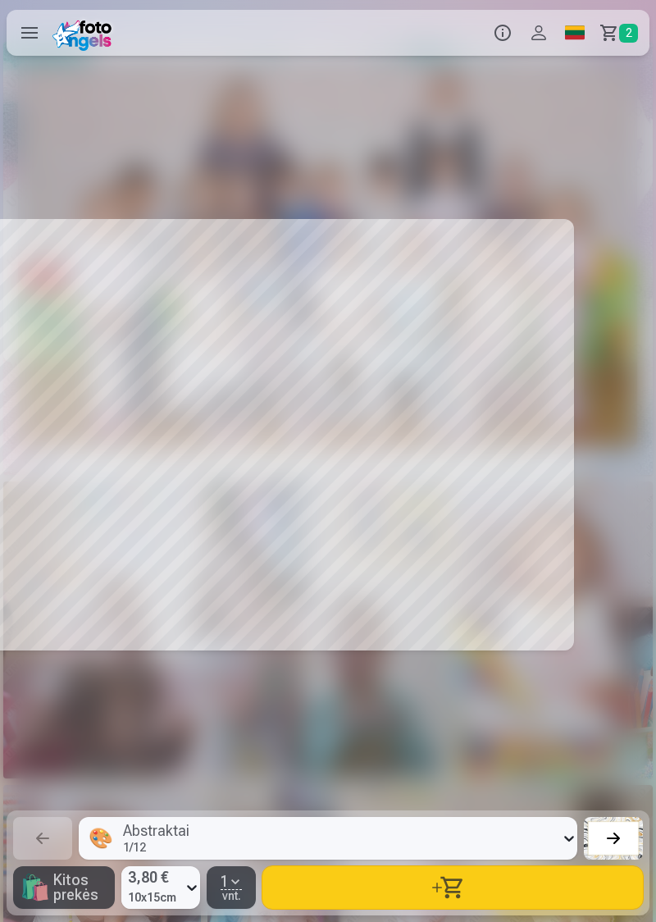
scroll to position [0, 2624]
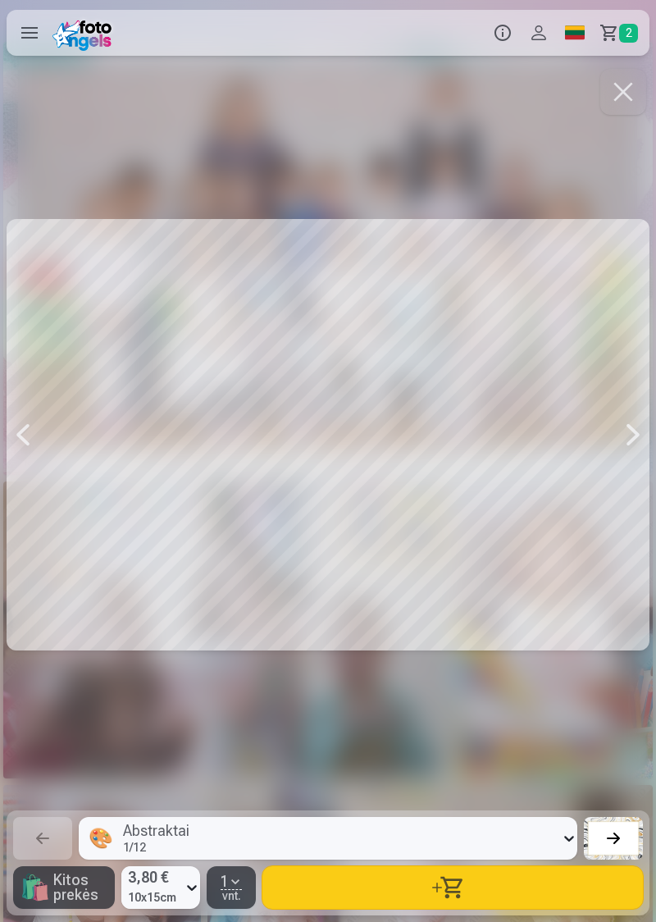
click at [641, 437] on div at bounding box center [633, 435] width 33 height 738
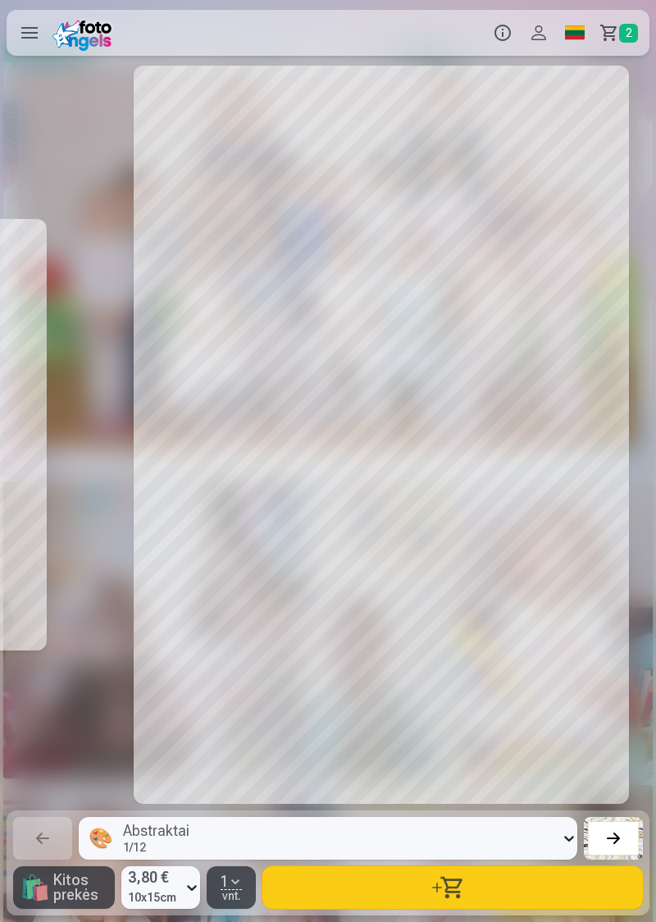
scroll to position [0, 3280]
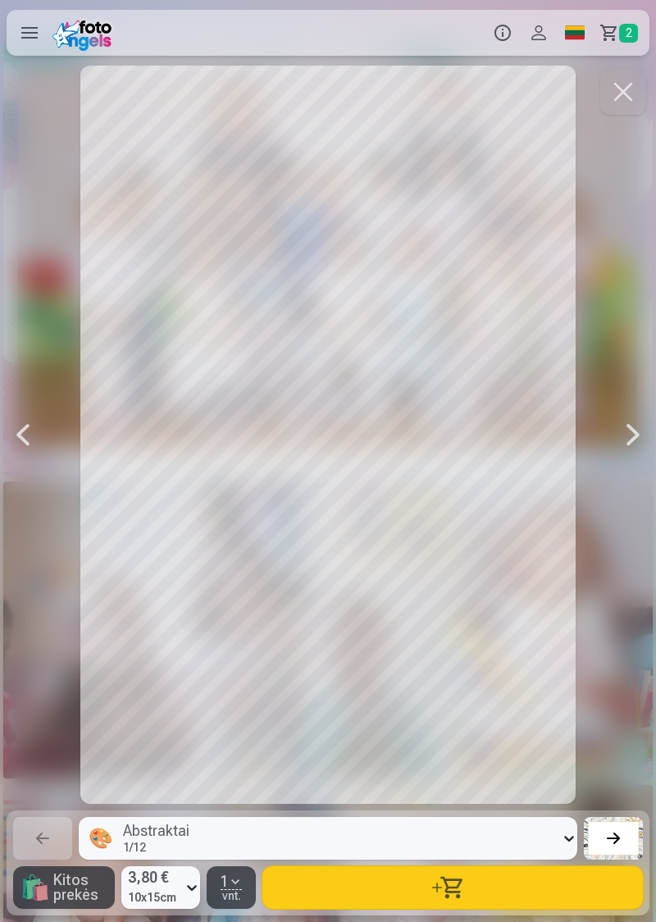
click at [38, 433] on div at bounding box center [23, 435] width 33 height 738
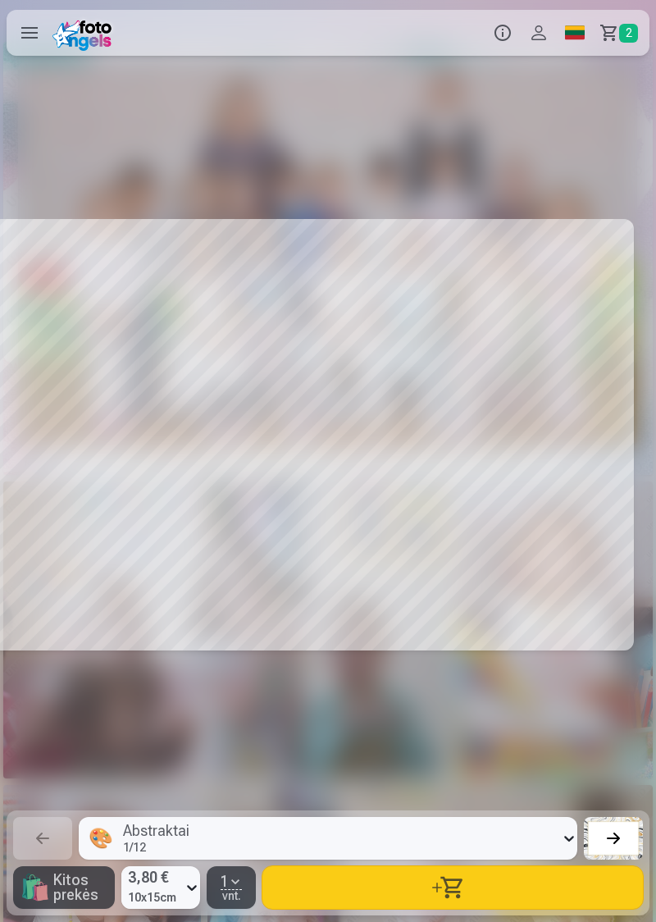
scroll to position [0, 2624]
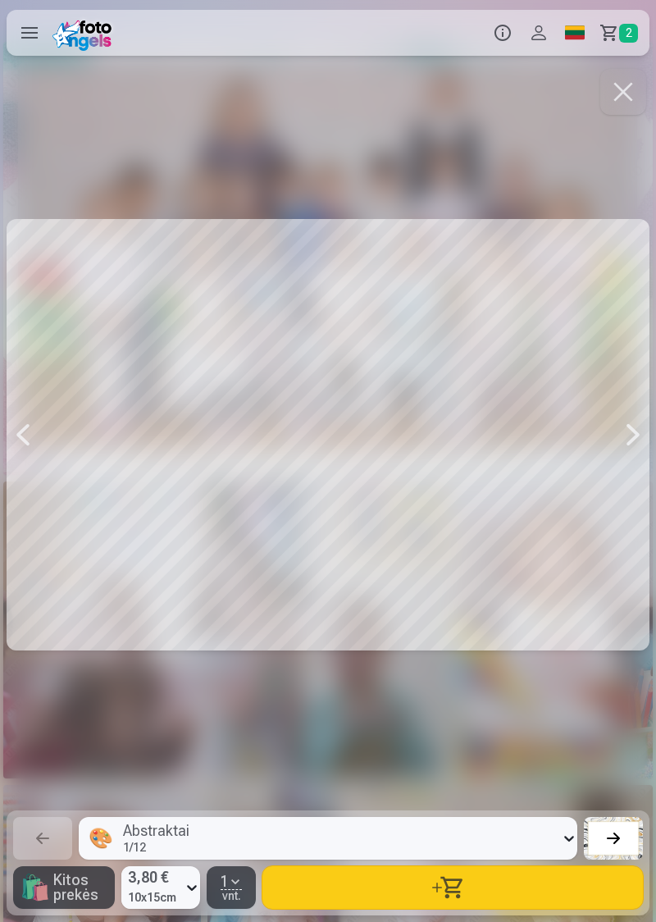
click at [38, 444] on div at bounding box center [23, 435] width 33 height 738
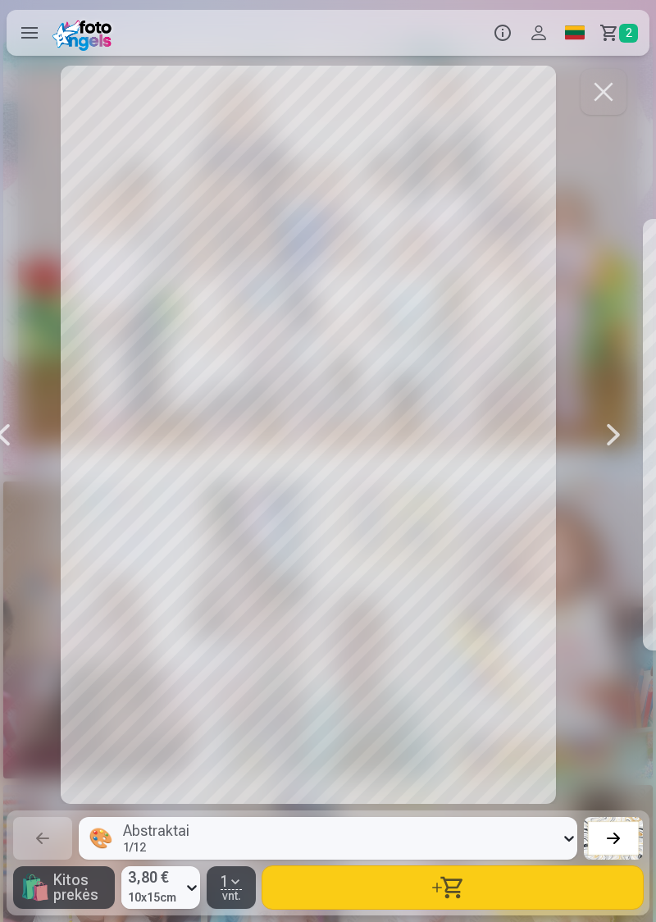
scroll to position [0, 1968]
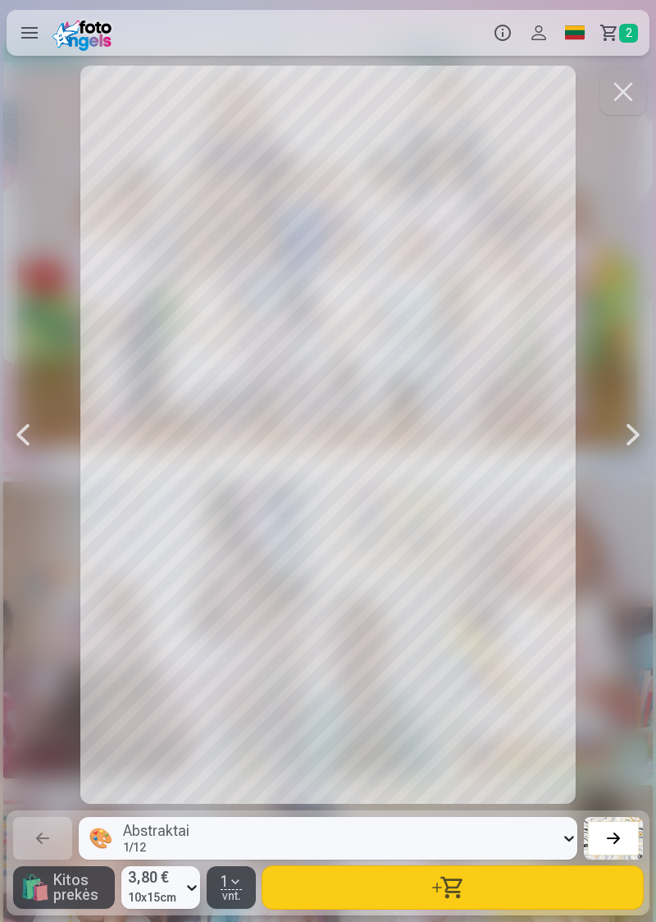
click at [39, 444] on div at bounding box center [23, 435] width 33 height 738
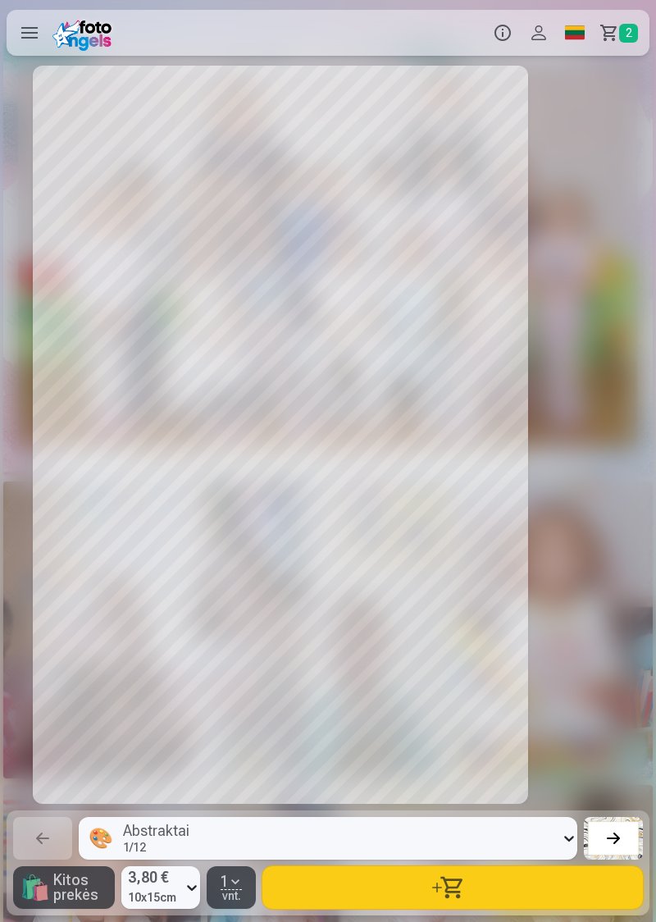
scroll to position [0, 1312]
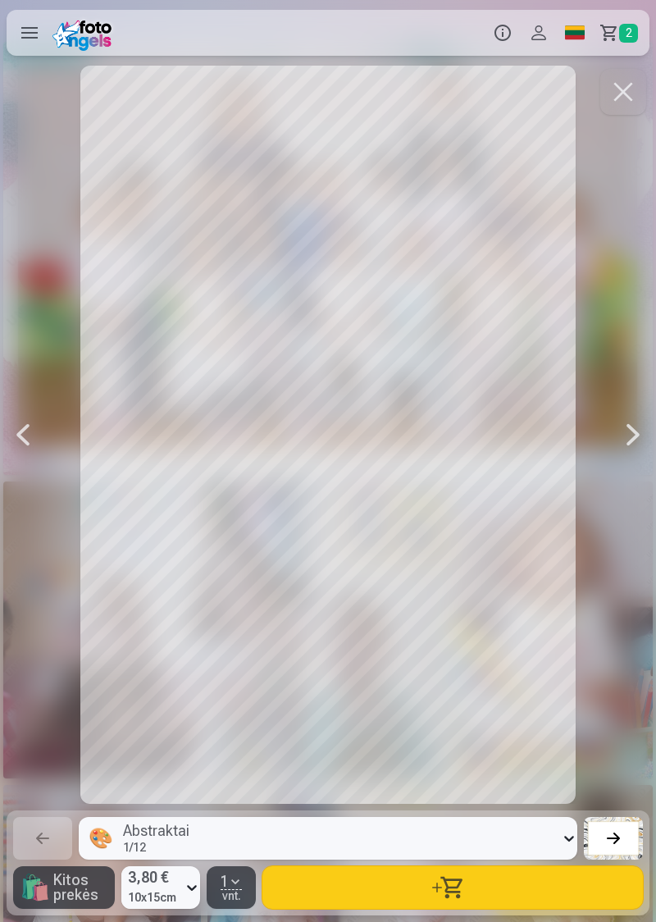
click at [38, 438] on div at bounding box center [23, 435] width 33 height 738
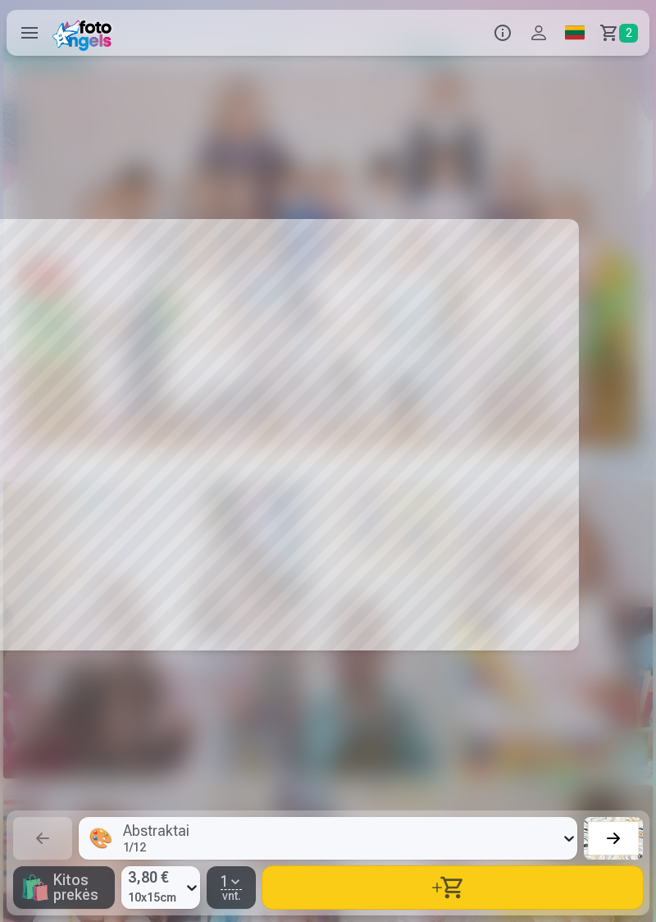
scroll to position [0, 656]
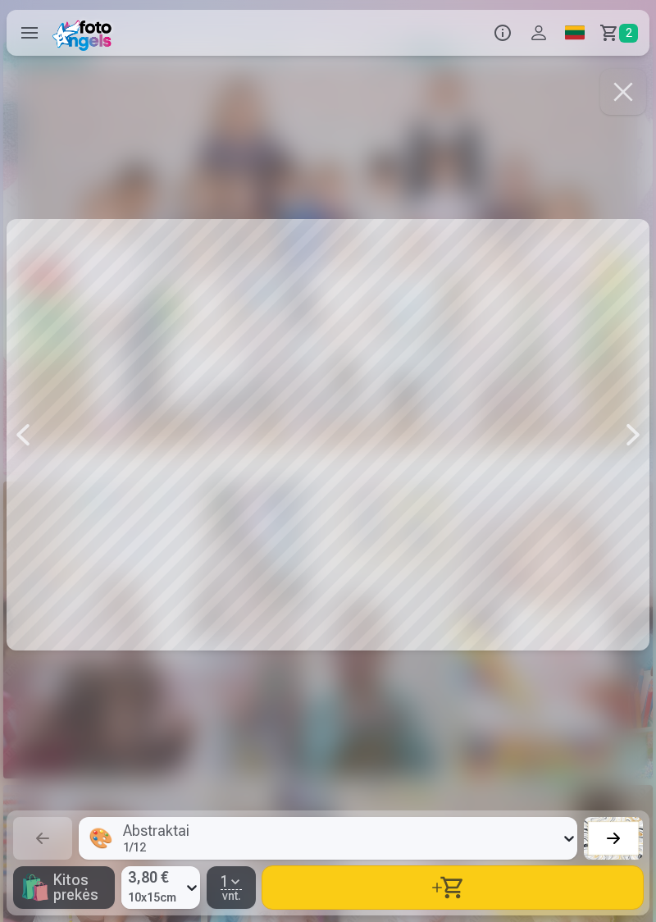
click at [37, 431] on div at bounding box center [23, 435] width 33 height 738
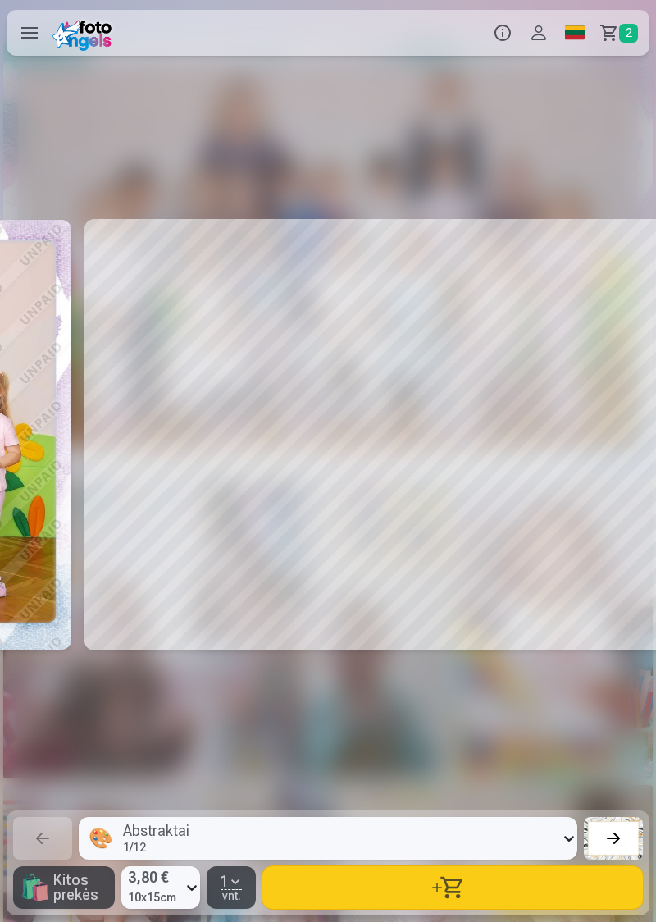
scroll to position [0, 656]
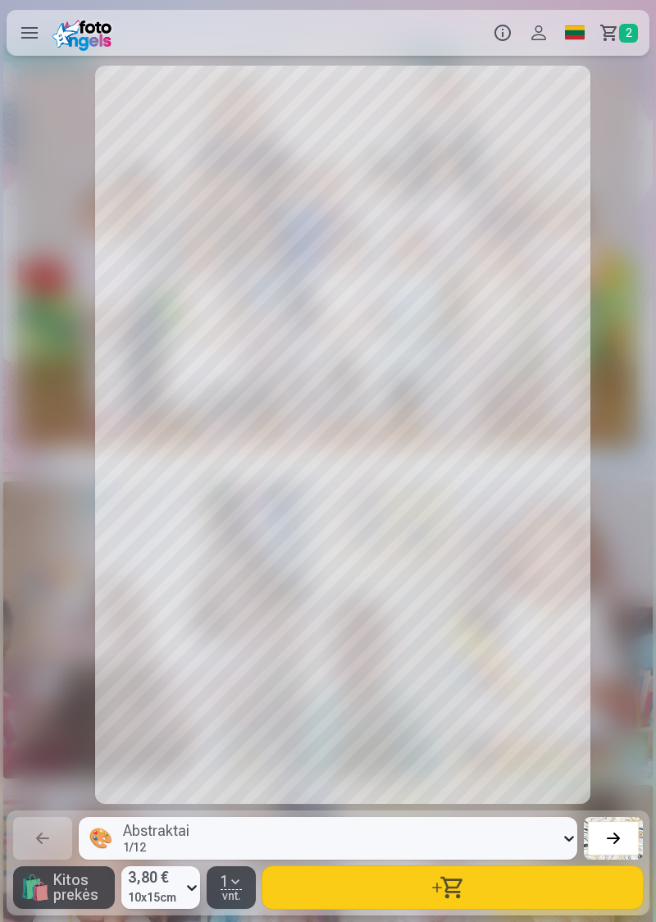
scroll to position [0, 3936]
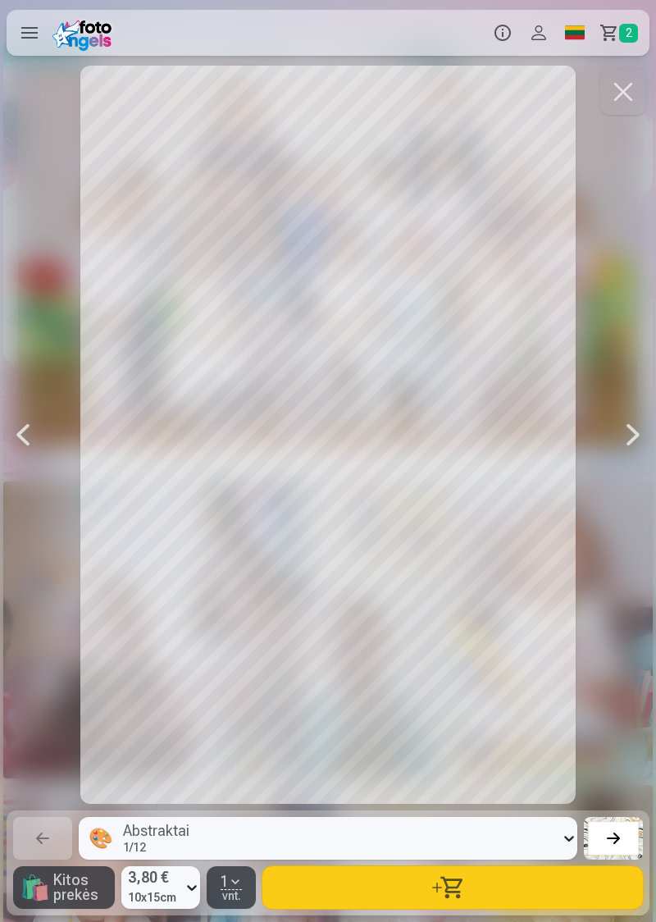
click at [628, 107] on button "button" at bounding box center [623, 92] width 46 height 46
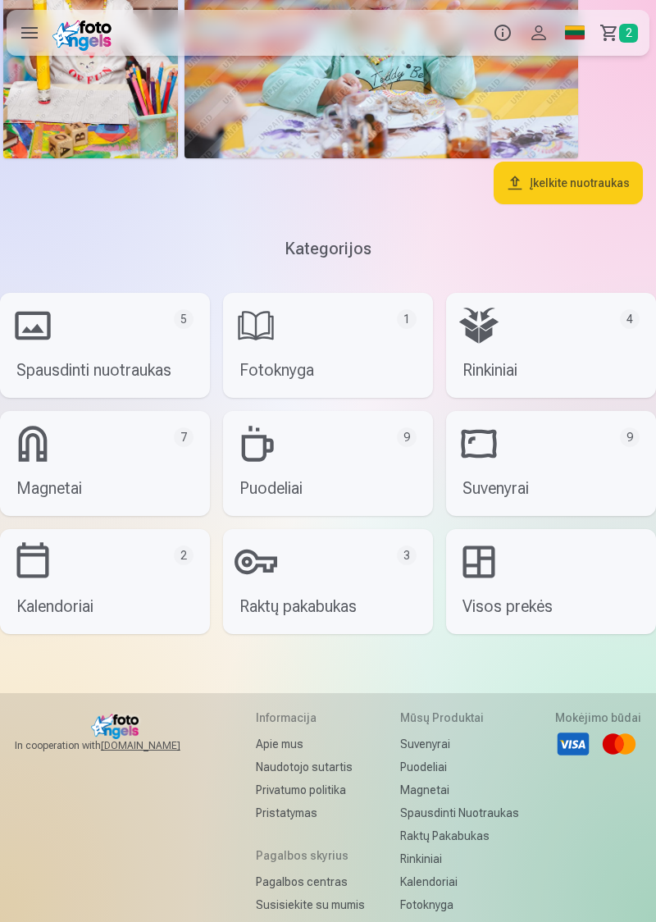
scroll to position [5224, 0]
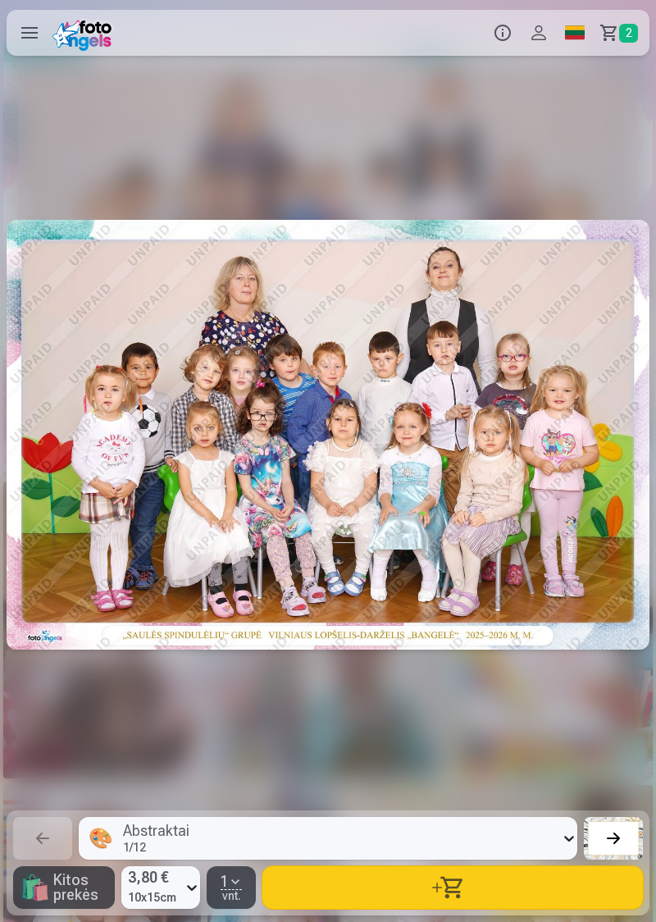
scroll to position [0, 3936]
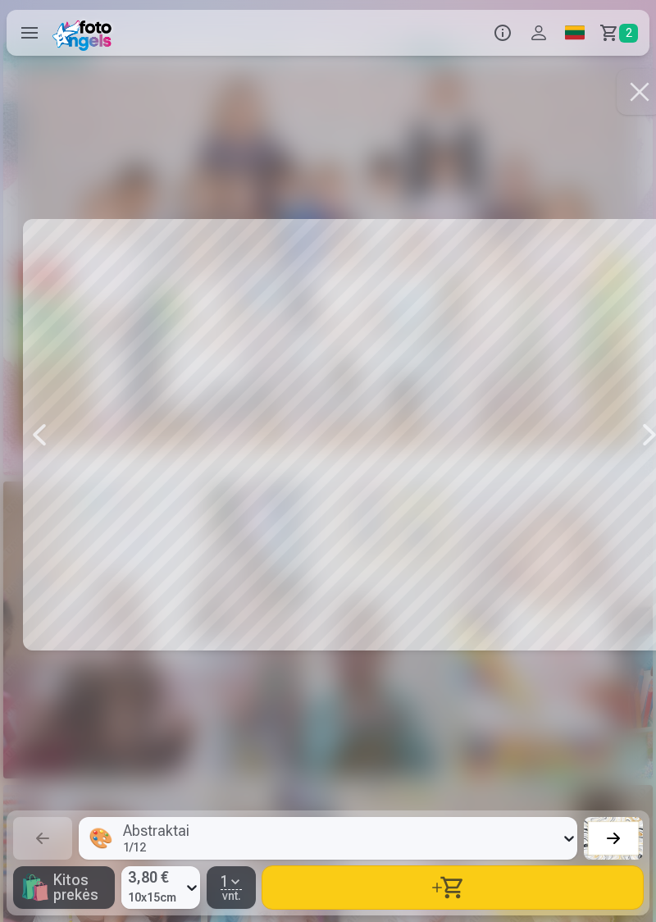
scroll to position [0, 4593]
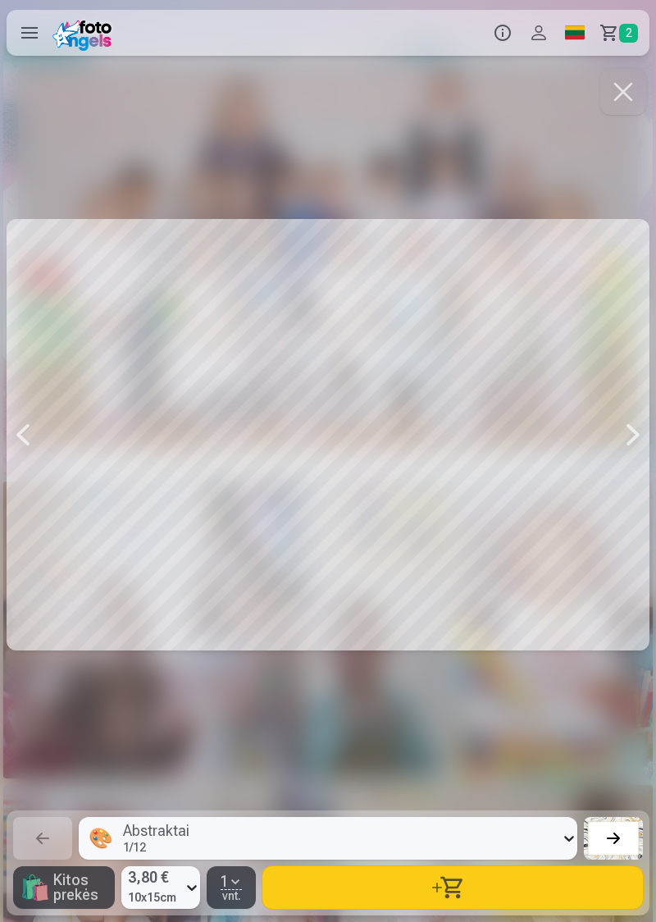
click at [628, 109] on button "button" at bounding box center [623, 92] width 46 height 46
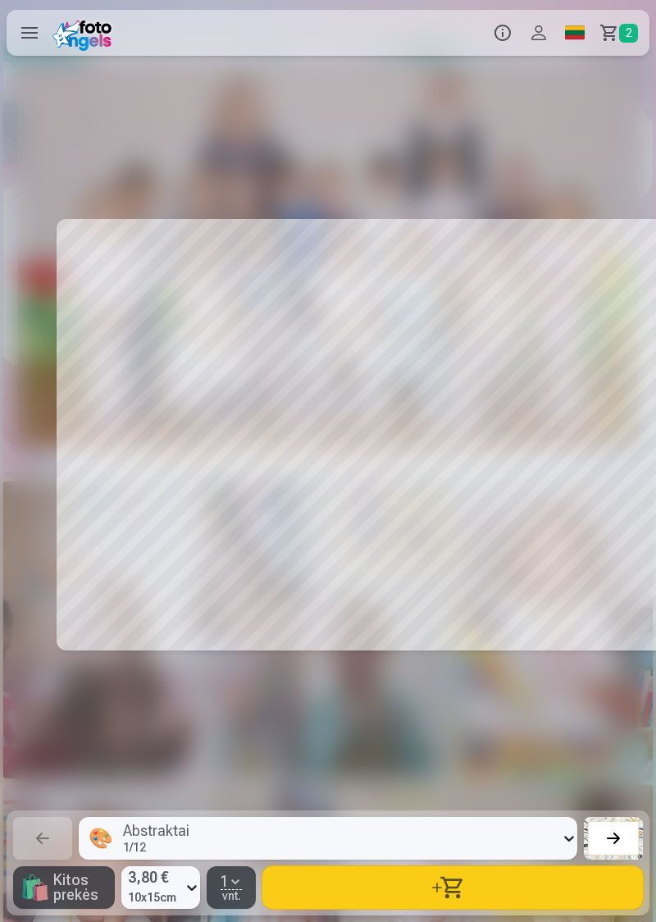
scroll to position [0, 4532]
